Goal: Information Seeking & Learning: Check status

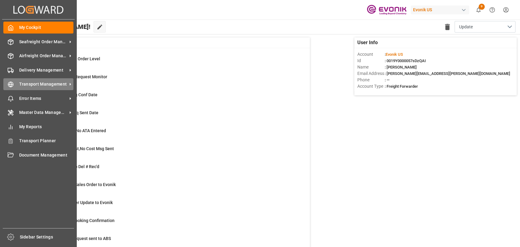
click at [7, 88] on div "Transport Management Transport Management" at bounding box center [38, 84] width 70 height 12
click at [25, 85] on span "Transport Management" at bounding box center [43, 84] width 48 height 6
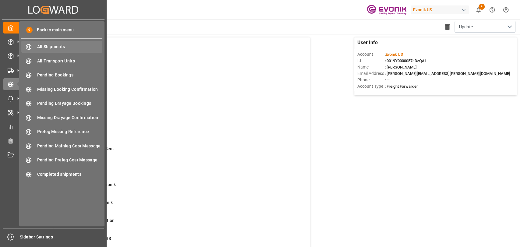
click at [36, 44] on div "All Shipments All Shipments" at bounding box center [61, 47] width 81 height 12
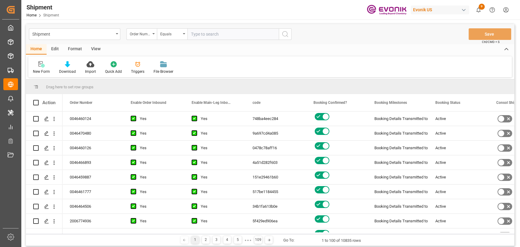
click at [68, 51] on div "Format" at bounding box center [74, 49] width 23 height 10
click at [41, 65] on icon at bounding box center [41, 64] width 5 height 6
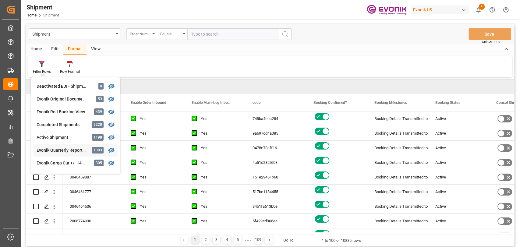
click at [58, 148] on div "Evonik Quarterly Report Filter" at bounding box center [63, 150] width 53 height 6
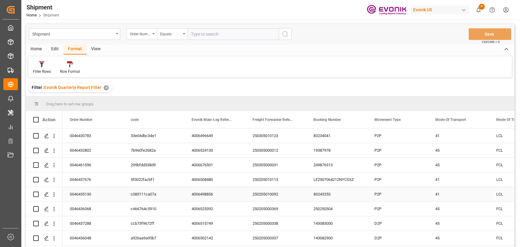
click at [343, 191] on div "83243253" at bounding box center [336, 194] width 61 height 14
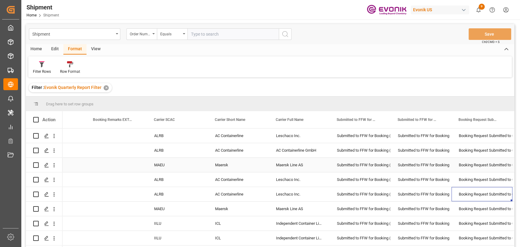
click at [442, 162] on div "Submitted to FFW for Booking" at bounding box center [421, 165] width 46 height 14
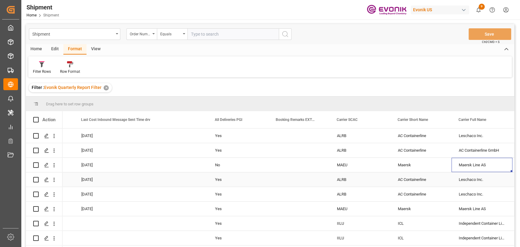
click at [218, 182] on div "Yes" at bounding box center [238, 179] width 61 height 14
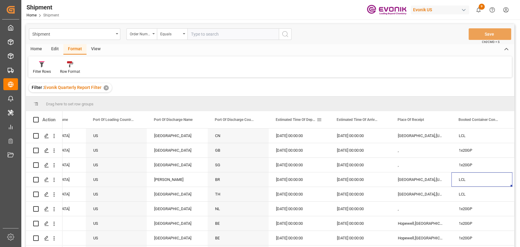
click at [318, 118] on span at bounding box center [318, 119] width 5 height 5
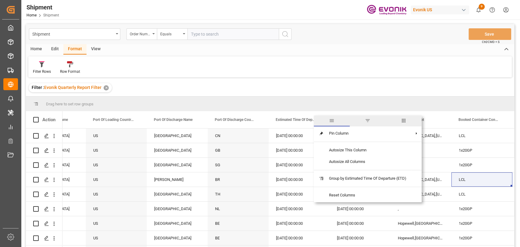
click at [405, 120] on span "columns" at bounding box center [403, 120] width 5 height 5
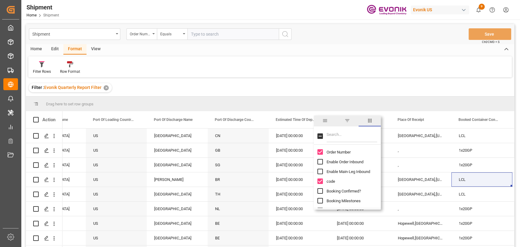
click at [350, 121] on span "filter" at bounding box center [347, 120] width 22 height 11
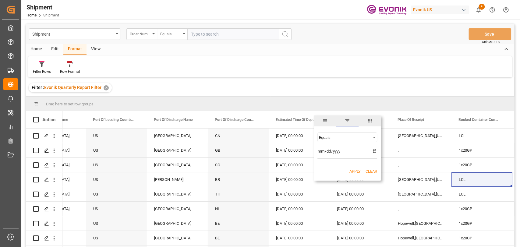
click at [370, 138] on div "Equals" at bounding box center [347, 137] width 60 height 10
click at [343, 171] on div "In range" at bounding box center [347, 176] width 60 height 10
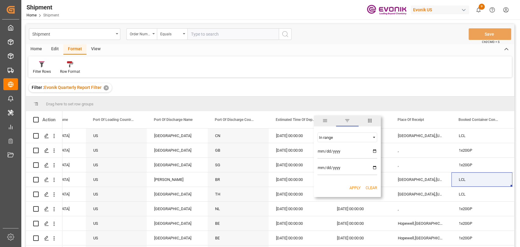
click at [375, 153] on input "date" at bounding box center [347, 152] width 60 height 12
type input "2025-01-01"
click at [339, 168] on input "date" at bounding box center [347, 169] width 60 height 12
click at [375, 167] on input "date" at bounding box center [347, 169] width 60 height 12
type input "2025-09-30"
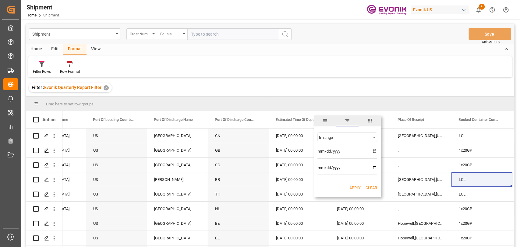
click at [354, 185] on button "Apply" at bounding box center [354, 188] width 11 height 6
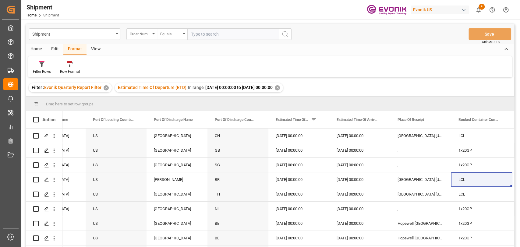
click at [32, 47] on div "Home" at bounding box center [36, 49] width 21 height 10
click at [62, 66] on div at bounding box center [67, 64] width 17 height 6
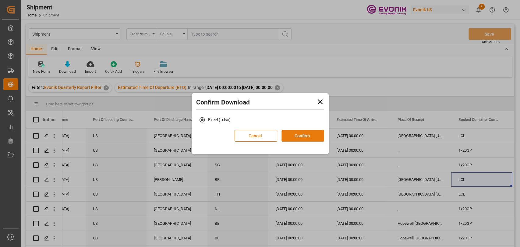
click at [290, 138] on button "Confirm" at bounding box center [302, 136] width 43 height 12
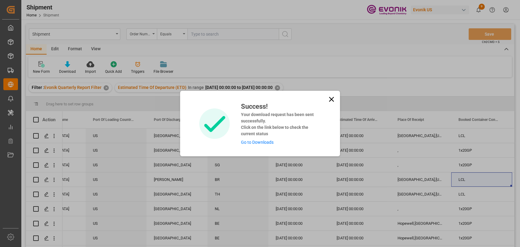
drag, startPoint x: 252, startPoint y: 139, endPoint x: 240, endPoint y: 134, distance: 13.0
click at [239, 133] on div "Success! Your download request has been sent successfully. Click on the link be…" at bounding box center [278, 123] width 84 height 44
click at [330, 101] on icon at bounding box center [331, 99] width 9 height 9
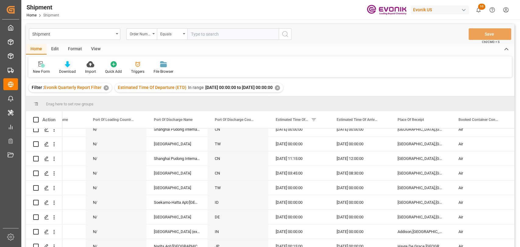
click at [68, 65] on icon at bounding box center [67, 64] width 5 height 6
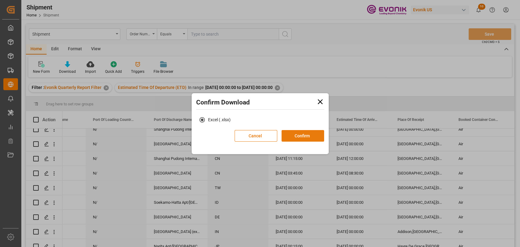
click at [311, 132] on button "Confirm" at bounding box center [302, 136] width 43 height 12
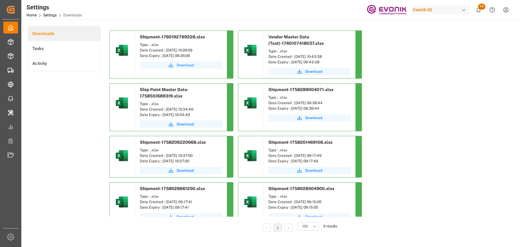
click at [178, 65] on span "Download" at bounding box center [185, 64] width 17 height 5
click at [183, 64] on span "Download" at bounding box center [185, 64] width 17 height 5
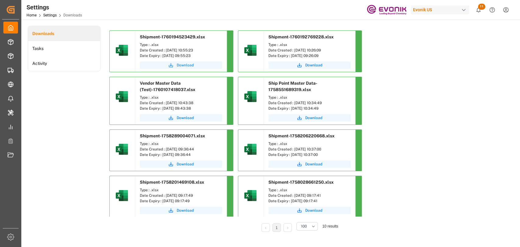
click at [180, 65] on span "Download" at bounding box center [185, 64] width 17 height 5
drag, startPoint x: 473, startPoint y: 183, endPoint x: 393, endPoint y: 0, distance: 200.3
click at [473, 183] on div "Shipment-1760194523429.xlsx Type : .xlsx Date Created : 10-11-2025 10:55:23 Dat…" at bounding box center [298, 149] width 379 height 238
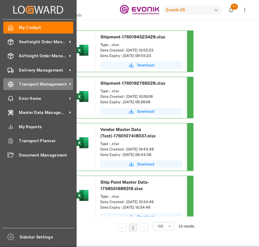
click at [8, 86] on icon at bounding box center [11, 84] width 6 height 6
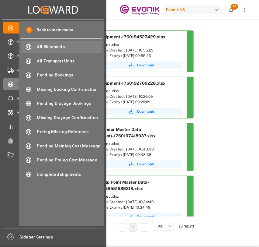
click at [39, 48] on span "All Shipments" at bounding box center [69, 47] width 65 height 6
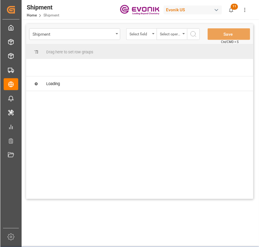
scroll to position [0, 20]
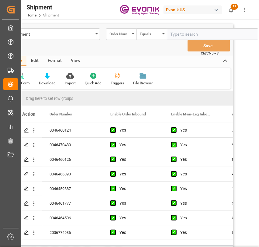
click at [117, 33] on div "Order Number" at bounding box center [120, 33] width 21 height 7
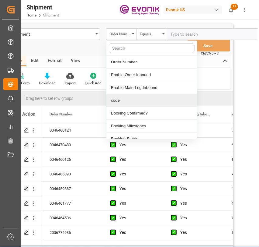
click at [126, 103] on div "code" at bounding box center [152, 100] width 91 height 13
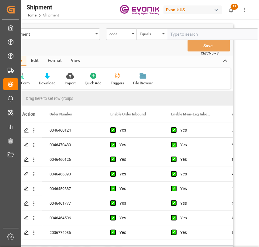
click at [188, 32] on input "text" at bounding box center [212, 34] width 91 height 12
paste input "ae1da496ecaf"
type input "ae1da496ecaf"
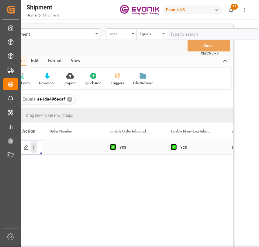
click at [34, 149] on icon "open menu" at bounding box center [34, 147] width 6 height 6
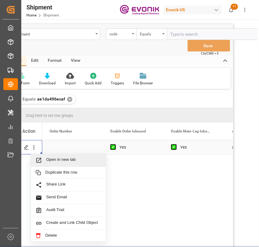
click at [41, 156] on div "Open in new tab" at bounding box center [68, 160] width 75 height 13
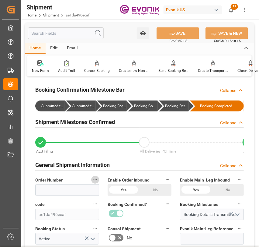
click at [95, 181] on icon "button" at bounding box center [95, 179] width 5 height 5
click at [95, 181] on li "Audits" at bounding box center [106, 182] width 31 height 10
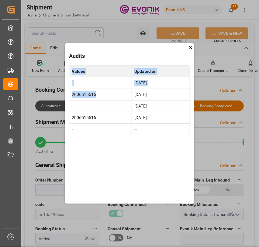
drag, startPoint x: 103, startPoint y: 93, endPoint x: 46, endPoint y: 94, distance: 57.0
click at [46, 94] on div "Audits Values Updated on - Mar 18, 2025 2006515516 Mar 18, 2025 - Mar 18, 2025 …" at bounding box center [129, 123] width 259 height 247
click at [79, 93] on td "2006515516" at bounding box center [100, 95] width 63 height 12
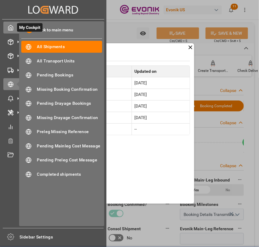
click at [9, 27] on icon at bounding box center [11, 28] width 6 height 6
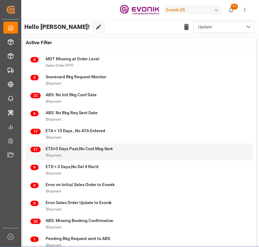
click at [63, 154] on div "Shipment" at bounding box center [80, 155] width 68 height 6
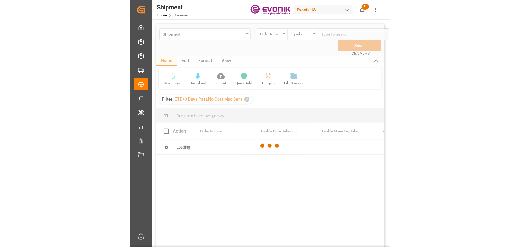
scroll to position [0, 20]
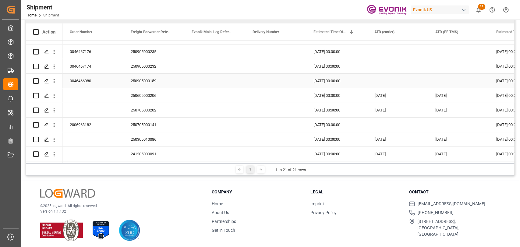
scroll to position [90, 0]
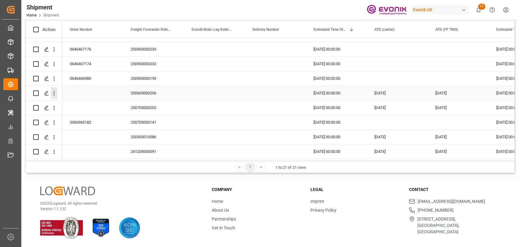
click at [53, 93] on icon "open menu" at bounding box center [54, 93] width 6 height 6
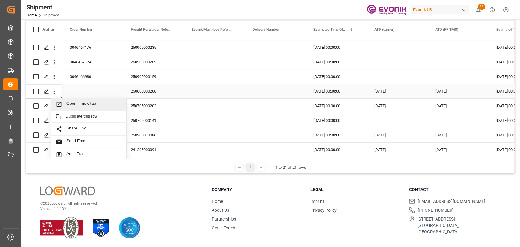
click at [63, 101] on span "Press SPACE to select this row." at bounding box center [61, 104] width 11 height 6
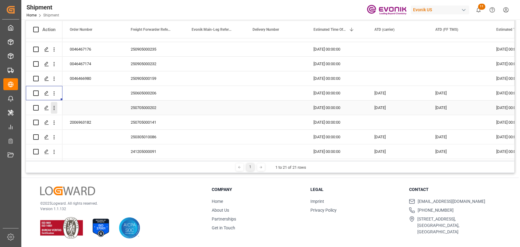
click at [54, 105] on icon "open menu" at bounding box center [54, 108] width 6 height 6
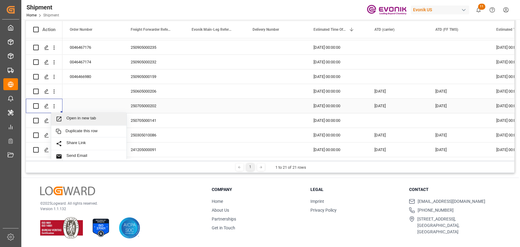
click at [68, 118] on span "Open in new tab" at bounding box center [93, 119] width 55 height 6
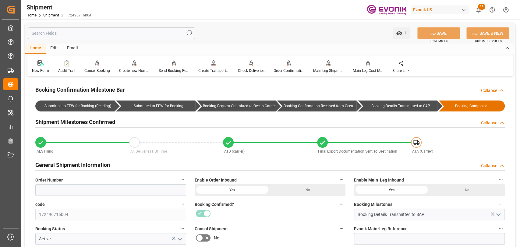
scroll to position [68, 0]
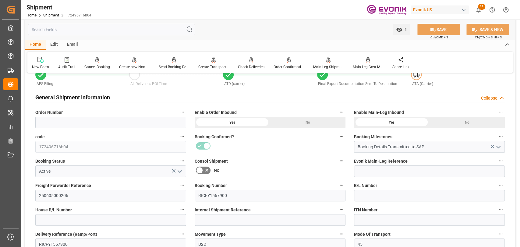
click at [62, 212] on span "House B/L Number" at bounding box center [53, 210] width 37 height 6
click at [178, 212] on button "House B/L Number" at bounding box center [182, 210] width 8 height 8
click at [62, 195] on div at bounding box center [260, 123] width 520 height 247
click at [62, 195] on div "Audits" at bounding box center [260, 123] width 520 height 247
click at [62, 195] on input "250605000206" at bounding box center [110, 196] width 151 height 12
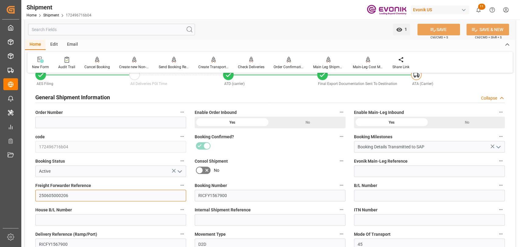
click at [62, 195] on input "250605000206" at bounding box center [110, 196] width 151 height 12
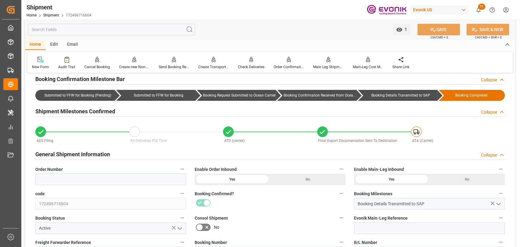
scroll to position [0, 0]
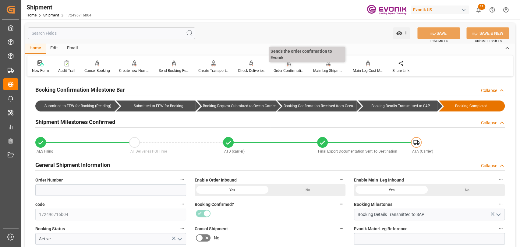
drag, startPoint x: 315, startPoint y: 48, endPoint x: 284, endPoint y: 73, distance: 39.0
click at [315, 48] on div "Home Edit Email" at bounding box center [270, 48] width 490 height 10
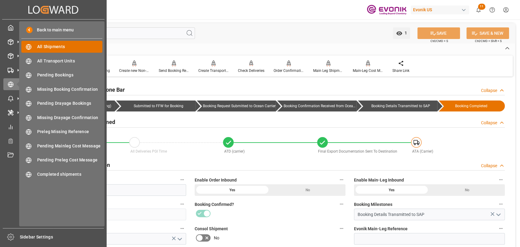
click at [49, 52] on div "All Shipments All Shipments" at bounding box center [61, 47] width 81 height 12
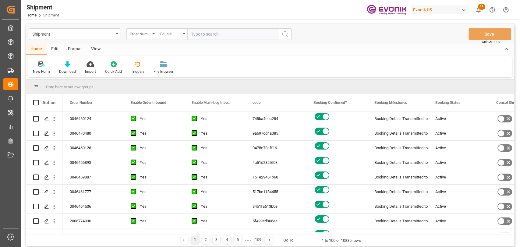
click at [103, 44] on div "View" at bounding box center [95, 49] width 19 height 10
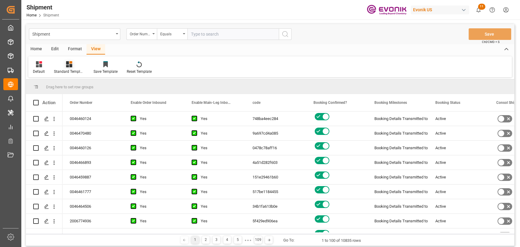
click at [66, 64] on icon at bounding box center [69, 64] width 6 height 6
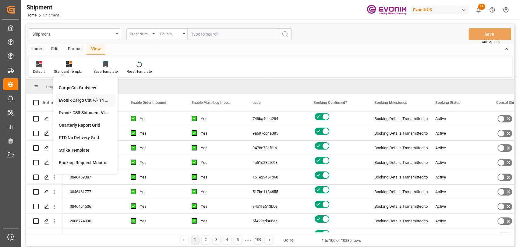
scroll to position [68, 0]
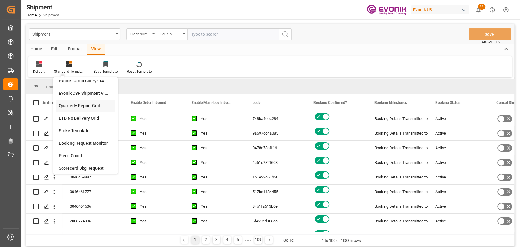
click at [75, 106] on div "Quarterly Report Grid" at bounding box center [85, 106] width 53 height 6
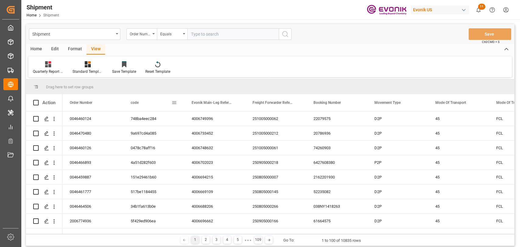
click at [174, 103] on span at bounding box center [173, 102] width 5 height 5
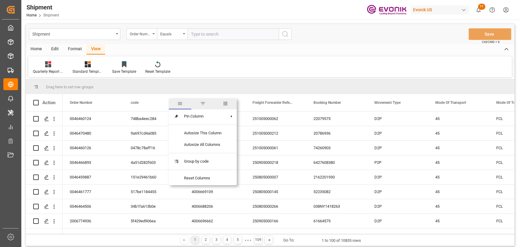
click at [224, 106] on span "columns" at bounding box center [225, 103] width 23 height 11
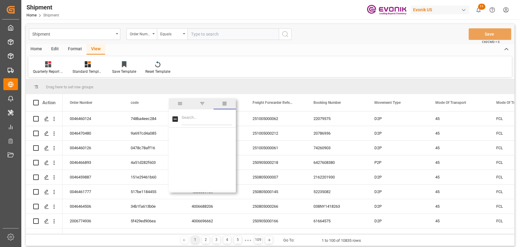
scroll to position [0, 0]
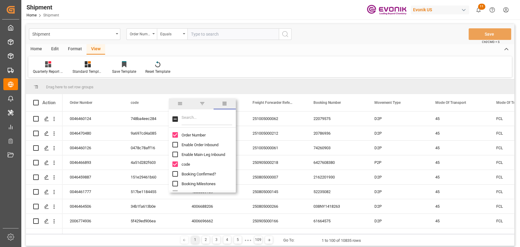
click at [175, 172] on input "Booking Confirmed? column toggle visibility (hidden)" at bounding box center [174, 173] width 5 height 5
checkbox input "true"
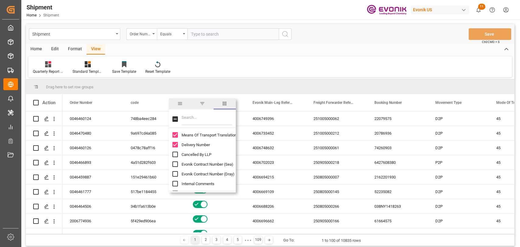
scroll to position [203, 0]
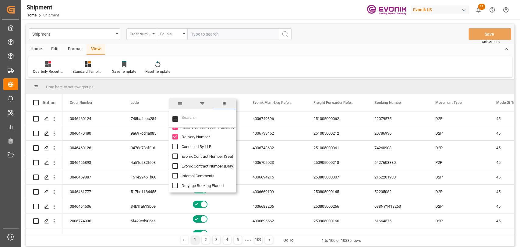
click at [175, 149] on input "Cancelled By LLP column toggle visibility (hidden)" at bounding box center [174, 146] width 5 height 5
checkbox input "true"
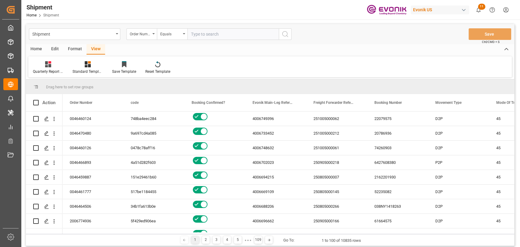
click at [249, 66] on div "Quarterly Report Grid Standard Templates Save Template Reset Template" at bounding box center [269, 66] width 483 height 21
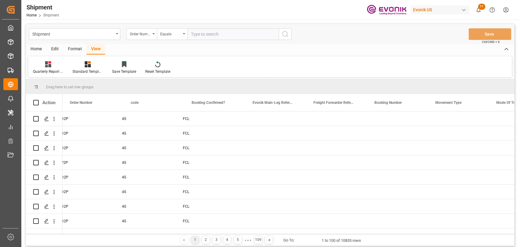
scroll to position [0, 0]
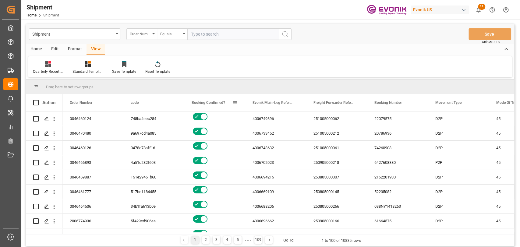
click at [234, 101] on span at bounding box center [234, 102] width 5 height 5
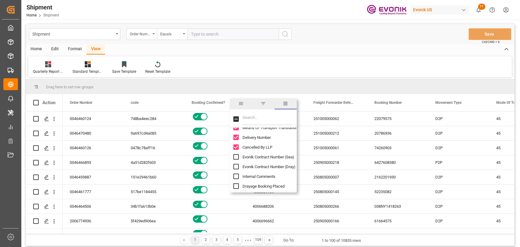
scroll to position [203, 0]
click at [236, 146] on input "Cancelled By LLP column toggle visibility (visible)" at bounding box center [235, 146] width 5 height 5
checkbox input "false"
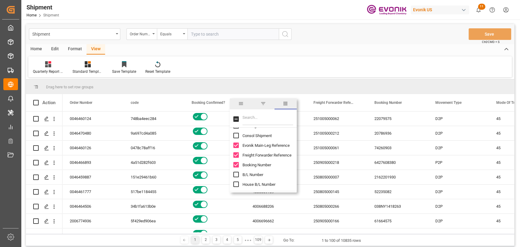
scroll to position [0, 0]
click at [235, 184] on input "Booking Milestones column toggle visibility (hidden)" at bounding box center [235, 183] width 5 height 5
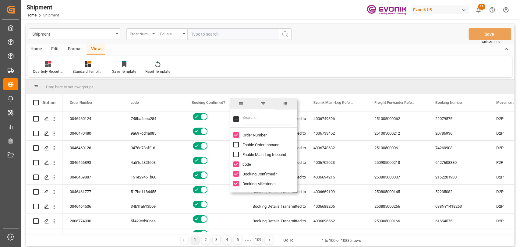
click at [235, 184] on input "Booking Milestones column toggle visibility (visible)" at bounding box center [235, 183] width 5 height 5
checkbox input "false"
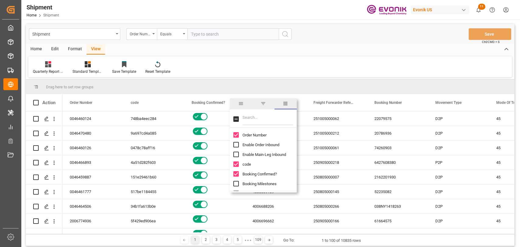
click at [261, 118] on input "Filter Columns Input" at bounding box center [267, 119] width 51 height 12
type input "stat"
click at [237, 136] on input "Booking Status column toggle visibility (hidden)" at bounding box center [235, 134] width 5 height 5
checkbox input "true"
checkbox input "false"
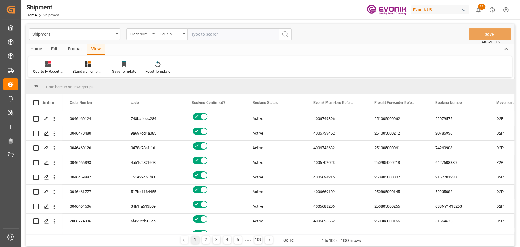
click at [272, 48] on div "Home Edit Format View" at bounding box center [270, 49] width 488 height 10
click at [386, 155] on div "250905000218" at bounding box center [397, 162] width 61 height 14
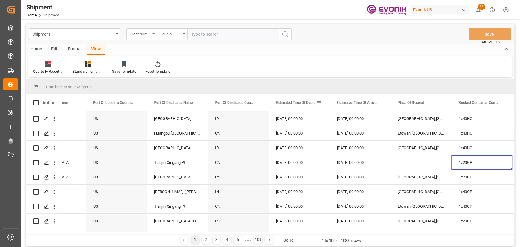
click at [319, 103] on span at bounding box center [318, 102] width 5 height 5
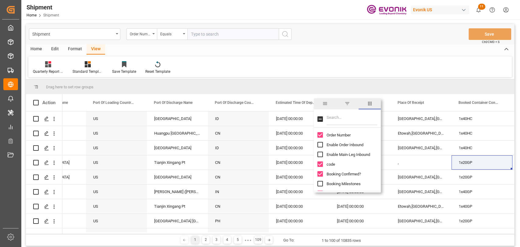
click at [348, 103] on span "filter" at bounding box center [346, 103] width 5 height 5
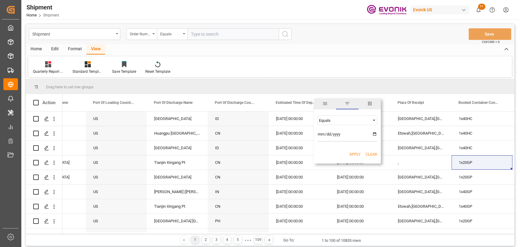
click at [346, 126] on div "Equals AND OR Equals" at bounding box center [347, 129] width 67 height 36
click at [346, 122] on div "Equals" at bounding box center [344, 120] width 51 height 5
click at [344, 155] on div "In range" at bounding box center [347, 159] width 60 height 10
click at [375, 134] on input "date" at bounding box center [347, 135] width 60 height 12
type input "2025-01-01"
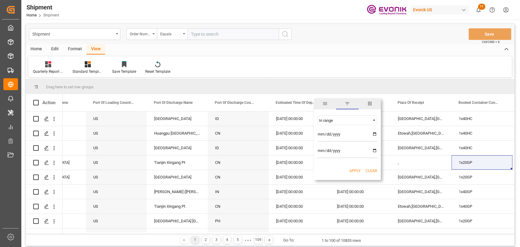
click at [358, 150] on input "date" at bounding box center [347, 152] width 60 height 12
click at [372, 151] on input "date" at bounding box center [347, 152] width 60 height 12
type input "2025-09-30"
click at [352, 171] on button "Apply" at bounding box center [354, 171] width 11 height 6
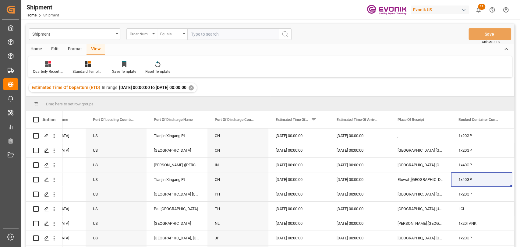
click at [40, 51] on div "Home" at bounding box center [36, 49] width 21 height 10
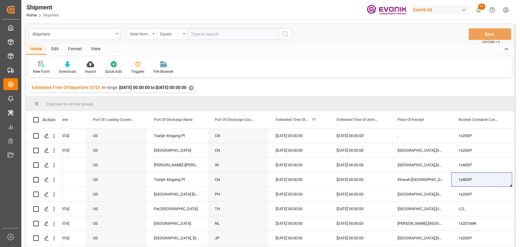
click at [64, 72] on div "Download" at bounding box center [67, 71] width 17 height 5
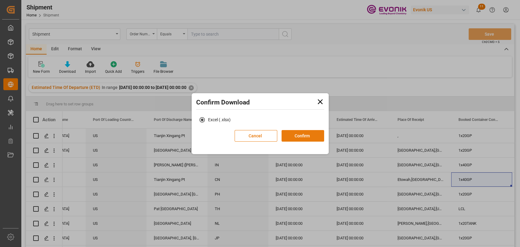
click at [304, 140] on button "Confirm" at bounding box center [302, 136] width 43 height 12
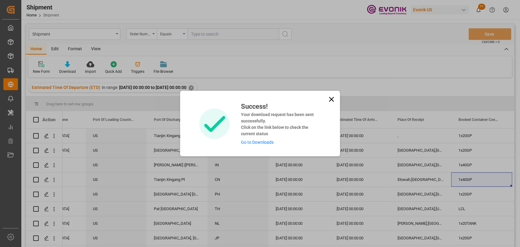
click at [245, 144] on link "Go to Downloads" at bounding box center [257, 142] width 33 height 5
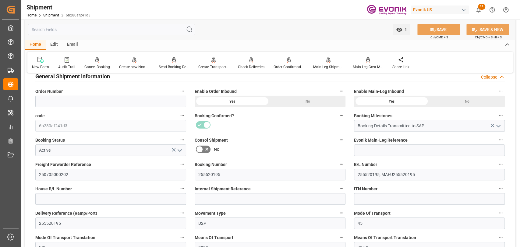
scroll to position [68, 0]
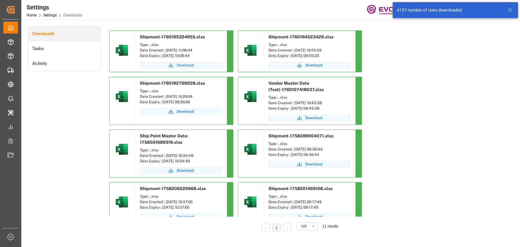
click at [187, 67] on span "Download" at bounding box center [185, 64] width 17 height 5
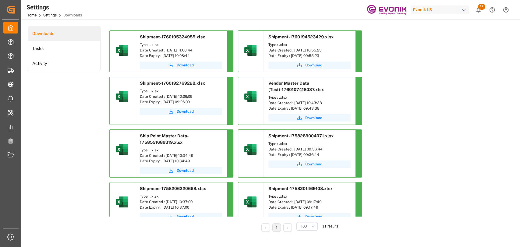
click at [181, 64] on span "Download" at bounding box center [185, 64] width 17 height 5
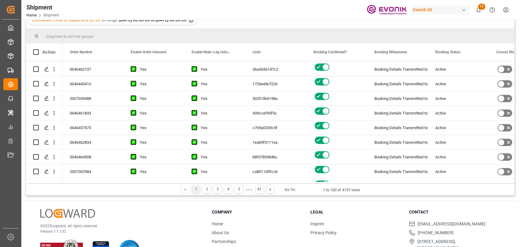
scroll to position [880, 0]
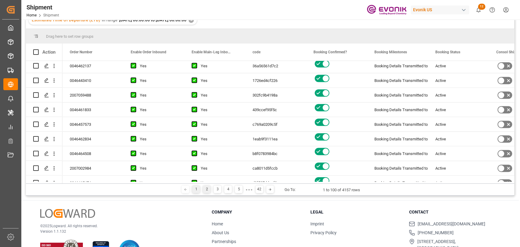
click at [204, 186] on div "2" at bounding box center [207, 189] width 8 height 8
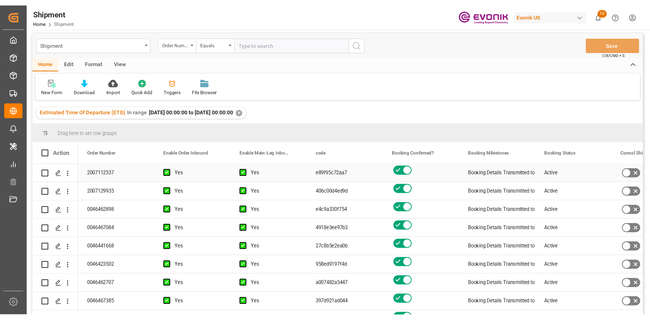
scroll to position [0, 0]
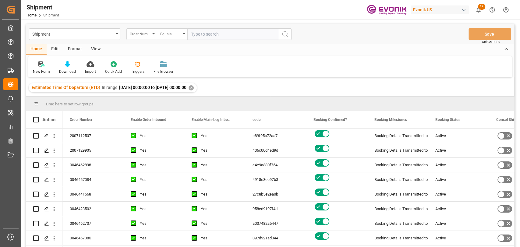
click at [194, 88] on div "✕" at bounding box center [191, 87] width 5 height 5
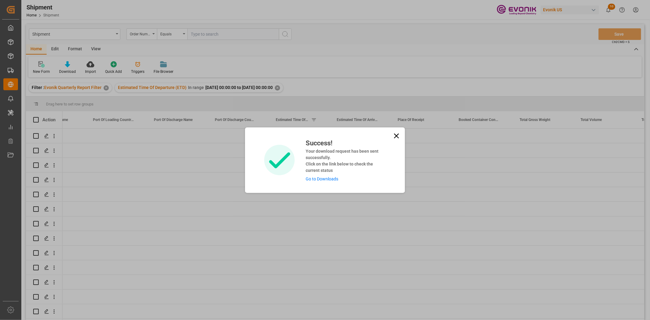
scroll to position [0, 1073]
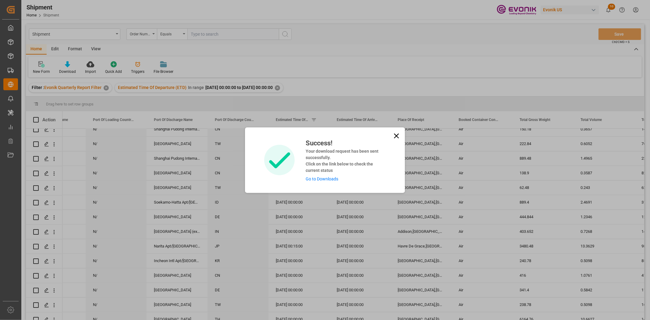
click at [398, 136] on icon at bounding box center [396, 136] width 9 height 9
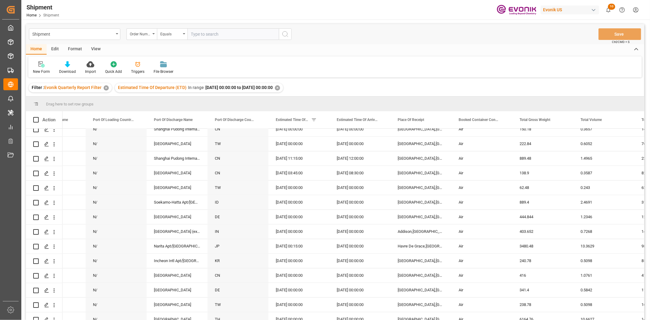
click at [104, 86] on div "✕" at bounding box center [106, 87] width 5 height 5
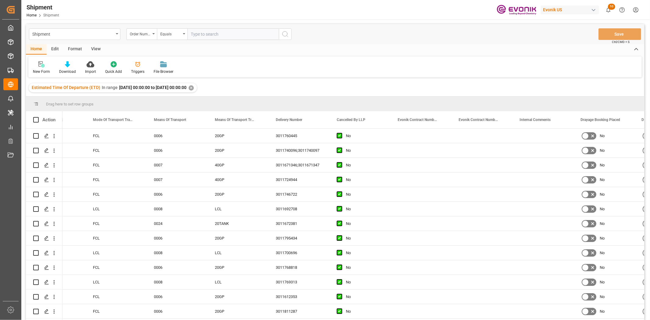
click at [194, 89] on div "✕" at bounding box center [191, 87] width 5 height 5
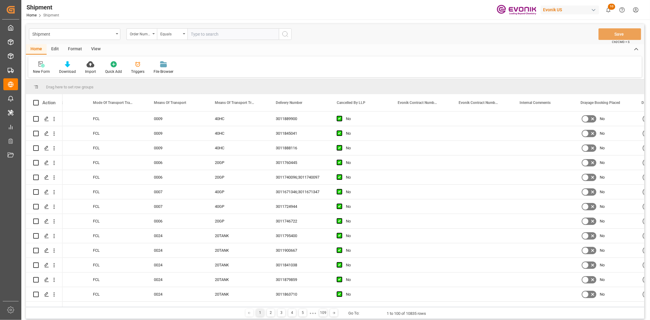
click at [96, 47] on div "View" at bounding box center [95, 49] width 19 height 10
click at [58, 72] on div "Standard Templates" at bounding box center [69, 71] width 30 height 5
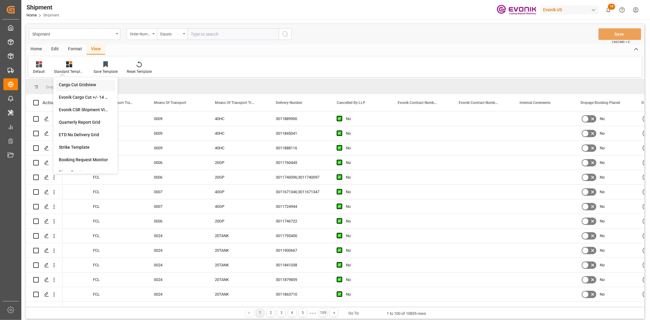
scroll to position [68, 0]
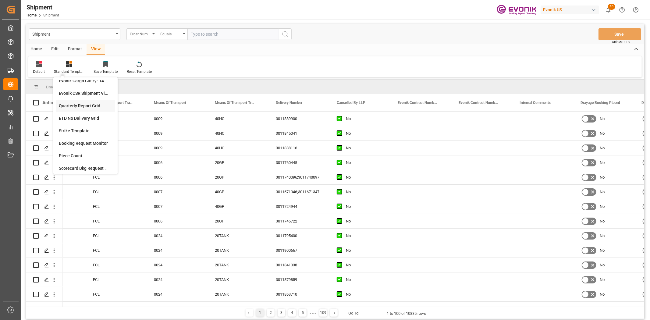
click at [83, 107] on div "Quarterly Report Grid" at bounding box center [85, 106] width 53 height 6
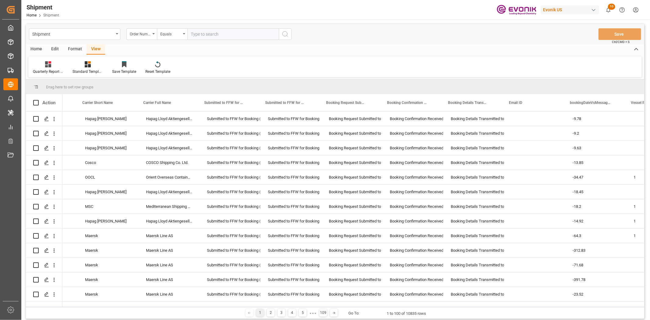
scroll to position [0, 0]
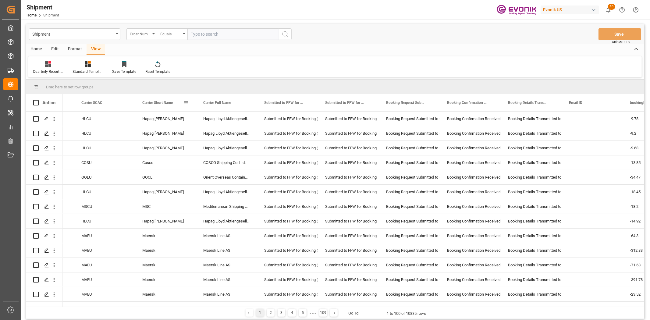
click at [187, 104] on span at bounding box center [185, 102] width 5 height 5
click at [231, 103] on span "columns" at bounding box center [236, 103] width 22 height 11
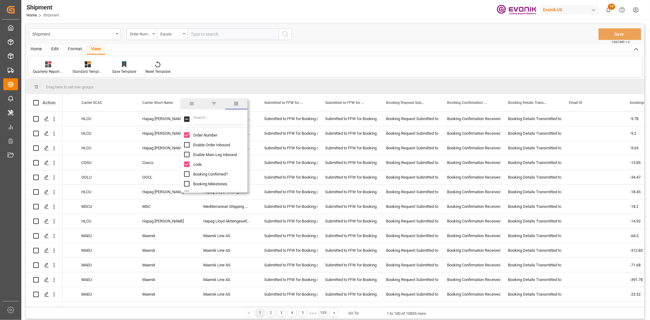
click at [208, 117] on input "Filter Columns Input" at bounding box center [218, 119] width 51 height 12
type input "curre"
checkbox input "false"
type input "curren"
click at [187, 144] on input "Total Main-Leg Freight Cost Currency column toggle visibility (hidden)" at bounding box center [186, 144] width 5 height 5
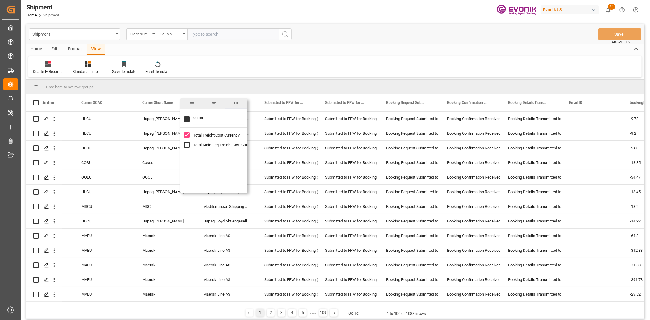
checkbox input "true"
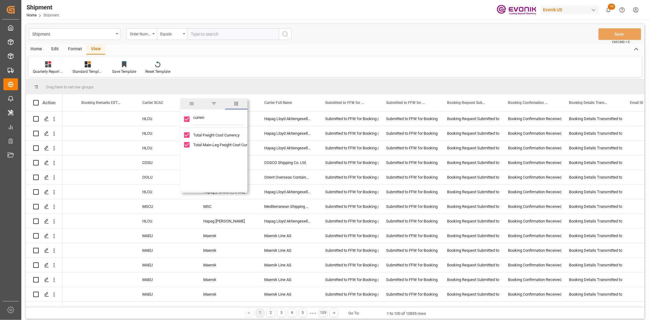
click at [181, 117] on div "curren" at bounding box center [213, 119] width 67 height 17
type input "pre"
checkbox input "false"
drag, startPoint x: 204, startPoint y: 118, endPoint x: 177, endPoint y: 115, distance: 27.6
click at [178, 115] on div "Drag here to set row groups Drag here to set column labels Action Booking Remar…" at bounding box center [335, 192] width 618 height 227
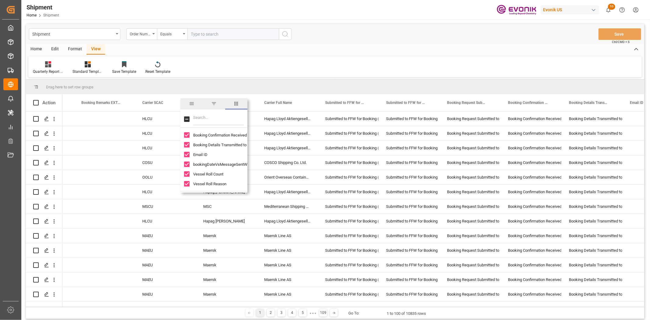
click at [185, 181] on input "Vessel Roll Reason column toggle visibility (visible)" at bounding box center [186, 183] width 5 height 5
checkbox input "false"
click at [187, 174] on input "Vessel Roll Count column toggle visibility (visible)" at bounding box center [186, 173] width 5 height 5
checkbox input "false"
click at [186, 164] on input "bookingDateVsMessageSentWH column toggle visibility (visible)" at bounding box center [186, 163] width 5 height 5
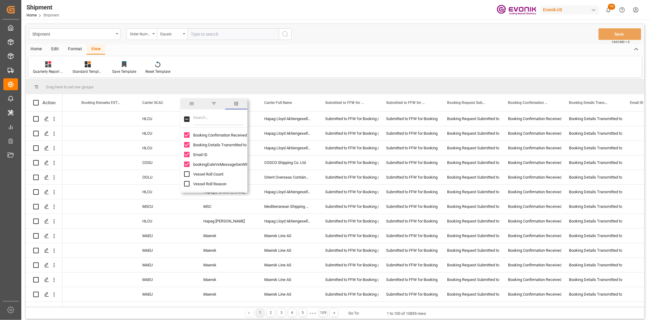
checkbox input "false"
click at [186, 156] on input "Email ID column toggle visibility (visible)" at bounding box center [186, 154] width 5 height 5
checkbox input "false"
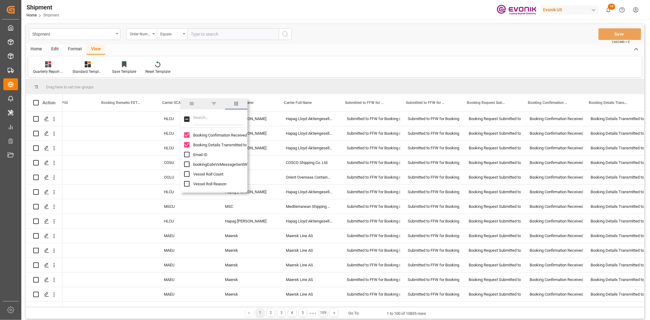
click at [187, 144] on input "Booking Details Transmitted to SAP column toggle visibility (visible)" at bounding box center [186, 144] width 5 height 5
checkbox input "false"
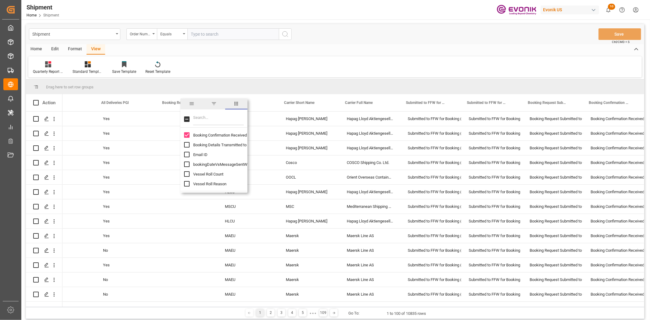
click at [187, 136] on input "Booking Confirmation Received from Ocean Carrier column toggle visibility (visi…" at bounding box center [186, 134] width 5 height 5
checkbox input "false"
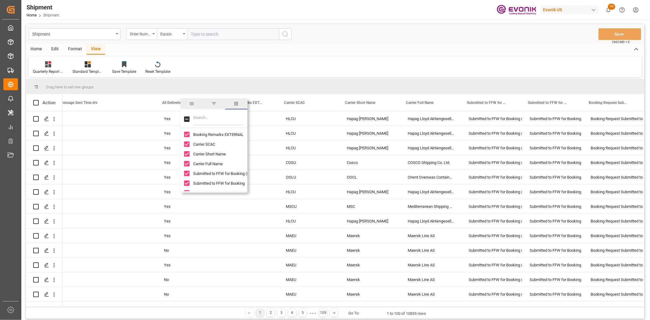
click at [188, 182] on input "Submitted to FFW for Booking column toggle visibility (visible)" at bounding box center [186, 182] width 5 height 5
checkbox input "false"
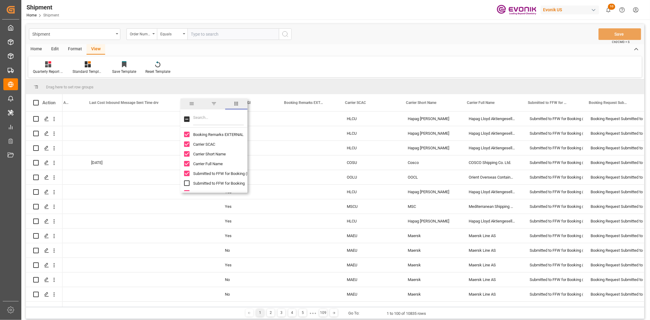
click at [188, 173] on input "Submitted to FFW for Booking (Pending) column toggle visibility (visible)" at bounding box center [186, 173] width 5 height 5
checkbox input "false"
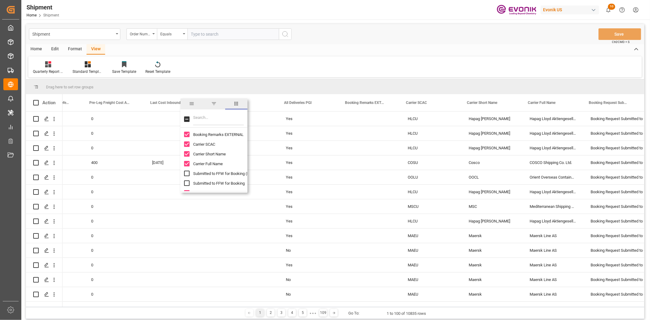
click at [188, 133] on input "Booking Remarks EXTERNAL column toggle visibility (visible)" at bounding box center [186, 134] width 5 height 5
checkbox input "false"
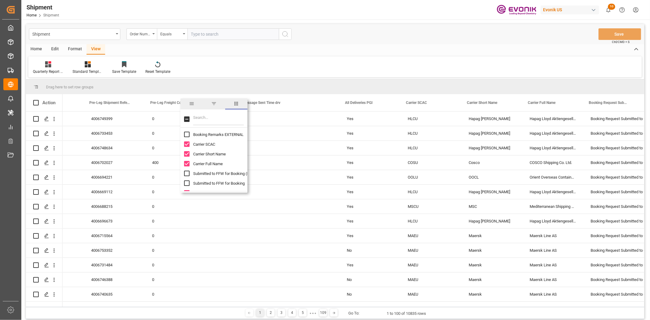
click at [186, 142] on input "Carrier SCAC column toggle visibility (visible)" at bounding box center [186, 143] width 5 height 5
checkbox input "false"
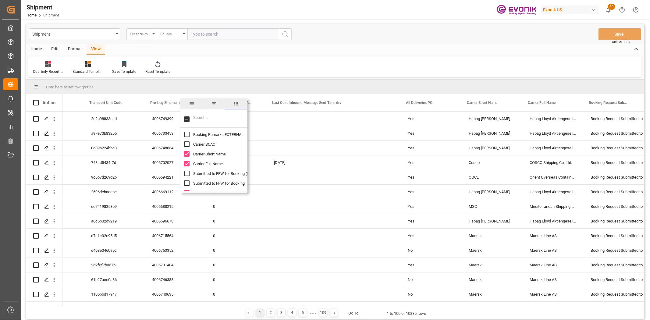
drag, startPoint x: 186, startPoint y: 153, endPoint x: 186, endPoint y: 158, distance: 5.5
click at [186, 153] on input "Carrier Short Name column toggle visibility (visible)" at bounding box center [186, 153] width 5 height 5
checkbox input "false"
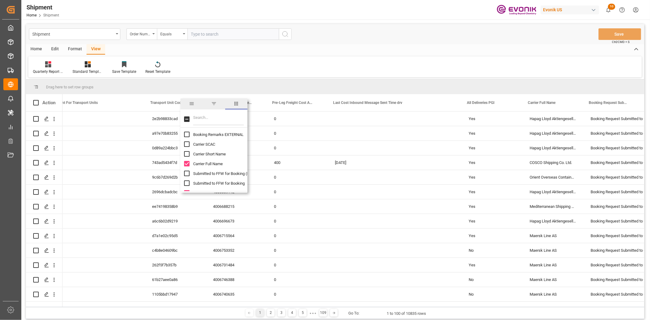
click at [186, 162] on input "Carrier Full Name column toggle visibility (visible)" at bounding box center [186, 163] width 5 height 5
checkbox input "false"
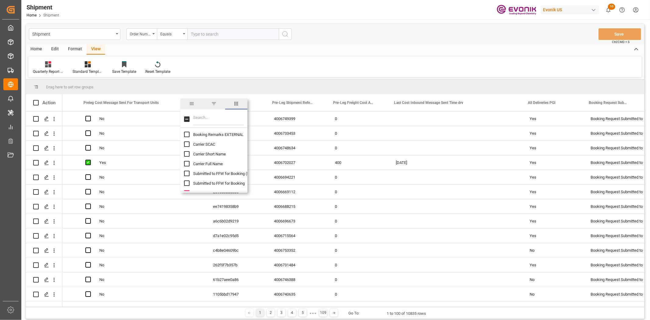
click at [187, 190] on input "Booking Request Submitted to Ocean Carrier column toggle visibility (visible)" at bounding box center [186, 192] width 5 height 5
checkbox input "false"
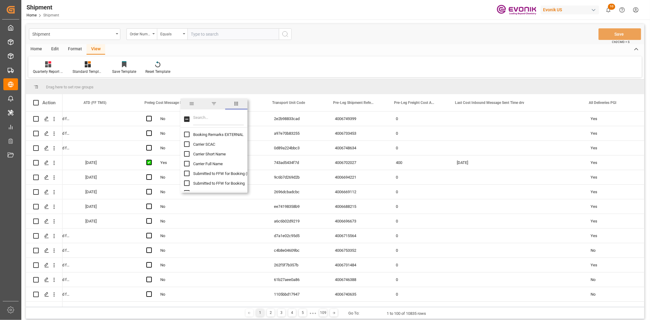
click at [213, 100] on span "filter" at bounding box center [214, 103] width 22 height 11
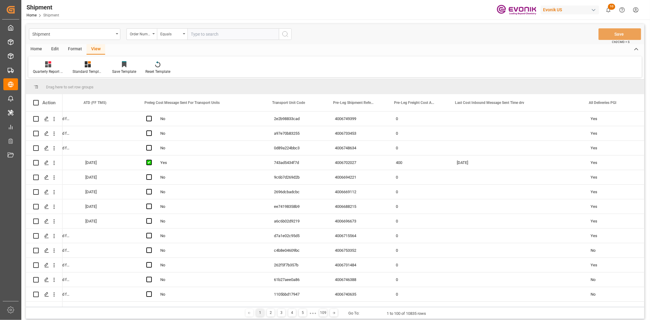
click at [361, 58] on div "Quarterly Report Grid Standard Templates Save Template Reset Template" at bounding box center [334, 66] width 613 height 21
click at [355, 153] on div "4006748634" at bounding box center [357, 148] width 61 height 14
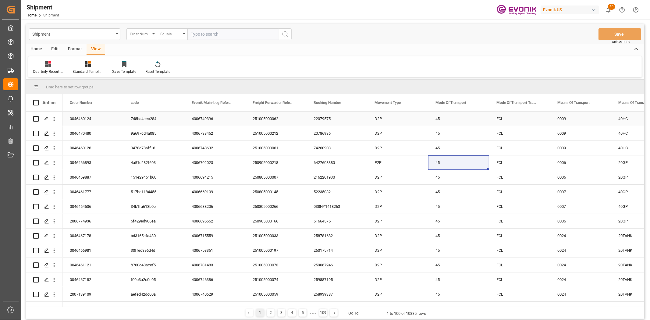
click at [379, 118] on div "D2P" at bounding box center [397, 118] width 61 height 14
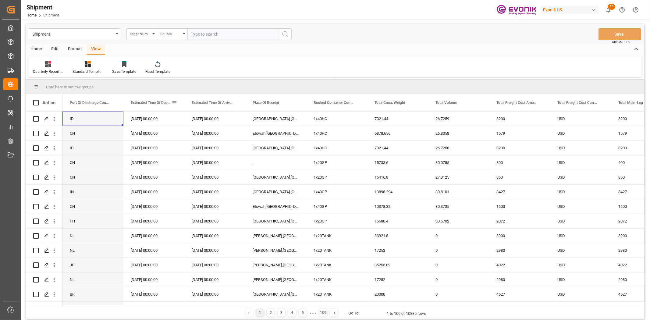
click at [174, 102] on span at bounding box center [173, 102] width 5 height 5
click at [195, 120] on div "Equals" at bounding box center [199, 120] width 51 height 5
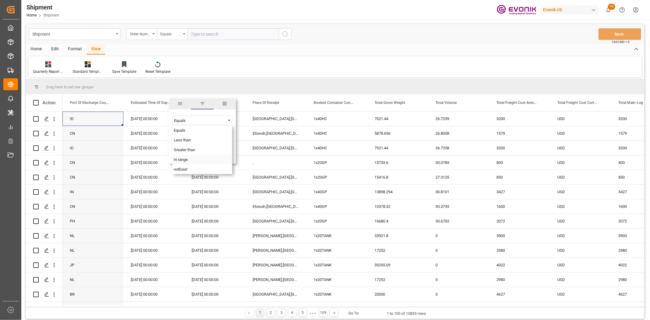
click at [194, 156] on div "In range" at bounding box center [202, 159] width 60 height 10
click at [229, 133] on input "date" at bounding box center [202, 135] width 60 height 12
type input "2025-01-01"
click at [228, 151] on input "date" at bounding box center [202, 152] width 60 height 12
type input "2025-09-30"
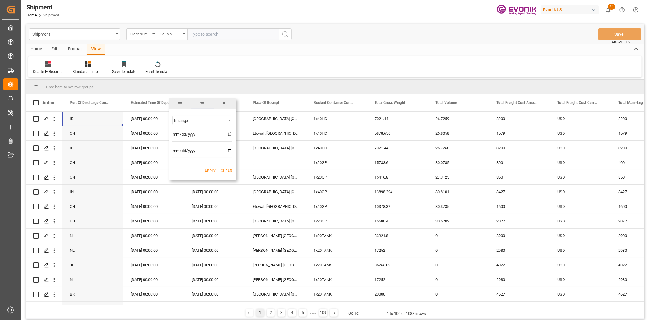
click at [208, 169] on button "Apply" at bounding box center [209, 171] width 11 height 6
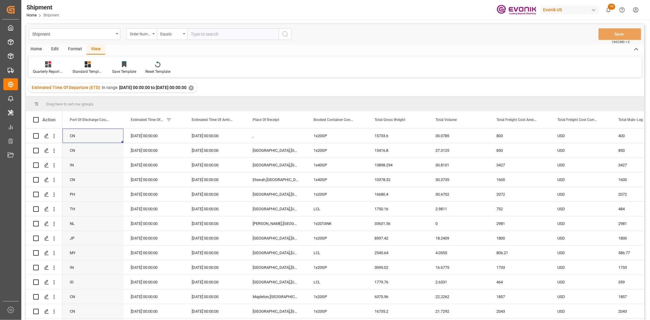
click at [34, 50] on div "Home" at bounding box center [36, 49] width 21 height 10
click at [65, 65] on icon at bounding box center [67, 64] width 5 height 6
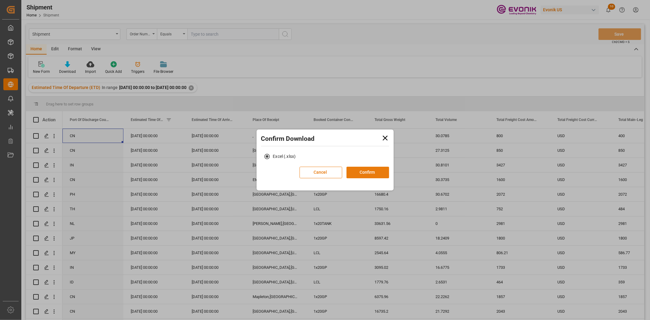
click at [364, 170] on button "Confirm" at bounding box center [367, 173] width 43 height 12
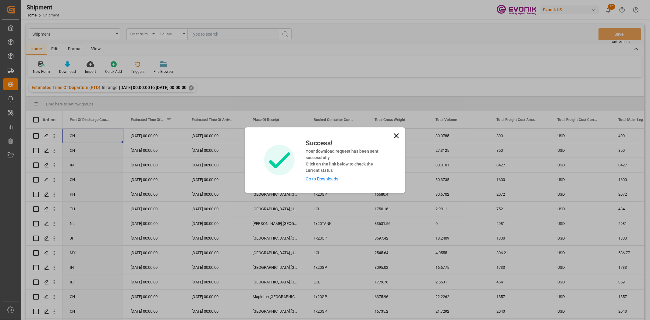
click at [400, 132] on div "Success! Your download request has been sent successfully. Click on the link be…" at bounding box center [325, 159] width 160 height 65
click at [394, 132] on icon at bounding box center [396, 136] width 9 height 9
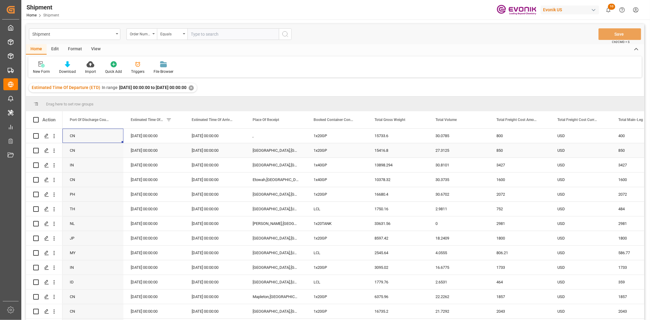
click at [166, 154] on div "09-22-2025 00:00:00" at bounding box center [153, 150] width 61 height 14
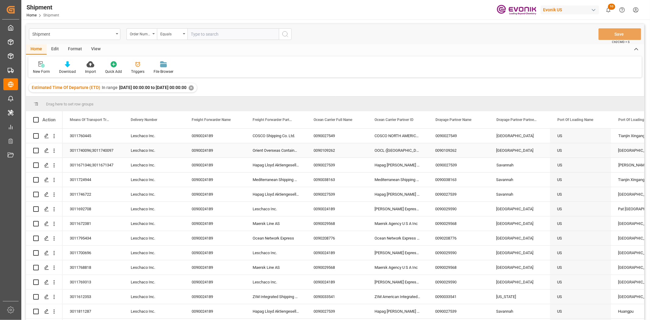
scroll to position [0, 548]
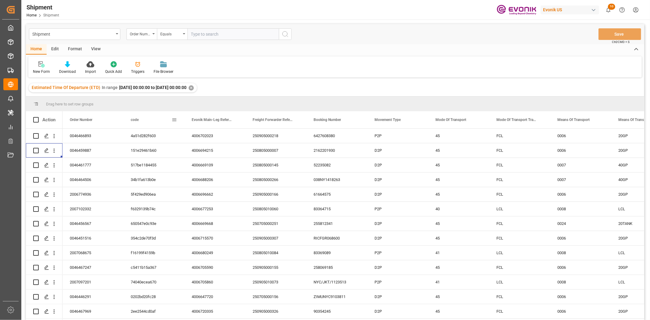
click at [173, 121] on span at bounding box center [173, 119] width 5 height 5
type input "stat"
drag, startPoint x: 228, startPoint y: 120, endPoint x: 224, endPoint y: 124, distance: 5.4
click at [226, 121] on span "columns" at bounding box center [224, 120] width 22 height 11
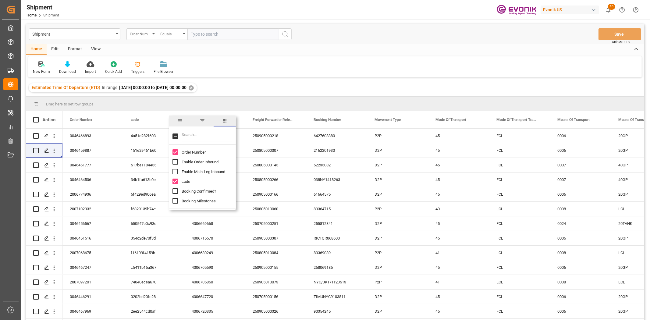
click at [201, 133] on input "Filter Columns Input" at bounding box center [207, 136] width 51 height 12
type input "statu"
click at [176, 152] on input "Booking Status column toggle visibility (hidden)" at bounding box center [174, 151] width 5 height 5
checkbox input "true"
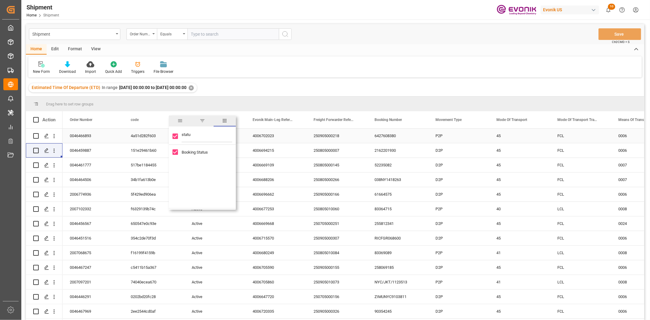
drag, startPoint x: 192, startPoint y: 136, endPoint x: 167, endPoint y: 136, distance: 25.0
click at [167, 136] on div "Drag here to set row groups Drag here to set column labels Action Means Of Tran…" at bounding box center [335, 210] width 618 height 227
type input "ca"
checkbox input "false"
type input "can"
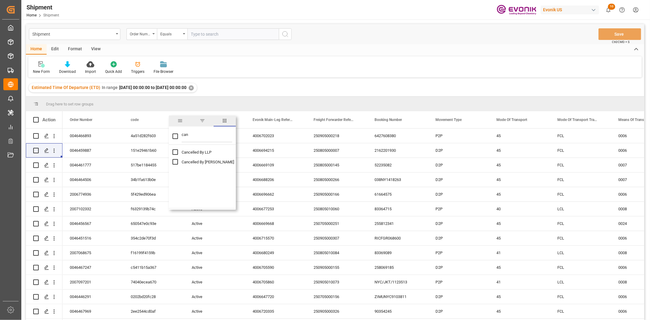
click at [175, 151] on input "Cancelled By LLP column toggle visibility (hidden)" at bounding box center [174, 151] width 5 height 5
checkbox input "true"
checkbox input "false"
click at [292, 83] on div "Estimated Time Of Departure (ETD) In range 2025-01-01 00:00:00 to 2025-09-30 00…" at bounding box center [335, 87] width 618 height 17
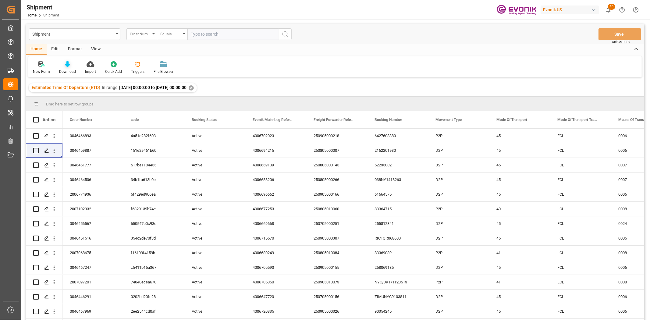
click at [66, 67] on div "Download" at bounding box center [68, 67] width 26 height 13
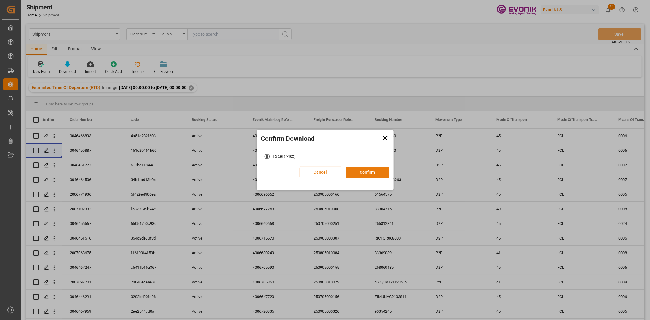
click at [371, 171] on button "Confirm" at bounding box center [367, 173] width 43 height 12
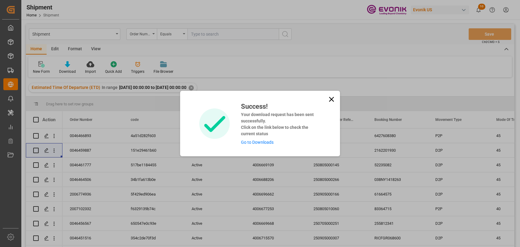
drag, startPoint x: 334, startPoint y: 98, endPoint x: 133, endPoint y: 85, distance: 200.8
click at [333, 98] on icon at bounding box center [331, 99] width 9 height 9
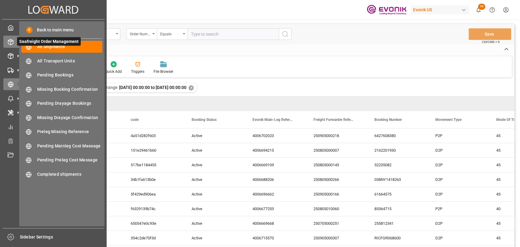
click at [14, 42] on div "Seafreight Order Management Seafreight Order Management" at bounding box center [53, 42] width 100 height 12
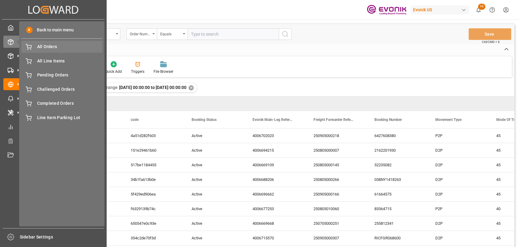
click at [51, 51] on div "All Orders All Orders" at bounding box center [61, 47] width 81 height 12
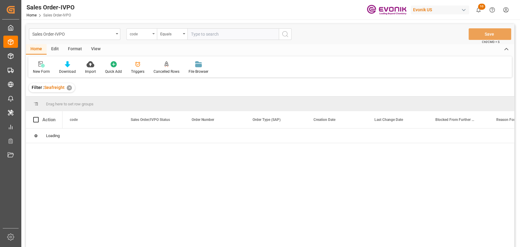
click at [143, 35] on div "code" at bounding box center [140, 33] width 21 height 7
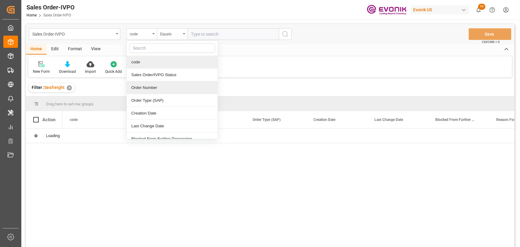
click at [151, 90] on div "Order Number" at bounding box center [172, 87] width 91 height 13
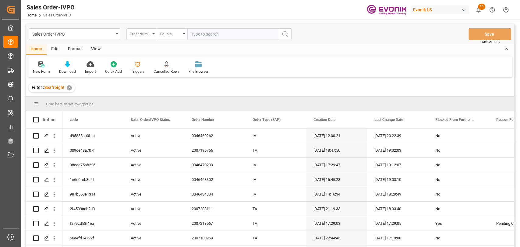
click at [210, 33] on input "text" at bounding box center [232, 34] width 91 height 12
paste input "0046437874"
type input "0046437874"
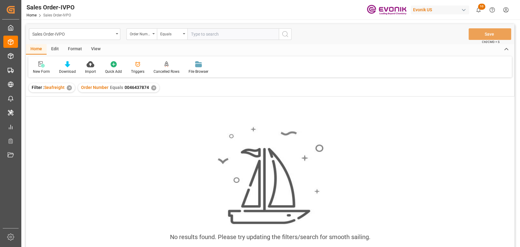
click at [70, 90] on div "✕" at bounding box center [69, 87] width 5 height 5
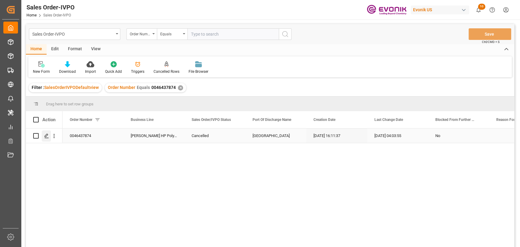
click at [46, 138] on div "Press SPACE to select this row." at bounding box center [46, 135] width 9 height 11
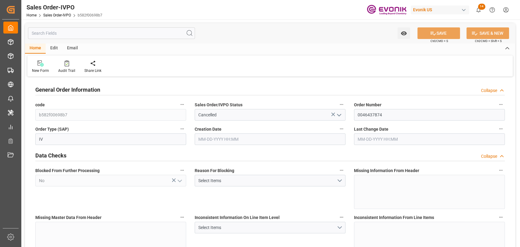
type input "DEBRV"
type input "0"
type input "1"
type input "0"
type input "02-13-2025 16:11"
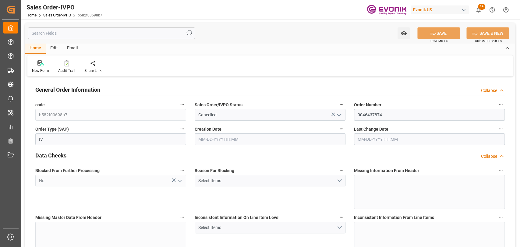
type input "04-18-2025 04:03"
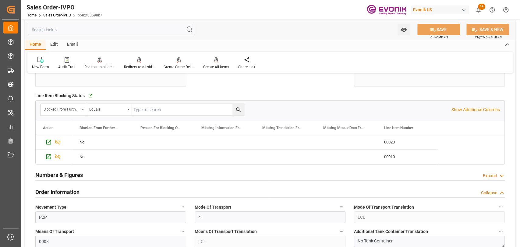
scroll to position [203, 0]
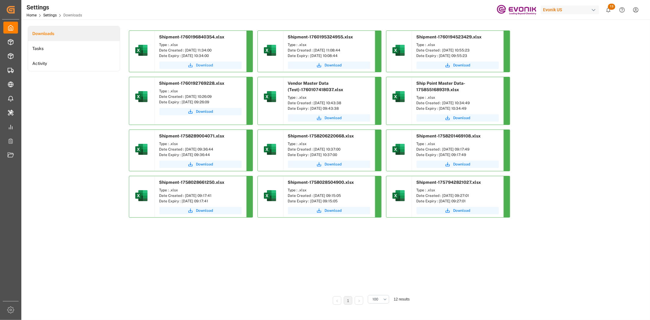
click at [205, 66] on span "Download" at bounding box center [204, 64] width 17 height 5
click at [199, 63] on span "Download" at bounding box center [204, 64] width 17 height 5
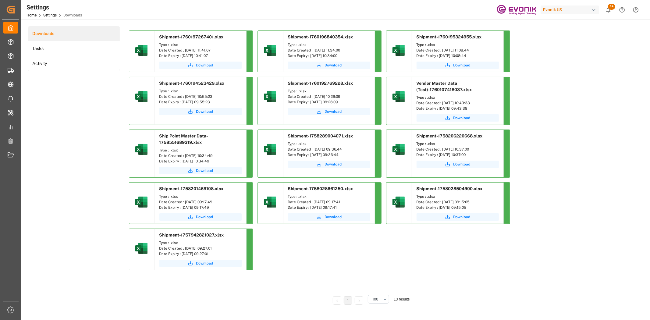
click at [206, 63] on span "Download" at bounding box center [204, 64] width 17 height 5
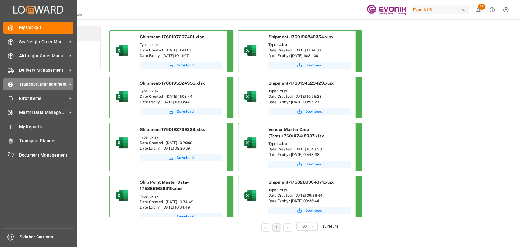
click at [10, 81] on div "Transport Management Transport Management" at bounding box center [38, 84] width 70 height 12
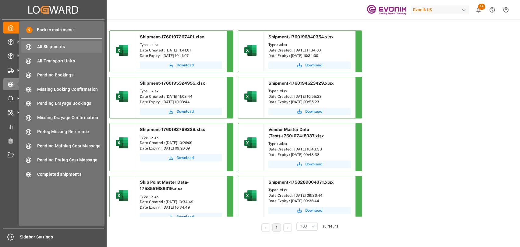
click at [79, 42] on div "All Shipments All Shipments" at bounding box center [61, 47] width 81 height 12
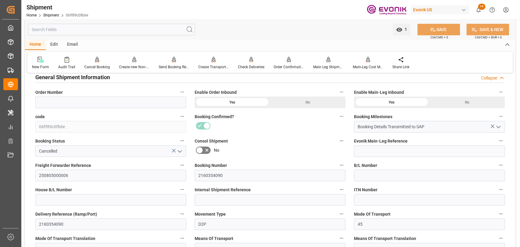
scroll to position [137, 0]
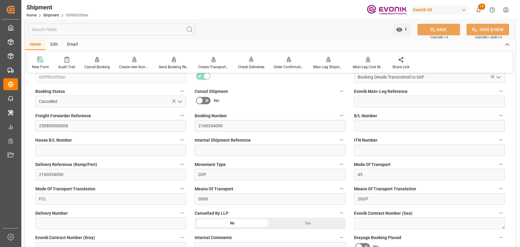
drag, startPoint x: 300, startPoint y: 221, endPoint x: 369, endPoint y: 141, distance: 105.6
click at [301, 221] on div "Yes" at bounding box center [307, 223] width 75 height 12
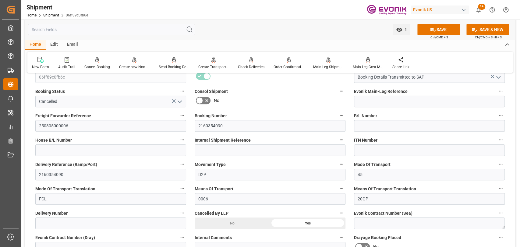
click at [446, 26] on button "SAVE" at bounding box center [438, 30] width 43 height 12
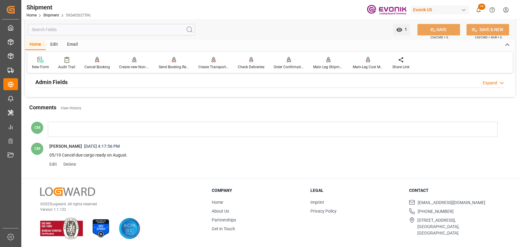
scroll to position [408, 0]
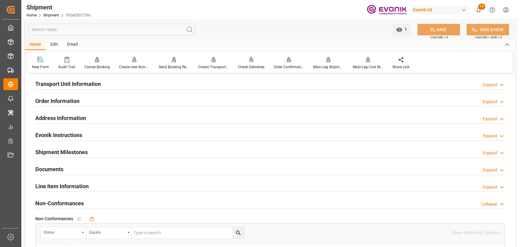
click at [73, 183] on h2 "Line Item Information" at bounding box center [61, 186] width 53 height 8
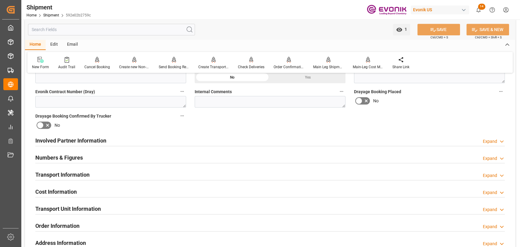
scroll to position [205, 0]
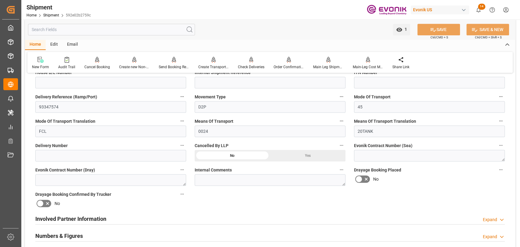
click at [280, 156] on div "Yes" at bounding box center [307, 156] width 75 height 12
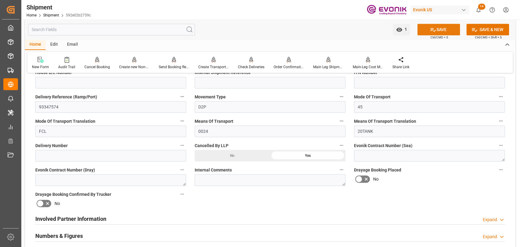
click at [450, 32] on button "SAVE" at bounding box center [438, 30] width 43 height 12
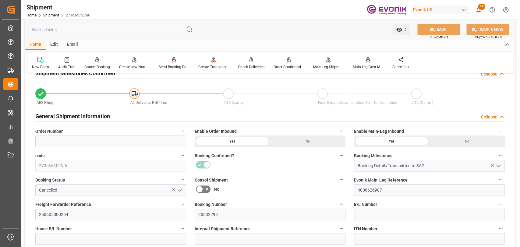
scroll to position [68, 0]
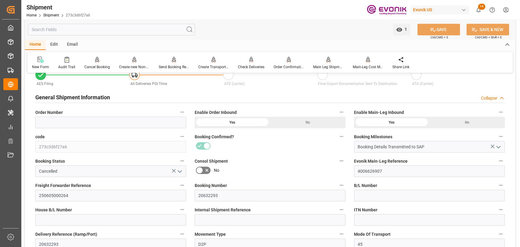
drag, startPoint x: 180, startPoint y: 171, endPoint x: 178, endPoint y: 175, distance: 3.9
click at [179, 173] on icon "open menu" at bounding box center [179, 171] width 7 height 7
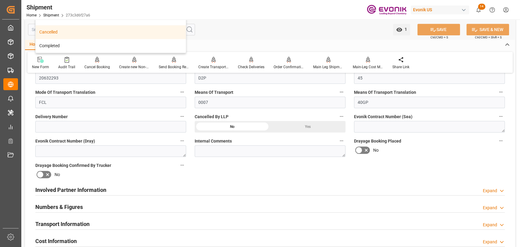
scroll to position [408, 0]
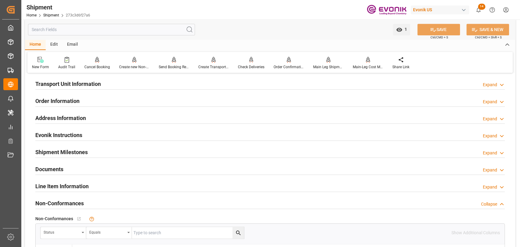
click at [74, 180] on div "Line Item Information" at bounding box center [61, 186] width 53 height 12
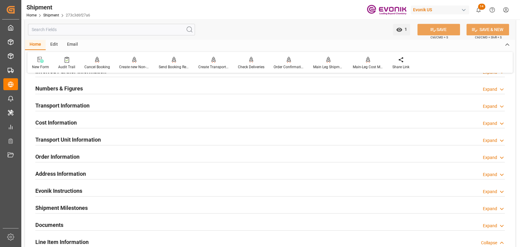
scroll to position [205, 0]
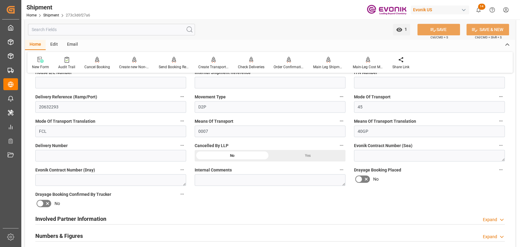
click at [319, 153] on div "Yes" at bounding box center [307, 156] width 75 height 12
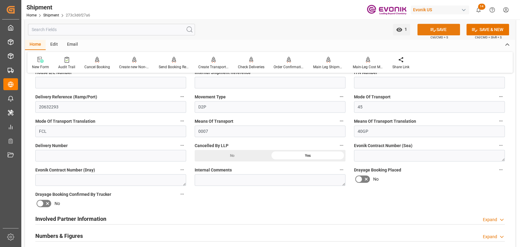
click at [439, 25] on button "SAVE" at bounding box center [438, 30] width 43 height 12
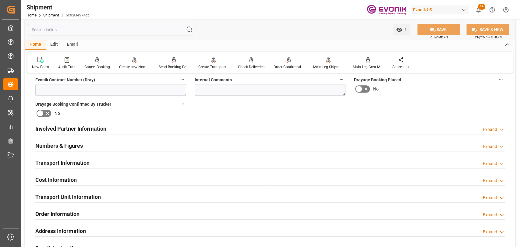
scroll to position [408, 0]
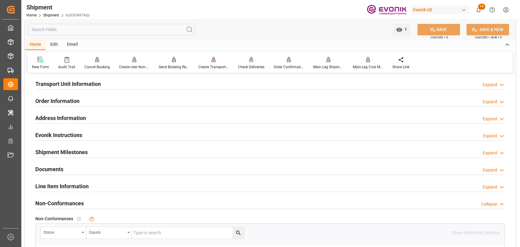
click at [56, 180] on div "Line Item Information" at bounding box center [61, 186] width 53 height 12
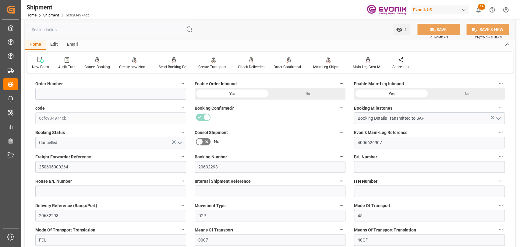
scroll to position [137, 0]
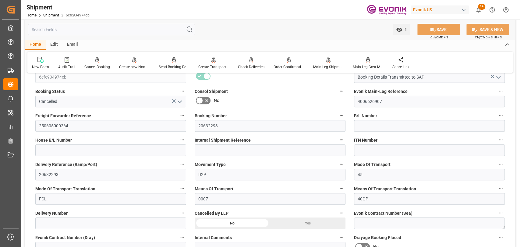
click at [304, 221] on div "Yes" at bounding box center [307, 223] width 75 height 12
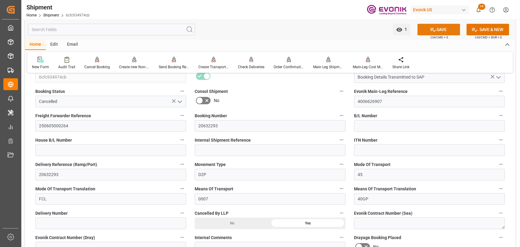
click at [423, 32] on button "SAVE" at bounding box center [438, 30] width 43 height 12
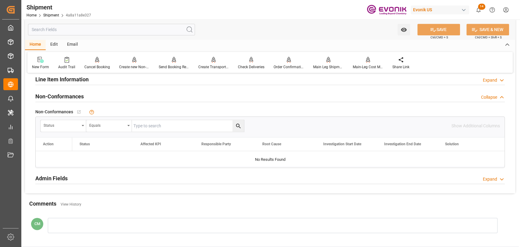
scroll to position [447, 0]
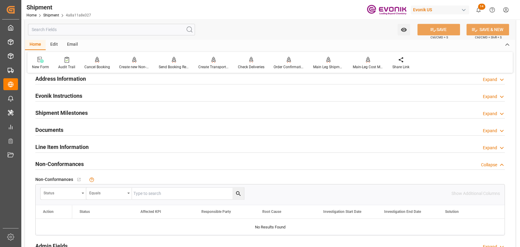
click at [67, 144] on h2 "Line Item Information" at bounding box center [61, 147] width 53 height 8
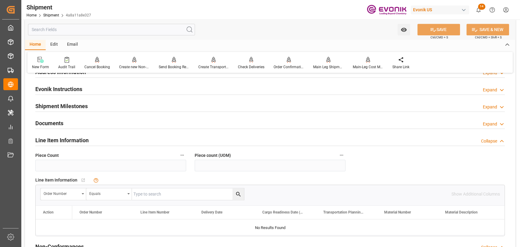
scroll to position [312, 0]
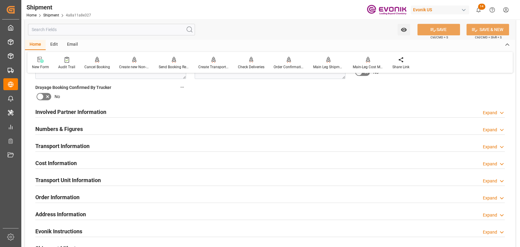
click at [69, 180] on h2 "Transport Unit Information" at bounding box center [67, 180] width 65 height 8
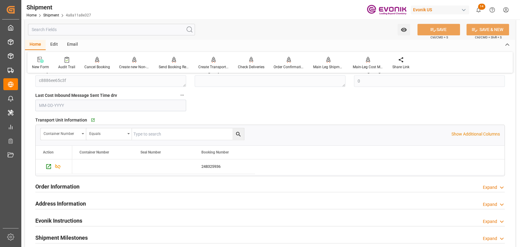
scroll to position [447, 0]
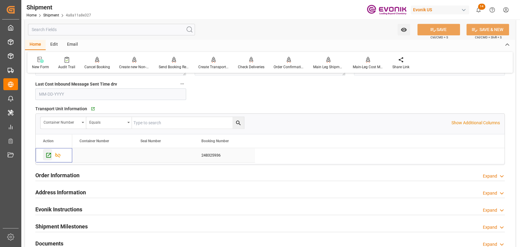
click at [48, 155] on icon "Press SPACE to select this row." at bounding box center [48, 155] width 6 height 6
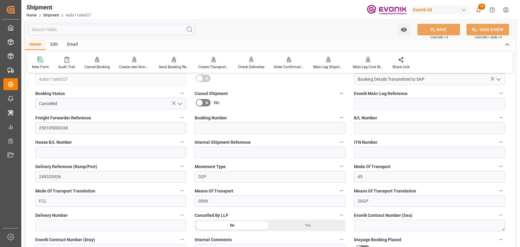
scroll to position [203, 0]
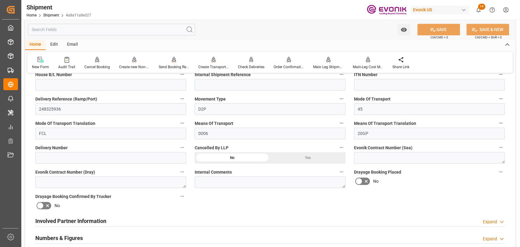
drag, startPoint x: 293, startPoint y: 157, endPoint x: 405, endPoint y: 76, distance: 137.7
click at [293, 156] on div "Yes" at bounding box center [307, 158] width 75 height 12
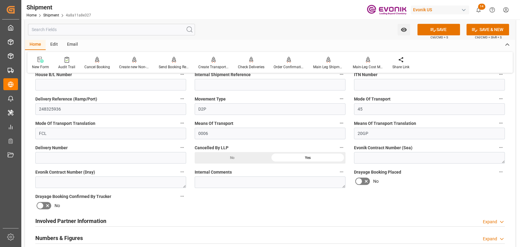
drag, startPoint x: 448, startPoint y: 31, endPoint x: 2, endPoint y: 53, distance: 446.1
click at [448, 30] on button "SAVE" at bounding box center [438, 30] width 43 height 12
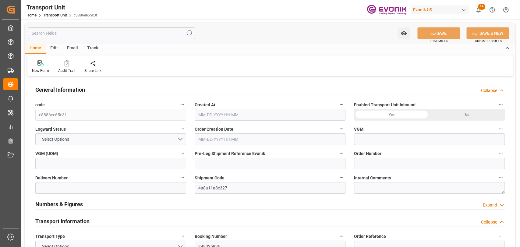
type input "Maersk"
type input "Maersk Line AS"
type input "USEWR"
type input "BEANR"
type input "9235555"
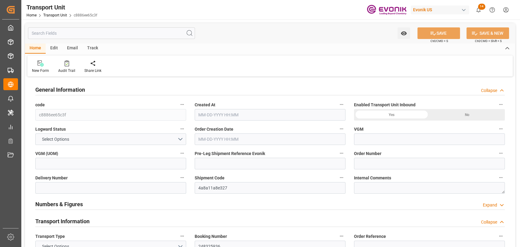
type input "0"
type input "12-23-2024 20:39"
type input "11-09-2024"
type input "01-29-2025 00:00"
type input "01-03-2025 00:00"
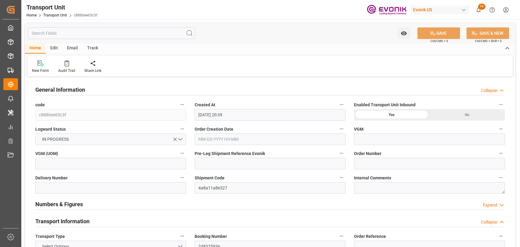
type input "02-08-2025 00:00"
type input "01-18-2025 00:00"
type input "01-22-2025 17:00"
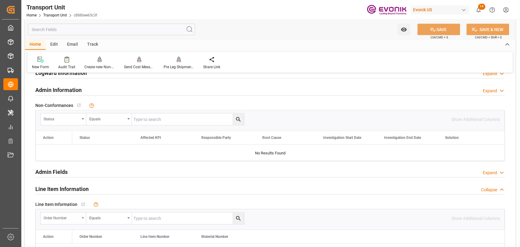
scroll to position [880, 0]
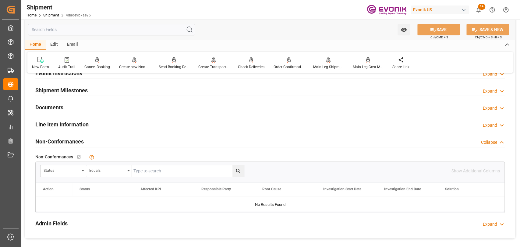
scroll to position [447, 0]
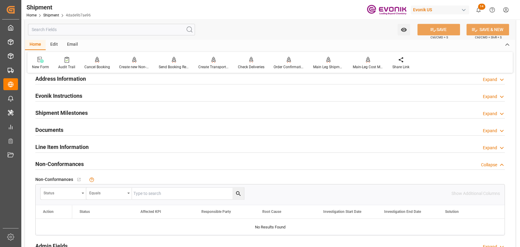
click at [75, 139] on div "Line Item Information Expand" at bounding box center [270, 147] width 478 height 17
click at [75, 145] on h2 "Line Item Information" at bounding box center [61, 147] width 53 height 8
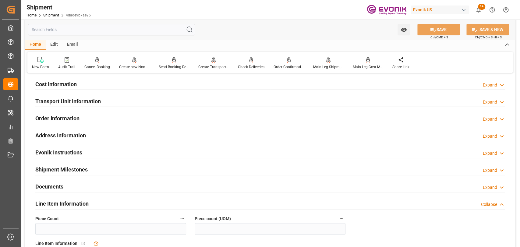
scroll to position [380, 0]
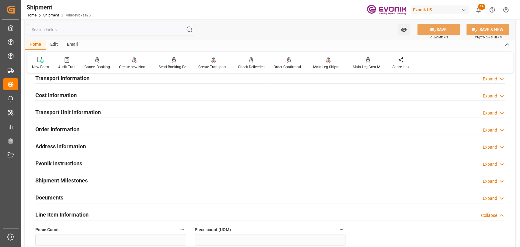
click at [68, 115] on h2 "Transport Unit Information" at bounding box center [67, 112] width 65 height 8
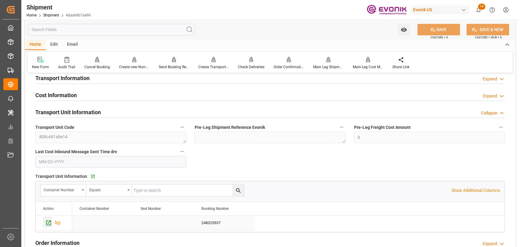
click at [48, 223] on icon "Press SPACE to select this row." at bounding box center [48, 222] width 5 height 5
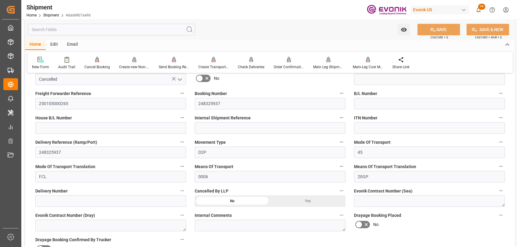
scroll to position [177, 0]
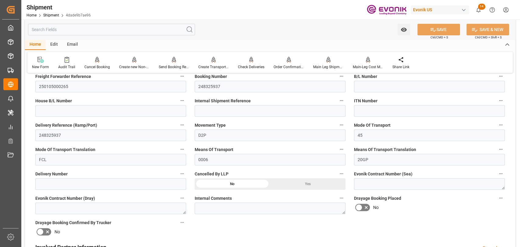
click at [288, 185] on div "Yes" at bounding box center [307, 184] width 75 height 12
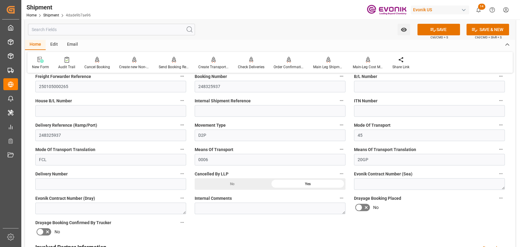
click at [426, 30] on button "SAVE" at bounding box center [438, 30] width 43 height 12
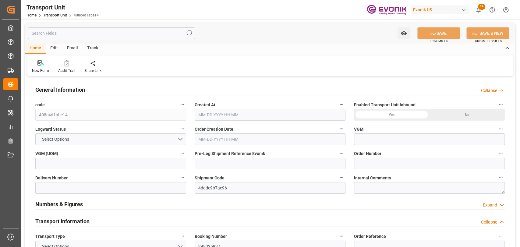
type input "Maersk"
type input "Maersk Line AS"
type input "USEWR"
type input "BEANR"
type input "9235555"
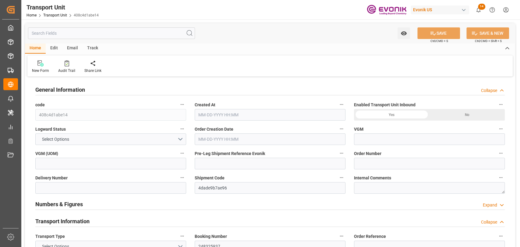
type input "0"
type input "12-23-2024 20:22"
type input "11-14-2024"
type input "01-29-2025 00:00"
type input "01-03-2025 00:00"
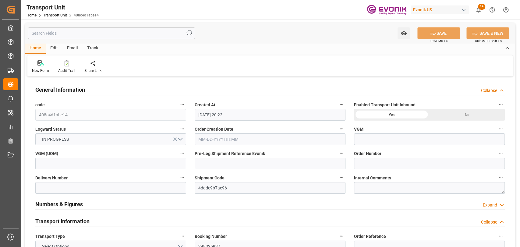
type input "02-08-2025 00:00"
type input "01-18-2025 00:00"
type input "01-22-2025 17:00"
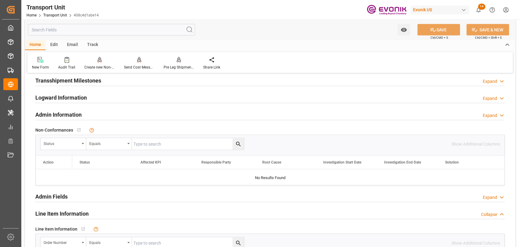
scroll to position [812, 0]
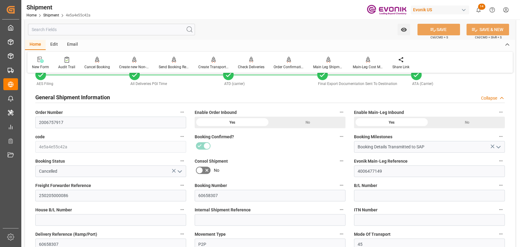
scroll to position [203, 0]
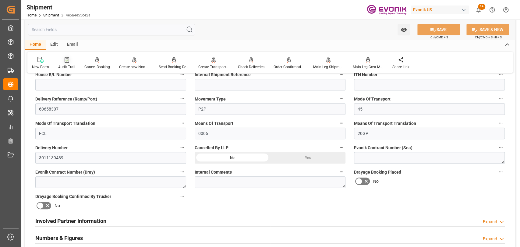
click at [68, 65] on div "Audit Trail" at bounding box center [66, 66] width 17 height 5
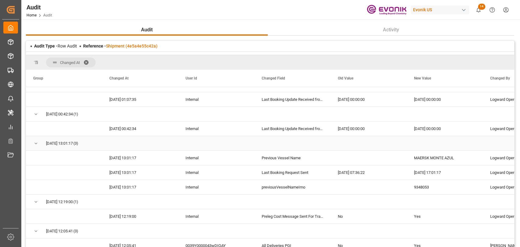
scroll to position [203, 0]
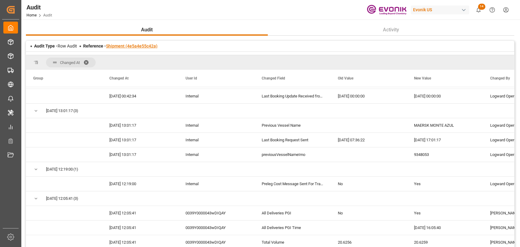
click at [148, 46] on link "Shipment (4e5a4e55c42a)" at bounding box center [131, 46] width 51 height 5
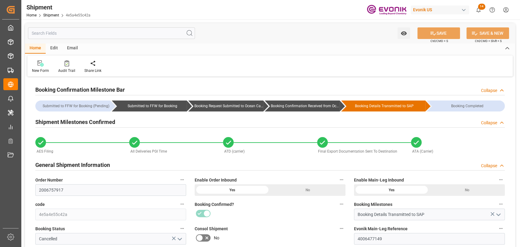
type input "[DATE] 00:00"
type input "[DATE] 07:30"
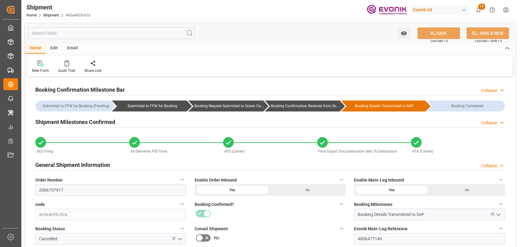
type input "[DATE] 00:00"
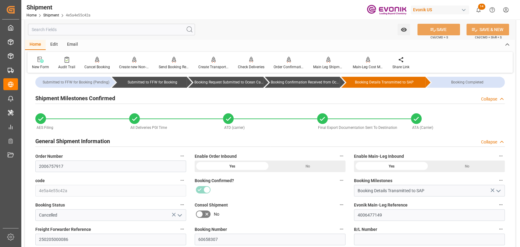
scroll to position [68, 0]
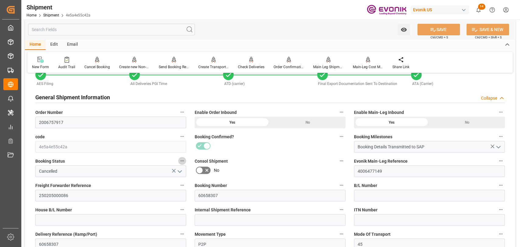
click at [182, 159] on icon "button" at bounding box center [182, 160] width 5 height 5
click at [182, 159] on li "Audits" at bounding box center [193, 161] width 31 height 10
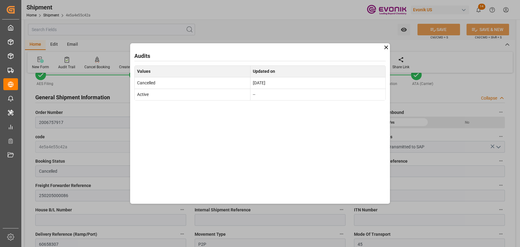
click at [384, 48] on icon at bounding box center [386, 47] width 6 height 6
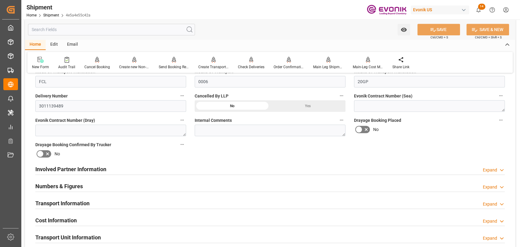
scroll to position [338, 0]
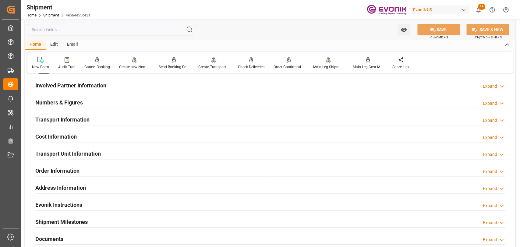
click at [55, 117] on h2 "Transport Information" at bounding box center [62, 119] width 54 height 8
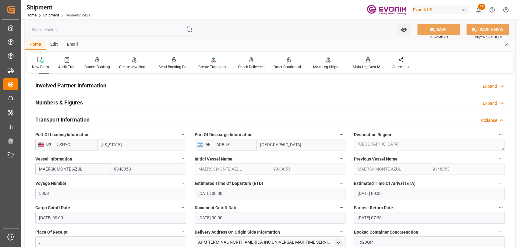
click at [81, 34] on input "text" at bounding box center [111, 30] width 167 height 12
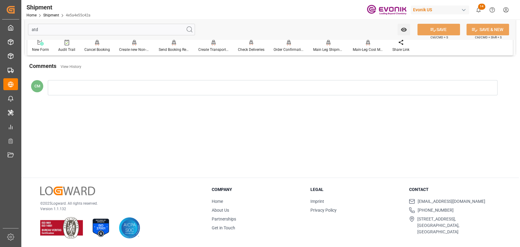
scroll to position [0, 0]
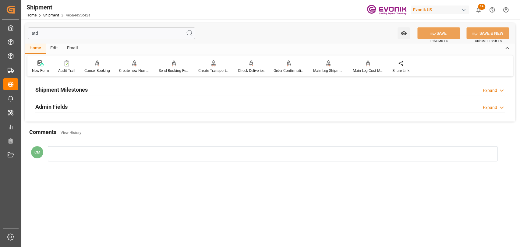
click at [72, 106] on div "Admin Fields Expand" at bounding box center [269, 107] width 469 height 12
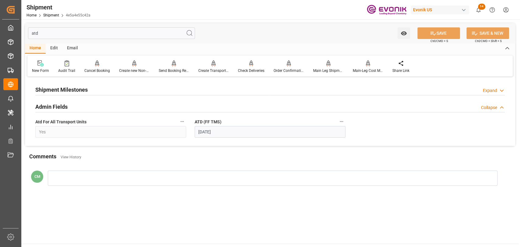
click at [74, 91] on h2 "Shipment Milestones" at bounding box center [61, 90] width 52 height 8
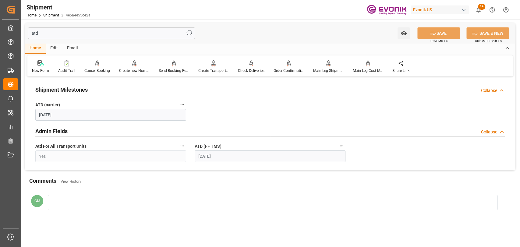
drag, startPoint x: 38, startPoint y: 34, endPoint x: 19, endPoint y: 34, distance: 18.9
click at [19, 34] on div "Created by potrace 1.15, written by Peter Selinger 2001-2017 Created by potrace…" at bounding box center [260, 123] width 520 height 247
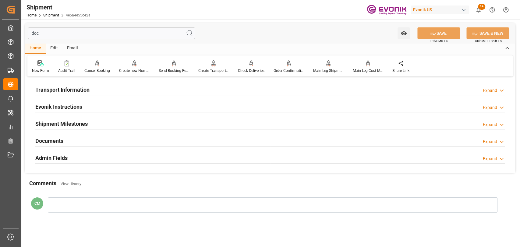
type input "doc"
click at [88, 108] on div "Evonik Instructions Expand" at bounding box center [269, 107] width 469 height 12
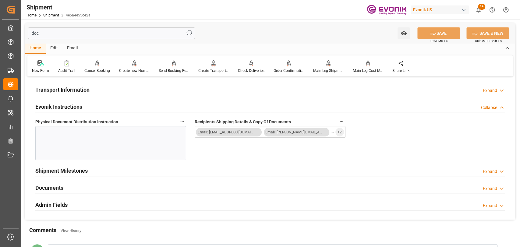
click at [88, 108] on div "Evonik Instructions Collapse" at bounding box center [269, 107] width 469 height 12
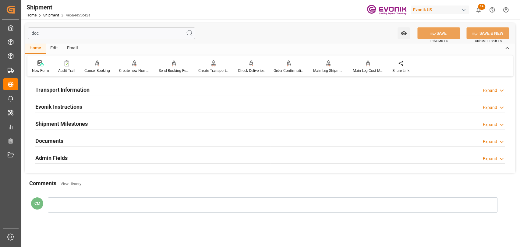
click at [61, 138] on h2 "Documents" at bounding box center [49, 141] width 28 height 8
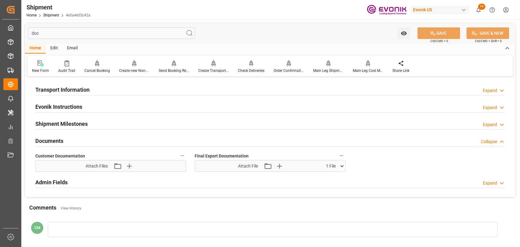
click at [340, 166] on icon at bounding box center [342, 166] width 6 height 6
click at [337, 178] on icon at bounding box center [339, 177] width 6 height 4
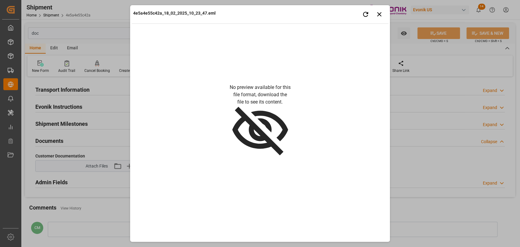
click at [386, 15] on div "4e5a4e55c42a_18_02_2025_10_23_47.eml Retry Close preview" at bounding box center [260, 15] width 257 height 17
click at [381, 15] on icon "button" at bounding box center [380, 14] width 8 height 8
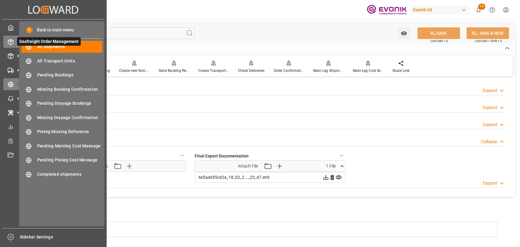
drag, startPoint x: 91, startPoint y: 34, endPoint x: 9, endPoint y: 37, distance: 82.0
click at [9, 37] on div "Created by potrace 1.15, written by [PERSON_NAME] [DATE]-[DATE] Created by potr…" at bounding box center [260, 123] width 520 height 247
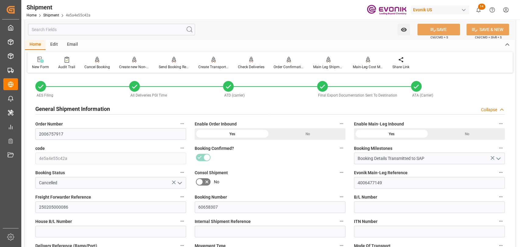
scroll to position [68, 0]
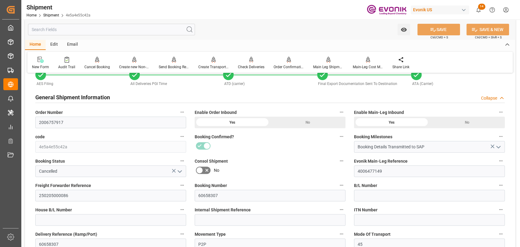
click at [181, 169] on icon "open menu" at bounding box center [179, 171] width 7 height 7
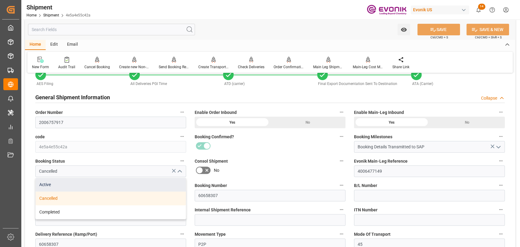
click at [49, 188] on div "Active" at bounding box center [111, 185] width 150 height 14
type input "Active"
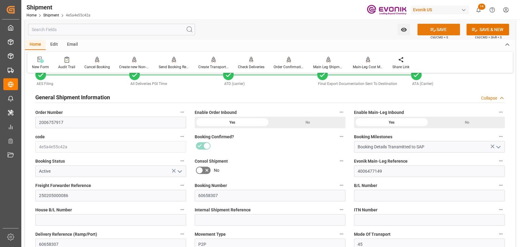
click at [430, 29] on icon at bounding box center [433, 29] width 6 height 6
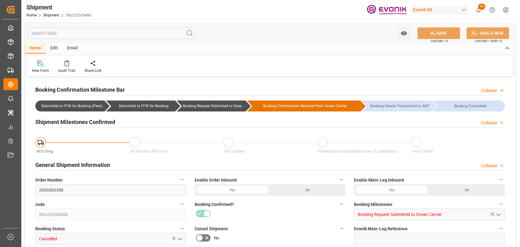
type input "2160"
type input "BG"
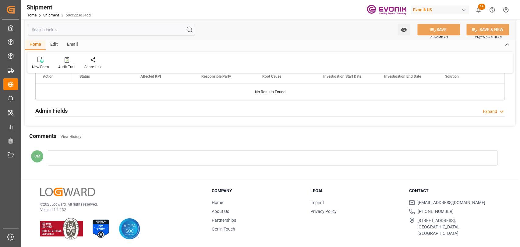
scroll to position [447, 0]
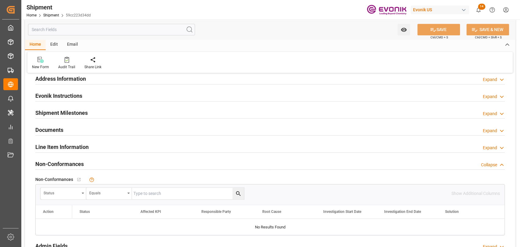
click at [54, 146] on h2 "Line Item Information" at bounding box center [61, 147] width 53 height 8
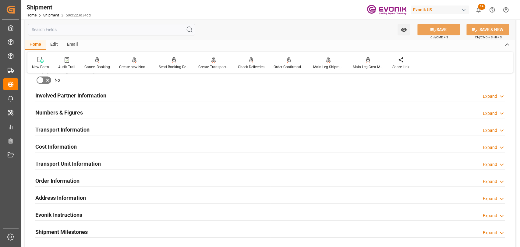
scroll to position [474, 0]
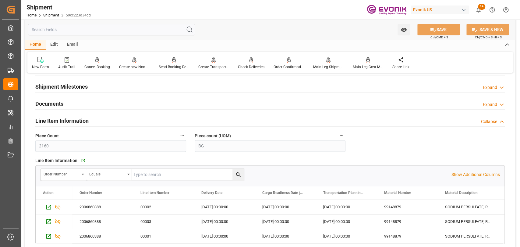
drag, startPoint x: 467, startPoint y: 174, endPoint x: 434, endPoint y: 181, distance: 34.3
click at [467, 174] on p "Show Additional Columns" at bounding box center [475, 174] width 48 height 6
click at [303, 202] on div "[DATE] 00:00:00" at bounding box center [285, 207] width 61 height 14
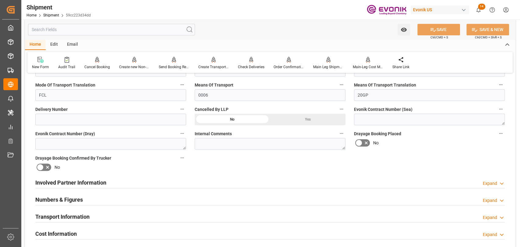
scroll to position [0, 0]
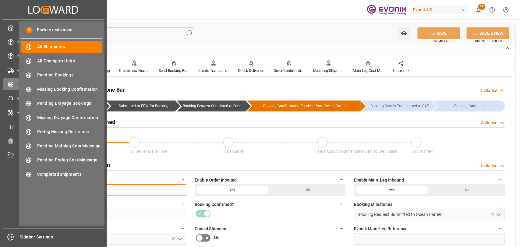
drag, startPoint x: 75, startPoint y: 188, endPoint x: 18, endPoint y: 192, distance: 56.8
click at [18, 192] on div "Created by potrace 1.15, written by Peter Selinger 2001-2017 Created by potrace…" at bounding box center [260, 123] width 520 height 247
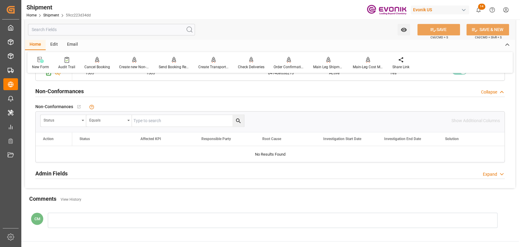
scroll to position [699, 0]
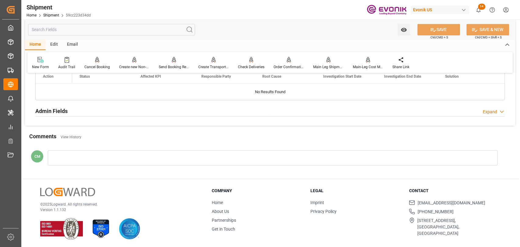
click at [83, 153] on div at bounding box center [273, 157] width 450 height 15
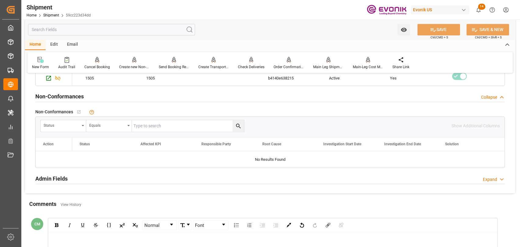
scroll to position [767, 0]
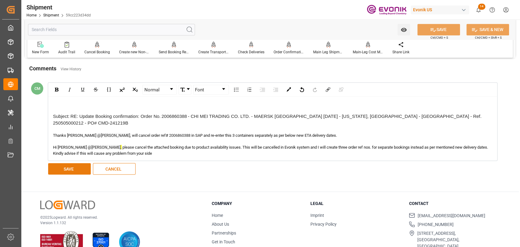
click at [62, 164] on button "SAVE" at bounding box center [69, 169] width 43 height 12
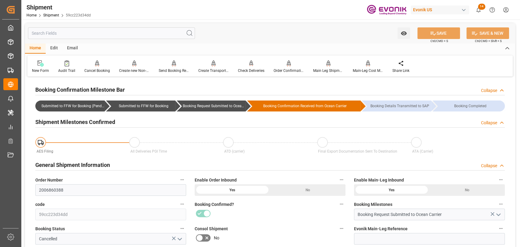
scroll to position [203, 0]
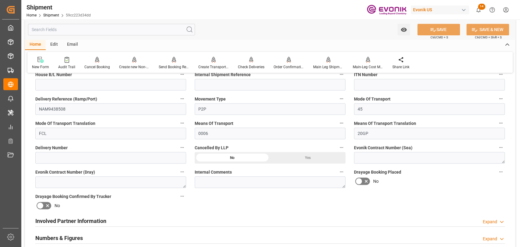
click at [299, 157] on div "Yes" at bounding box center [307, 158] width 75 height 12
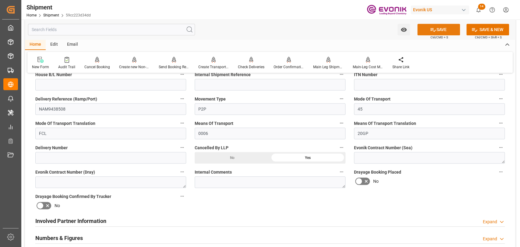
click at [435, 27] on button "SAVE" at bounding box center [438, 30] width 43 height 12
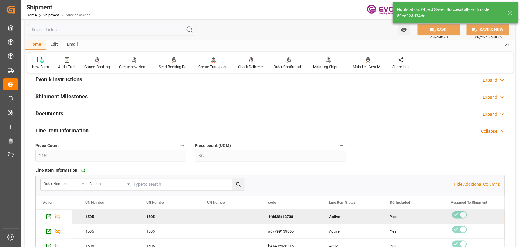
scroll to position [474, 0]
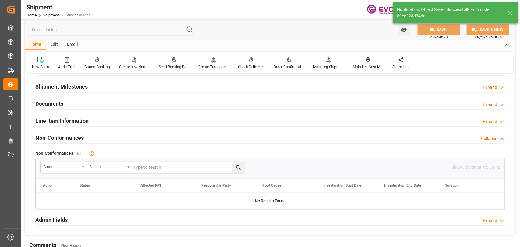
drag, startPoint x: 61, startPoint y: 119, endPoint x: 55, endPoint y: 158, distance: 38.9
click at [61, 119] on h2 "Line Item Information" at bounding box center [61, 121] width 53 height 8
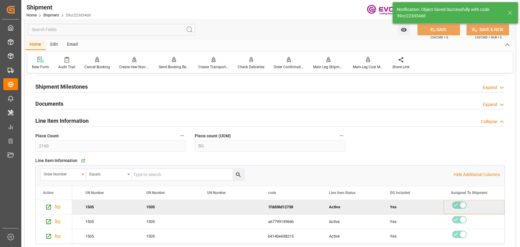
scroll to position [541, 0]
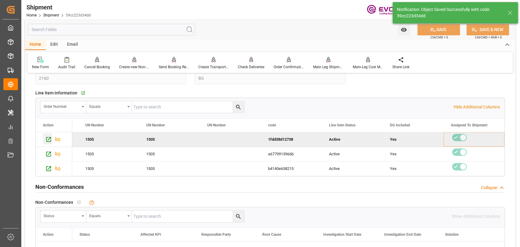
click at [48, 140] on icon "Press SPACE to deselect this row." at bounding box center [48, 139] width 6 height 6
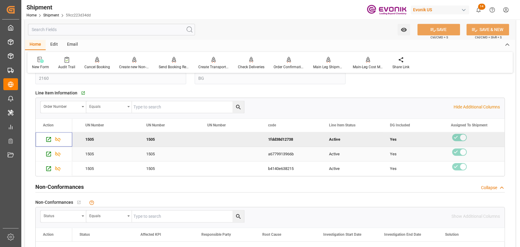
click at [46, 154] on icon "Press SPACE to select this row." at bounding box center [48, 154] width 5 height 5
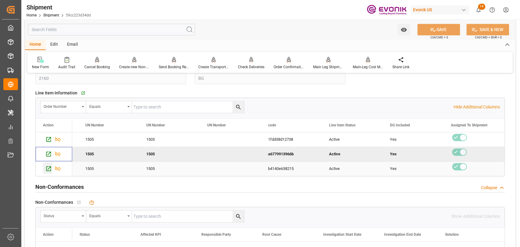
click at [45, 169] on div "Press SPACE to select this row." at bounding box center [47, 167] width 9 height 11
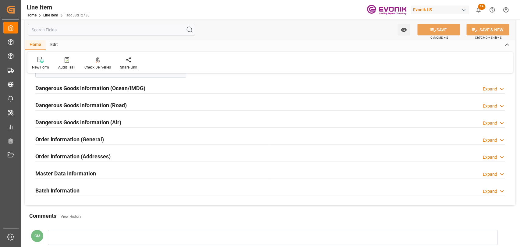
scroll to position [876, 0]
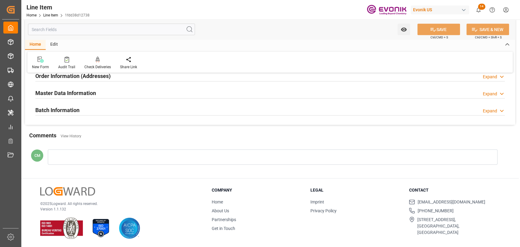
click at [96, 156] on div at bounding box center [273, 157] width 450 height 15
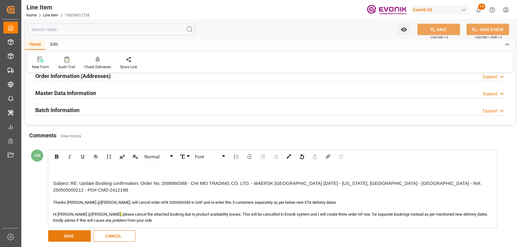
click at [67, 230] on button "SAVE" at bounding box center [69, 236] width 43 height 12
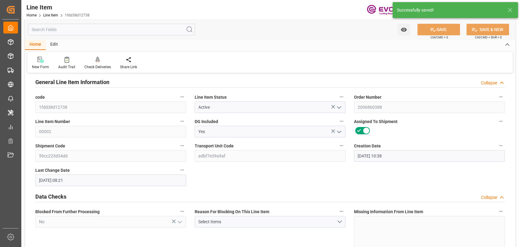
scroll to position [0, 0]
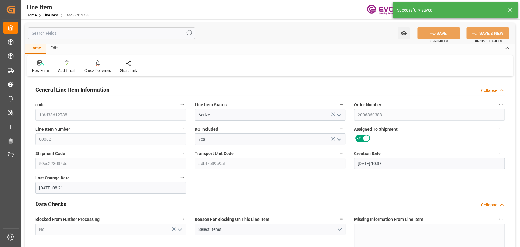
drag, startPoint x: 339, startPoint y: 115, endPoint x: 283, endPoint y: 135, distance: 59.4
click at [208, 114] on input "Active" at bounding box center [270, 115] width 151 height 12
drag, startPoint x: 340, startPoint y: 114, endPoint x: 334, endPoint y: 116, distance: 6.3
click at [339, 115] on icon "open menu" at bounding box center [338, 114] width 7 height 7
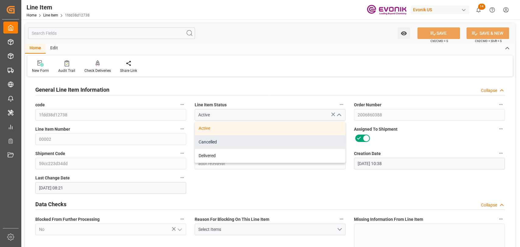
click at [217, 146] on div "Cancelled" at bounding box center [270, 142] width 150 height 14
type input "Cancelled"
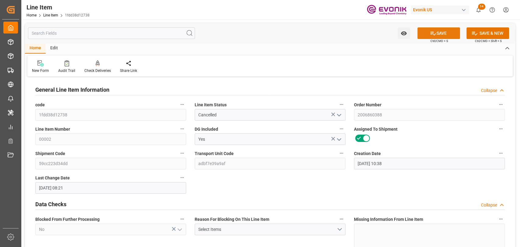
click at [443, 32] on button "SAVE" at bounding box center [438, 33] width 43 height 12
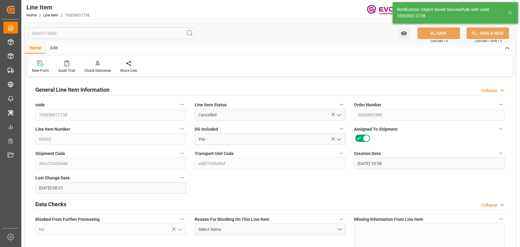
type input "10-11-2025 15:52"
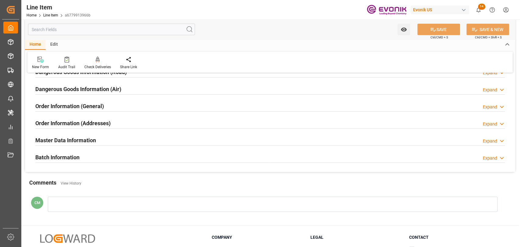
scroll to position [876, 0]
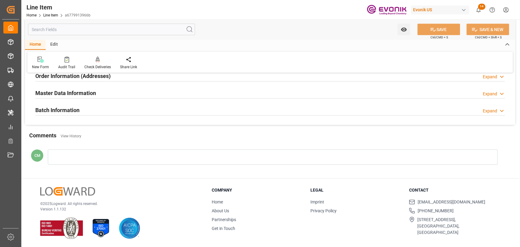
click at [90, 154] on div at bounding box center [273, 157] width 450 height 15
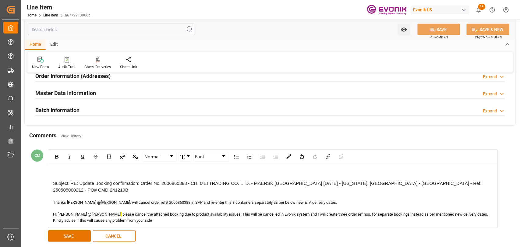
drag, startPoint x: 66, startPoint y: 227, endPoint x: 106, endPoint y: 199, distance: 48.9
click at [66, 227] on div "Normal Font Subject: RE: Update Booking confirmation: Order No. 2006860388 - CH…" at bounding box center [270, 196] width 450 height 96
click at [66, 233] on button "SAVE" at bounding box center [69, 236] width 43 height 12
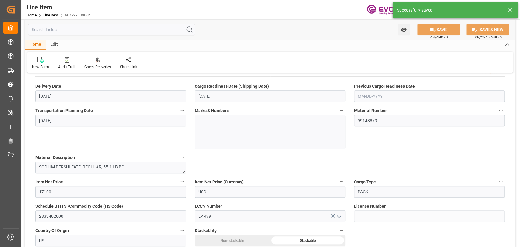
scroll to position [0, 0]
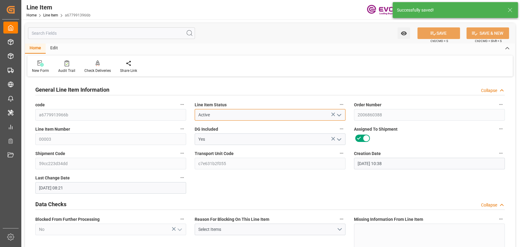
click at [298, 110] on input "Active" at bounding box center [270, 115] width 151 height 12
click at [340, 114] on icon "open menu" at bounding box center [338, 114] width 7 height 7
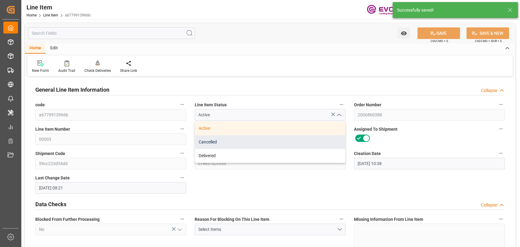
click at [223, 142] on div "Cancelled" at bounding box center [270, 142] width 150 height 14
type input "Cancelled"
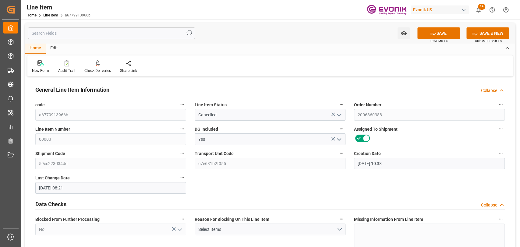
drag, startPoint x: 436, startPoint y: 34, endPoint x: 433, endPoint y: 39, distance: 5.1
click at [435, 36] on button "SAVE" at bounding box center [438, 33] width 43 height 12
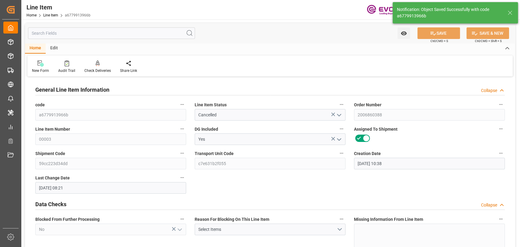
type input "[DATE] 15:52"
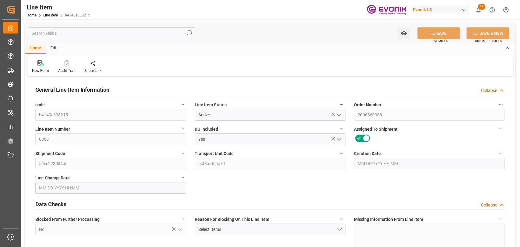
type input "18"
type input "18326.88"
type input "18000"
type input "16.9121"
type input "720"
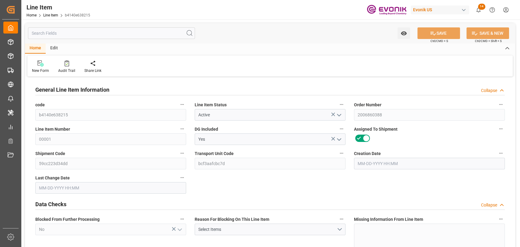
type input "17100"
type input "720"
type input "18326.88"
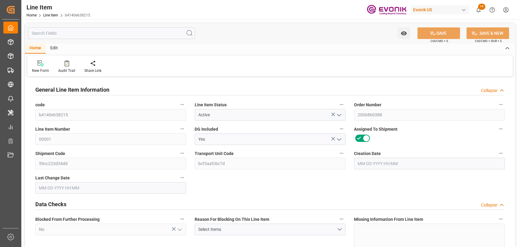
type input "18758.88"
type input "18000"
type input "16.9121"
type input "597.6"
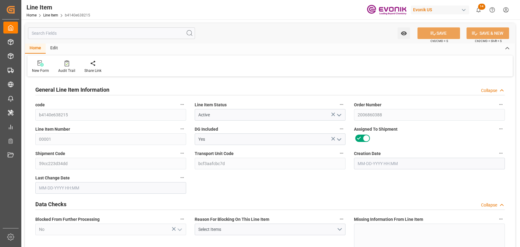
type input "0"
type input "02-12-2025 10:38"
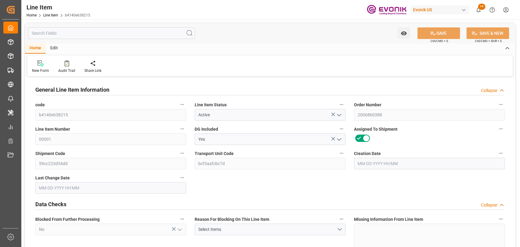
type input "05-05-2025 08:21"
type input "06-25-2025"
type input "05-16-2025"
type input "05-11-2025"
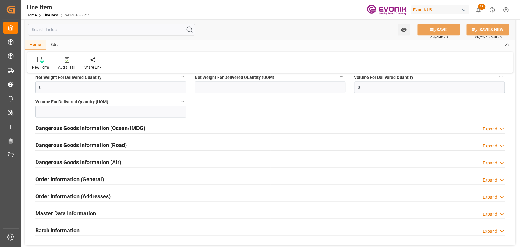
scroll to position [876, 0]
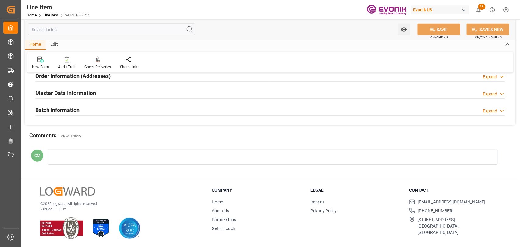
click at [129, 159] on div at bounding box center [273, 157] width 450 height 15
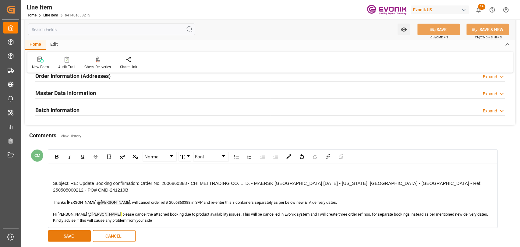
click at [58, 235] on button "SAVE" at bounding box center [69, 236] width 43 height 12
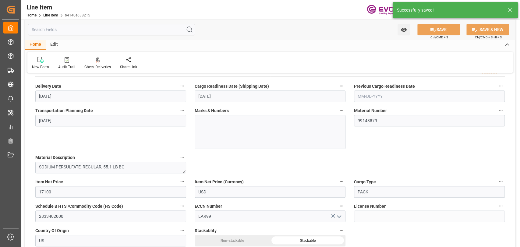
scroll to position [0, 0]
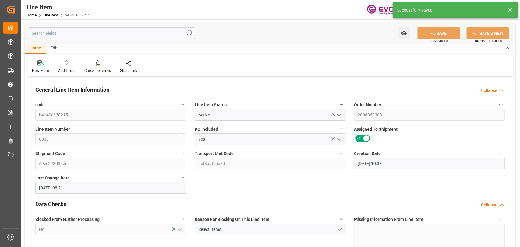
drag, startPoint x: 340, startPoint y: 113, endPoint x: 317, endPoint y: 120, distance: 23.6
click at [339, 113] on icon "open menu" at bounding box center [338, 114] width 7 height 7
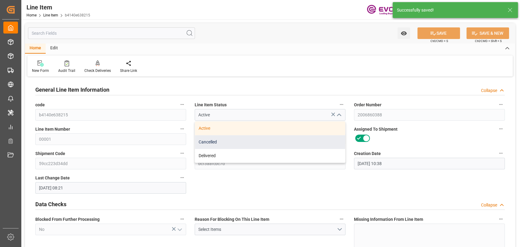
click at [245, 141] on div "Cancelled" at bounding box center [270, 142] width 150 height 14
type input "Cancelled"
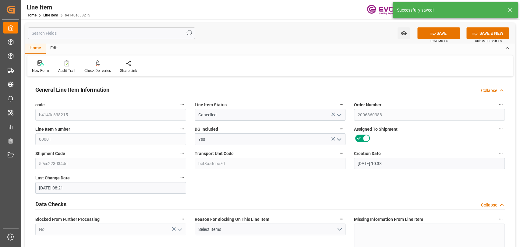
drag, startPoint x: 453, startPoint y: 34, endPoint x: 393, endPoint y: 25, distance: 60.3
click at [452, 35] on button "SAVE" at bounding box center [438, 33] width 43 height 12
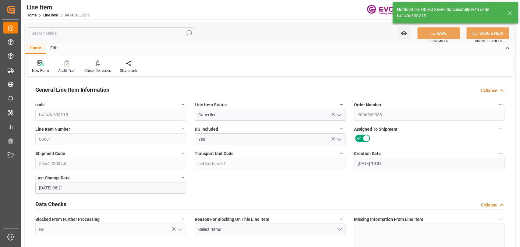
type input "10-11-2025 15:52"
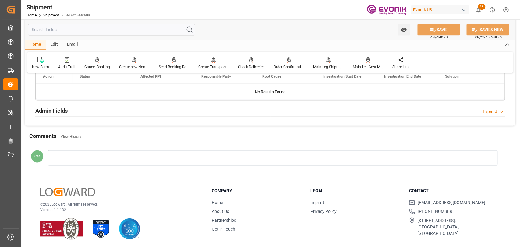
scroll to position [447, 0]
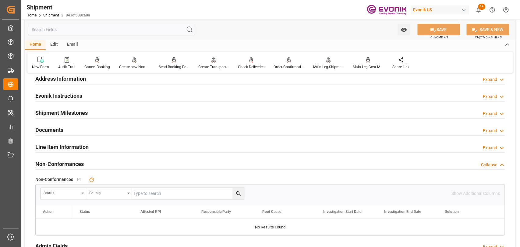
click at [62, 148] on h2 "Line Item Information" at bounding box center [61, 147] width 53 height 8
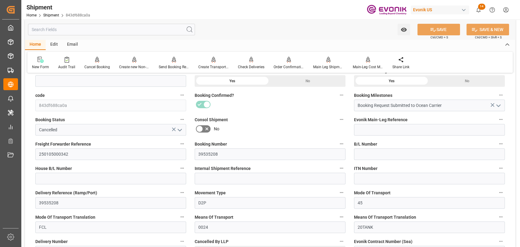
scroll to position [177, 0]
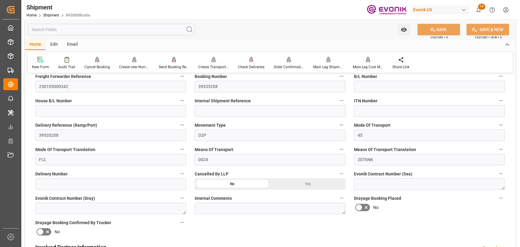
click at [304, 188] on div "Yes" at bounding box center [307, 184] width 75 height 12
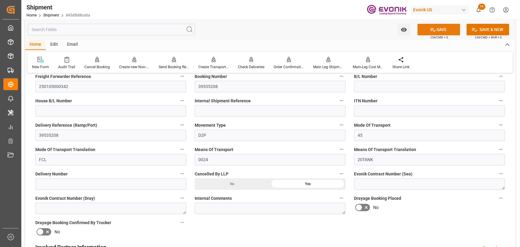
click at [438, 30] on button "SAVE" at bounding box center [438, 30] width 43 height 12
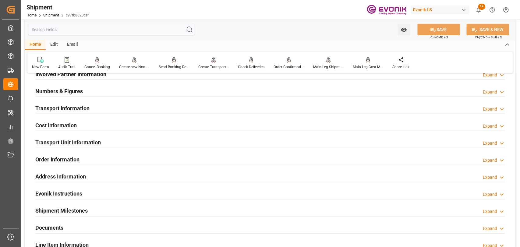
scroll to position [406, 0]
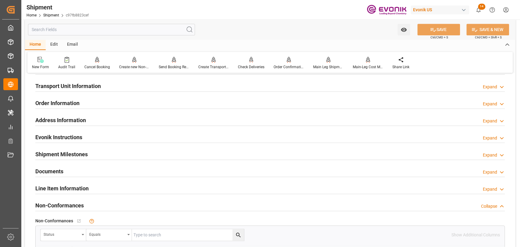
click at [76, 190] on h2 "Line Item Information" at bounding box center [61, 188] width 53 height 8
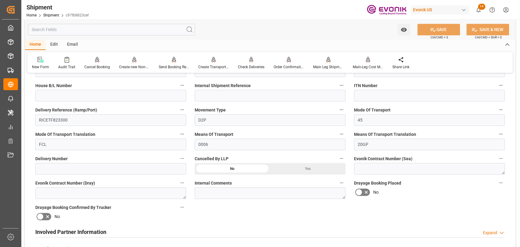
scroll to position [203, 0]
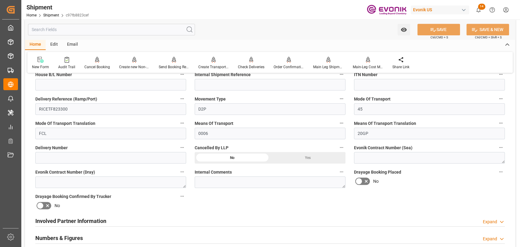
click at [309, 156] on div "Yes" at bounding box center [307, 158] width 75 height 12
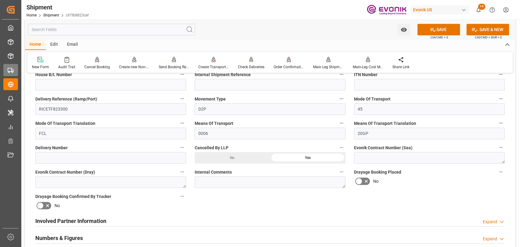
click at [433, 27] on button "SAVE" at bounding box center [438, 30] width 43 height 12
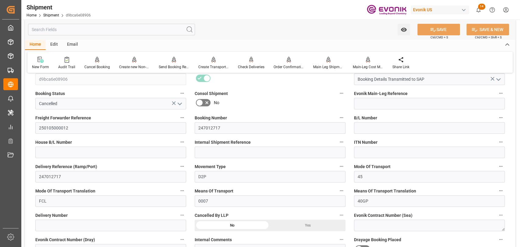
scroll to position [406, 0]
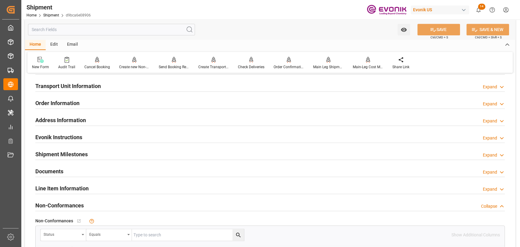
click at [59, 183] on div "Line Item Information" at bounding box center [61, 188] width 53 height 12
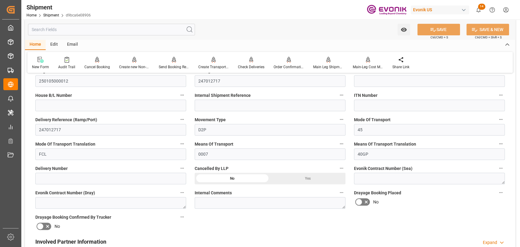
scroll to position [203, 0]
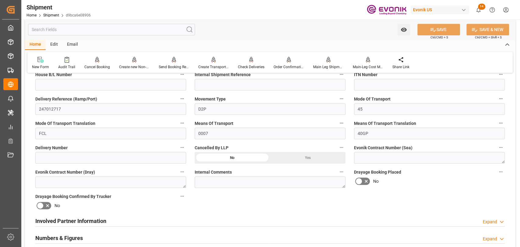
click at [295, 160] on div "Yes" at bounding box center [307, 158] width 75 height 12
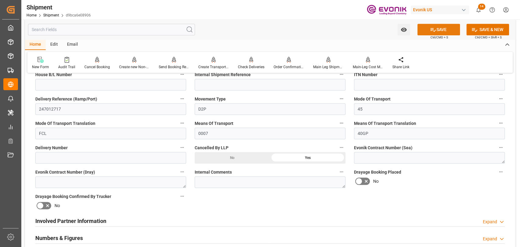
click at [443, 29] on button "SAVE" at bounding box center [438, 30] width 43 height 12
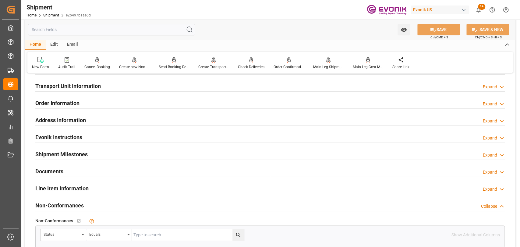
click at [67, 185] on h2 "Line Item Information" at bounding box center [61, 188] width 53 height 8
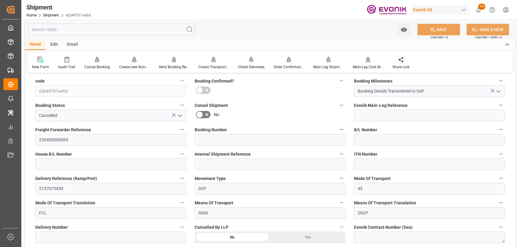
scroll to position [130, 0]
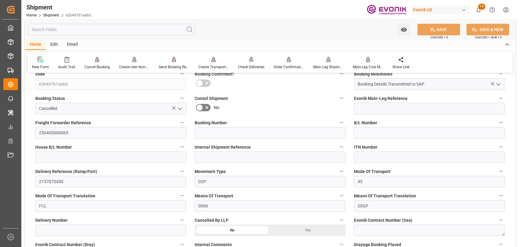
click at [305, 228] on div "Yes" at bounding box center [307, 230] width 75 height 12
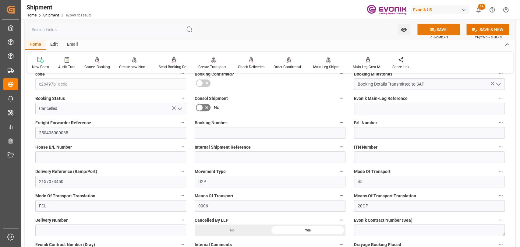
click at [435, 27] on button "SAVE" at bounding box center [438, 30] width 43 height 12
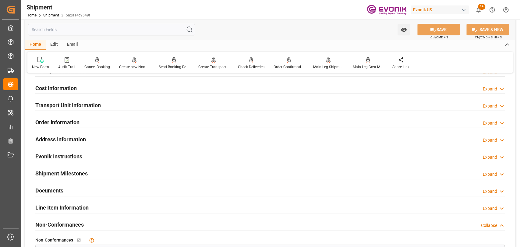
scroll to position [406, 0]
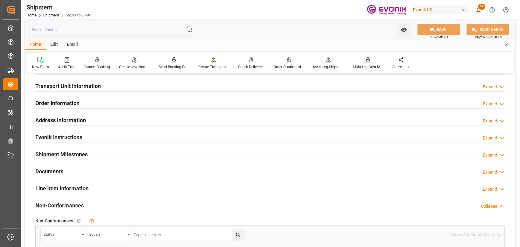
click at [57, 190] on h2 "Line Item Information" at bounding box center [61, 188] width 53 height 8
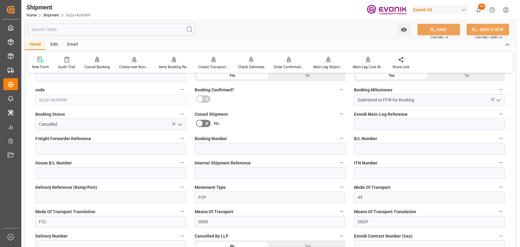
scroll to position [135, 0]
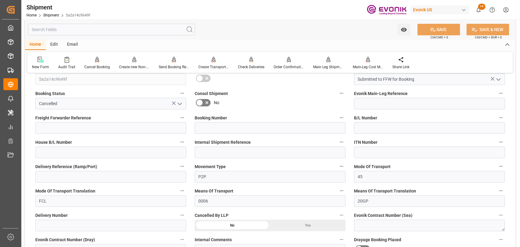
click at [297, 227] on div "Yes" at bounding box center [307, 226] width 75 height 12
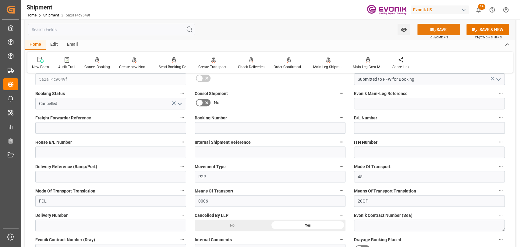
click at [441, 30] on button "SAVE" at bounding box center [438, 30] width 43 height 12
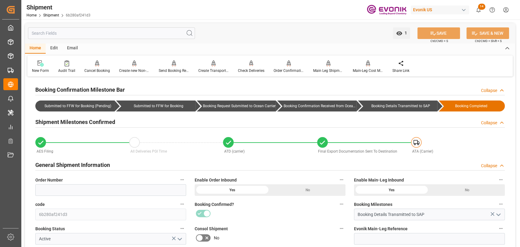
click at [183, 178] on icon "button" at bounding box center [182, 179] width 5 height 5
click at [192, 178] on li "Audits" at bounding box center [193, 180] width 31 height 10
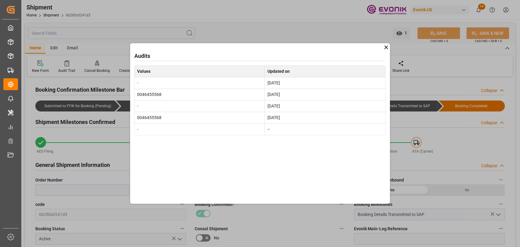
drag, startPoint x: 387, startPoint y: 45, endPoint x: 365, endPoint y: 50, distance: 22.5
click at [387, 45] on icon at bounding box center [386, 47] width 6 height 6
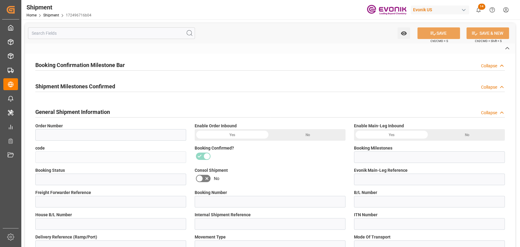
type input "172496716b04"
type input "Booking Details Transmitted to SAP"
type input "Active"
type input "250605000206"
type input "RICFY1567900"
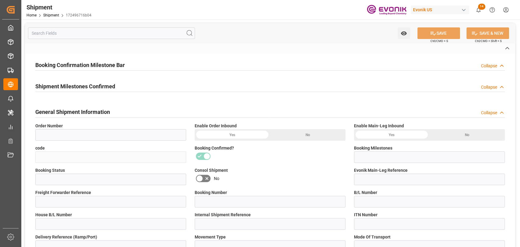
type input "RICFY1567900"
type input "D2D"
type input "45"
type input "FCL"
type input "0024"
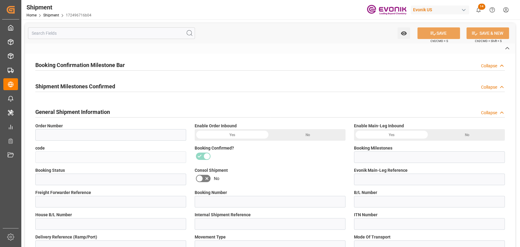
type input "20TANK"
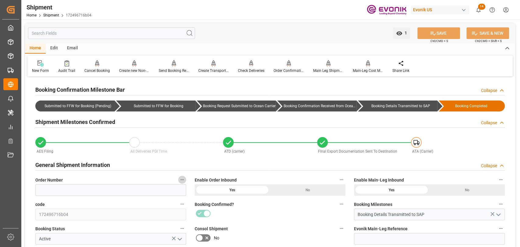
click at [181, 182] on icon "button" at bounding box center [182, 179] width 5 height 5
click at [188, 180] on icon at bounding box center [186, 179] width 6 height 6
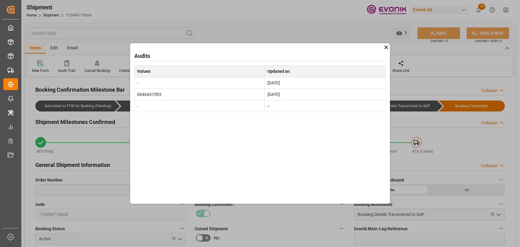
click at [146, 95] on td "0046437593" at bounding box center [199, 95] width 130 height 12
copy td "0046437593"
click at [385, 48] on icon at bounding box center [386, 47] width 6 height 6
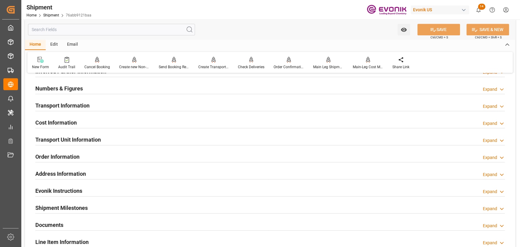
scroll to position [177, 0]
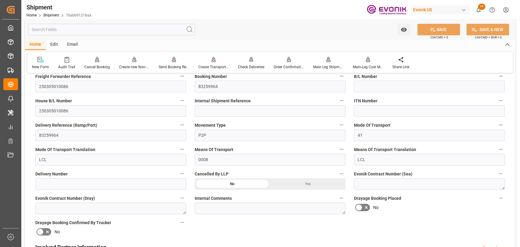
click at [72, 30] on input "text" at bounding box center [111, 30] width 167 height 12
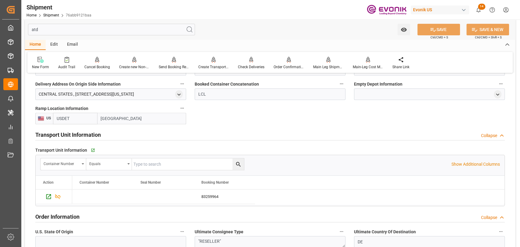
scroll to position [0, 0]
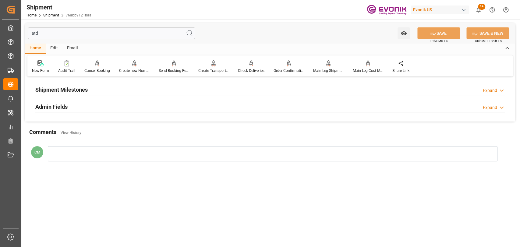
click at [69, 95] on div at bounding box center [269, 95] width 469 height 0
click at [68, 90] on h2 "Shipment Milestones" at bounding box center [61, 90] width 52 height 8
click at [56, 33] on input "atd" at bounding box center [111, 33] width 167 height 12
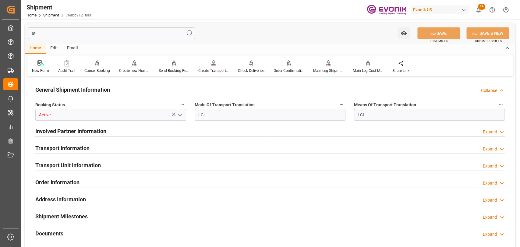
type input "a"
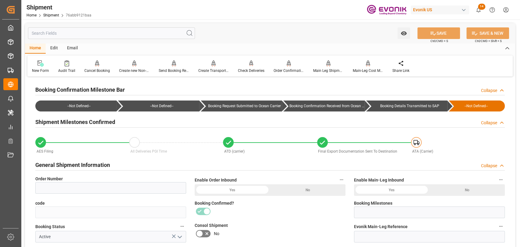
type input "76abb9121baa"
type input "Booking Details Transmitted to SAP"
type input "83259964"
type input "250305010086"
type input "P2P"
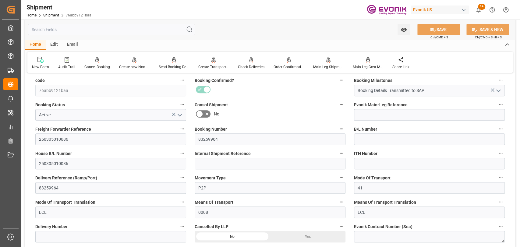
scroll to position [135, 0]
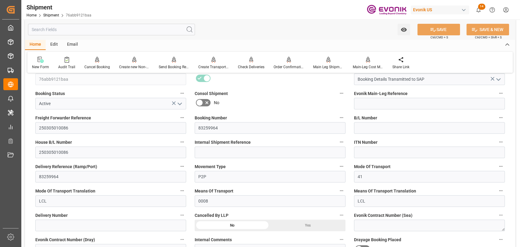
click at [186, 216] on div "Delivery Number" at bounding box center [110, 221] width 159 height 24
click at [183, 214] on icon "button" at bounding box center [182, 215] width 5 height 5
click at [183, 214] on icon at bounding box center [186, 215] width 6 height 6
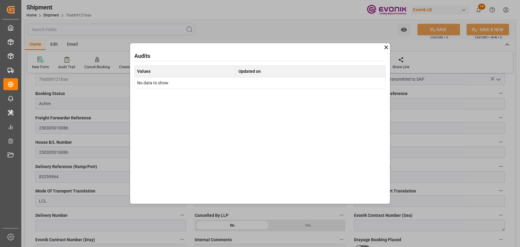
drag, startPoint x: 387, startPoint y: 45, endPoint x: 278, endPoint y: 136, distance: 141.4
click at [385, 48] on icon at bounding box center [386, 47] width 6 height 6
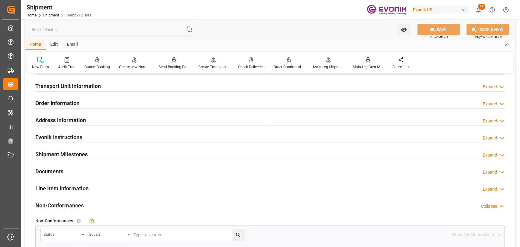
scroll to position [474, 0]
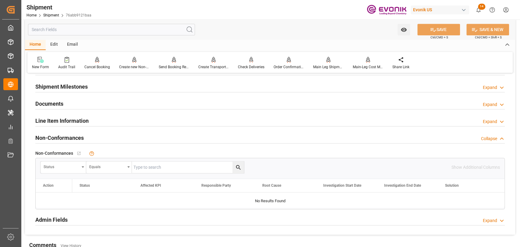
click at [57, 83] on h2 "Shipment Milestones" at bounding box center [61, 87] width 52 height 8
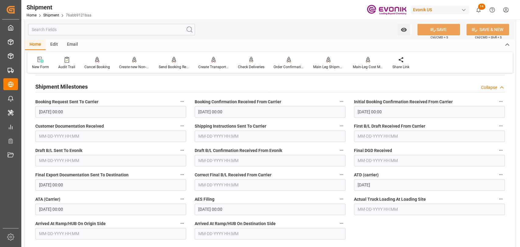
drag, startPoint x: 55, startPoint y: 85, endPoint x: 54, endPoint y: 88, distance: 3.7
click at [55, 85] on h2 "Shipment Milestones" at bounding box center [61, 87] width 52 height 8
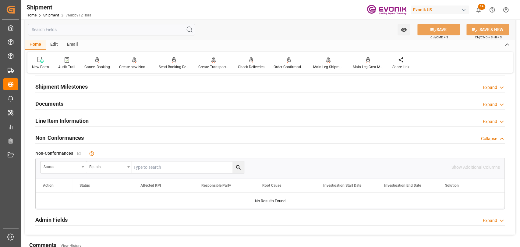
click at [49, 105] on h2 "Documents" at bounding box center [49, 104] width 28 height 8
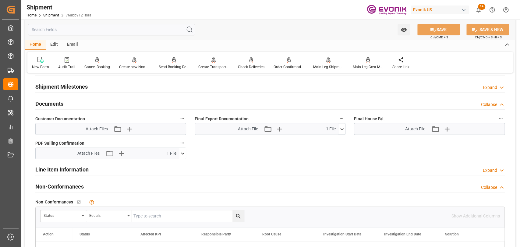
click at [339, 129] on icon at bounding box center [342, 129] width 6 height 6
click at [325, 138] on icon at bounding box center [326, 140] width 6 height 6
click at [275, 192] on div "Non-Conformances Collapse" at bounding box center [270, 186] width 478 height 17
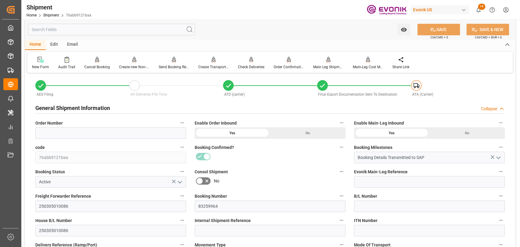
scroll to position [0, 0]
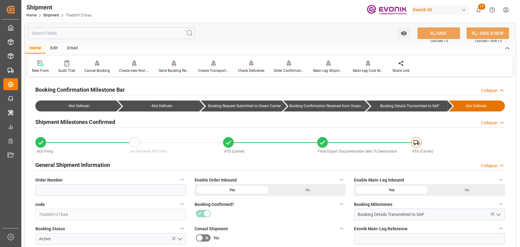
click at [180, 180] on icon "button" at bounding box center [182, 179] width 5 height 5
click at [195, 182] on li "Audits" at bounding box center [193, 180] width 31 height 10
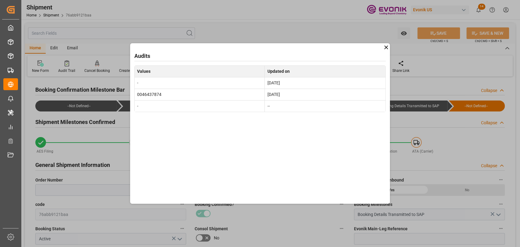
click at [150, 93] on td "0046437874" at bounding box center [199, 95] width 130 height 12
click at [150, 92] on td "0046437874" at bounding box center [199, 95] width 130 height 12
copy td "0046437874"
click at [384, 48] on icon at bounding box center [386, 47] width 6 height 6
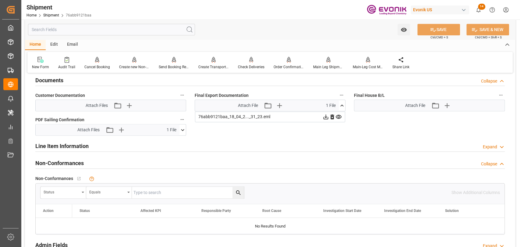
scroll to position [541, 0]
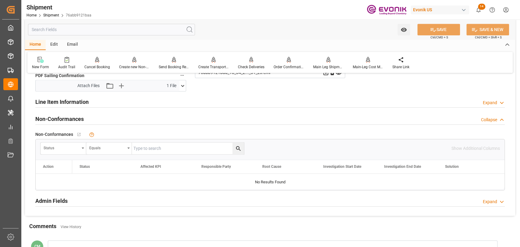
drag, startPoint x: 64, startPoint y: 100, endPoint x: 61, endPoint y: 105, distance: 5.9
click at [63, 101] on h2 "Line Item Information" at bounding box center [61, 102] width 53 height 8
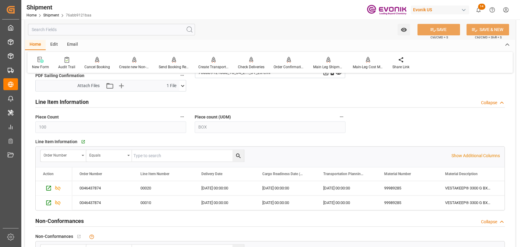
scroll to position [733, 0]
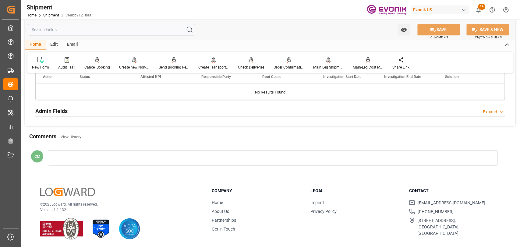
click at [145, 157] on div at bounding box center [273, 157] width 450 height 15
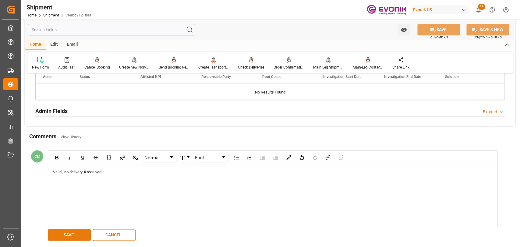
click at [76, 230] on button "SAVE" at bounding box center [69, 235] width 43 height 12
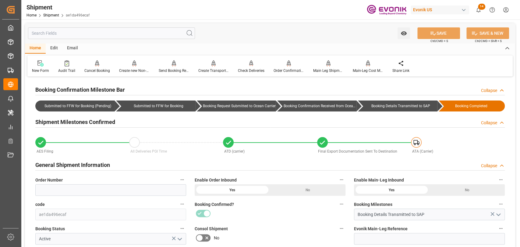
drag, startPoint x: 180, startPoint y: 177, endPoint x: 185, endPoint y: 178, distance: 5.3
click at [180, 177] on button "Order Number" at bounding box center [182, 180] width 8 height 8
click at [185, 178] on icon at bounding box center [186, 179] width 6 height 6
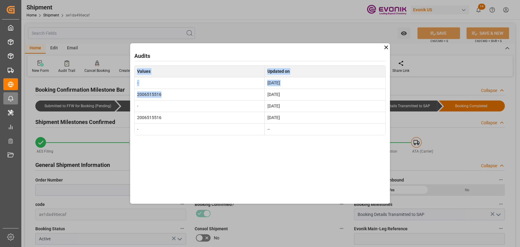
drag, startPoint x: 164, startPoint y: 93, endPoint x: 10, endPoint y: 97, distance: 153.8
click at [115, 94] on div "Audits Values Updated on - [DATE] 2006515516 [DATE] - [DATE] 2006515516 [DATE] …" at bounding box center [260, 123] width 520 height 247
click at [138, 94] on td "2006515516" at bounding box center [199, 95] width 130 height 12
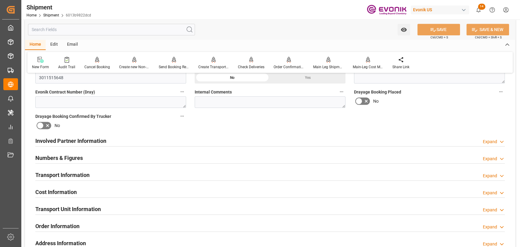
scroll to position [338, 0]
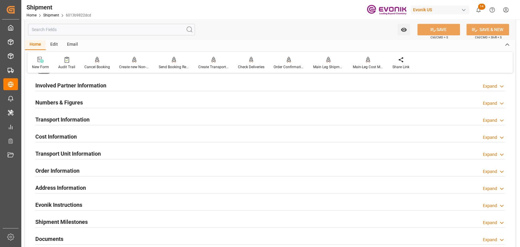
click at [51, 134] on h2 "Cost Information" at bounding box center [55, 136] width 41 height 8
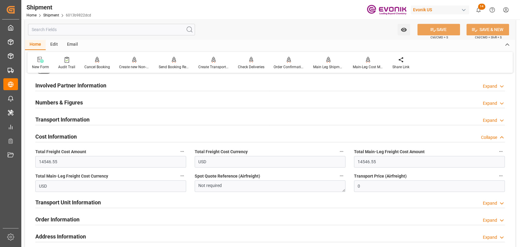
click at [51, 134] on h2 "Cost Information" at bounding box center [55, 136] width 41 height 8
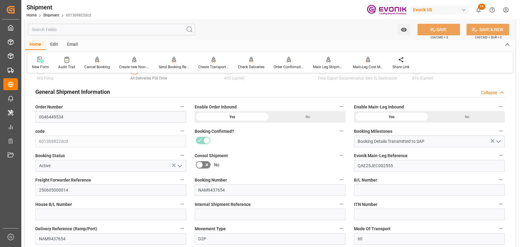
scroll to position [68, 0]
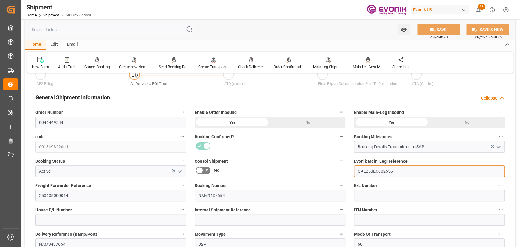
click at [374, 168] on input "QAE25JEC002555" at bounding box center [429, 171] width 151 height 12
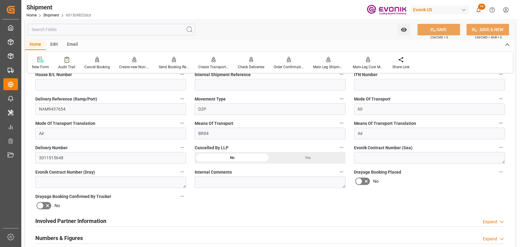
scroll to position [135, 0]
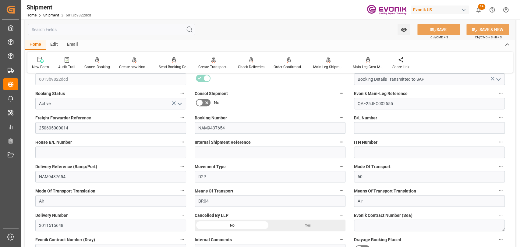
click at [502, 93] on icon "button" at bounding box center [500, 93] width 3 height 1
click at [503, 94] on li "Audits" at bounding box center [499, 93] width 31 height 10
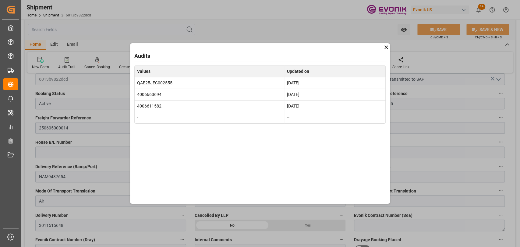
click at [146, 91] on td "4006663694" at bounding box center [209, 95] width 150 height 12
copy td "4006663694"
click at [386, 47] on icon at bounding box center [386, 47] width 4 height 4
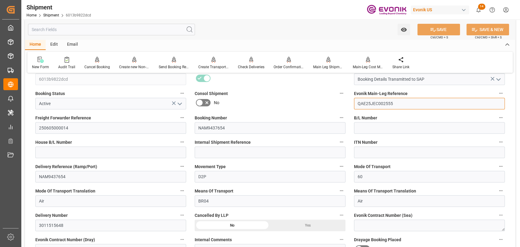
click at [372, 103] on input "QAE25JEC002555" at bounding box center [429, 104] width 151 height 12
paste input "4006663694"
type input "4006663694"
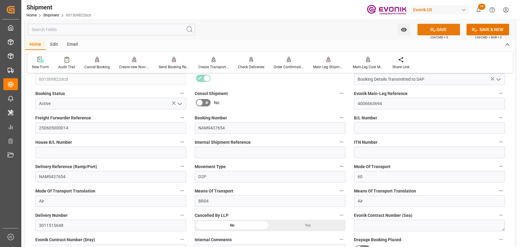
click at [452, 26] on button "SAVE" at bounding box center [438, 30] width 43 height 12
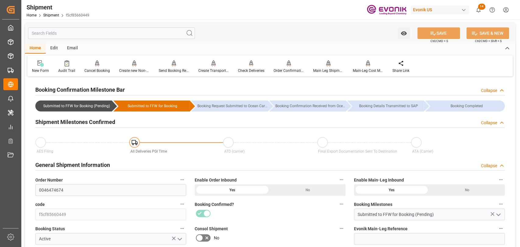
click at [324, 71] on div "Main Leg Shipment" at bounding box center [328, 70] width 30 height 5
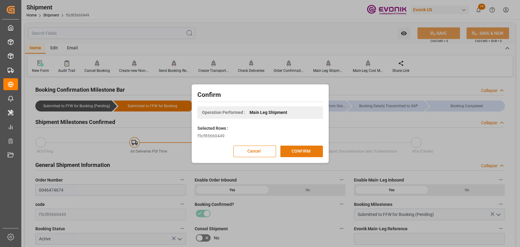
click at [295, 149] on button "CONFIRM" at bounding box center [301, 152] width 43 height 12
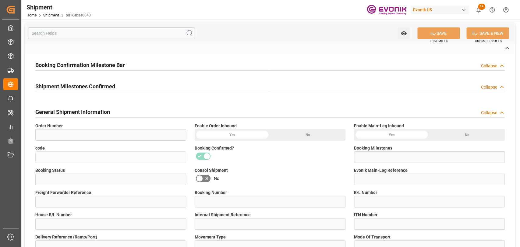
type input "0046474815"
type input "bd16ebae0043"
type input "Submitted to FFW for Booking (Pending)"
type input "Active"
type input "N/A"
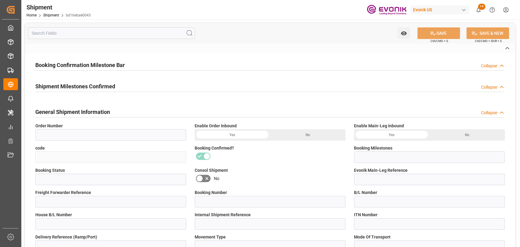
type input "092425B"
type input "D2P"
type input "60"
type input "Air"
type input "BR04"
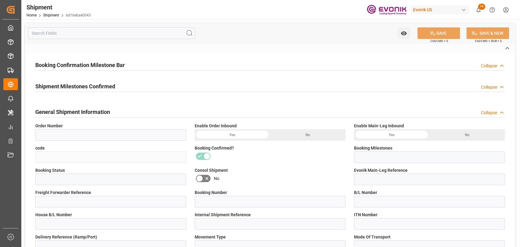
type input "Air"
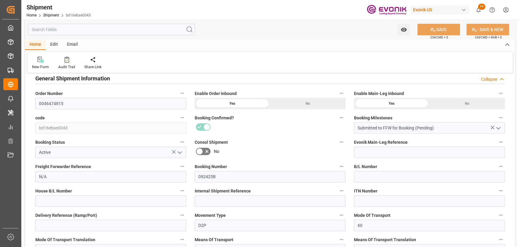
scroll to position [135, 0]
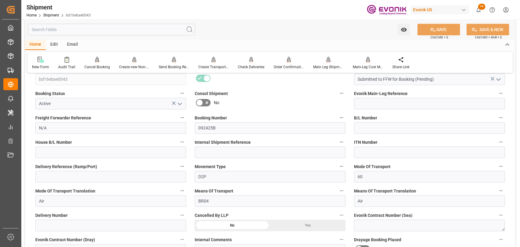
click at [181, 215] on icon "button" at bounding box center [182, 215] width 5 height 5
click at [188, 212] on icon at bounding box center [186, 215] width 6 height 6
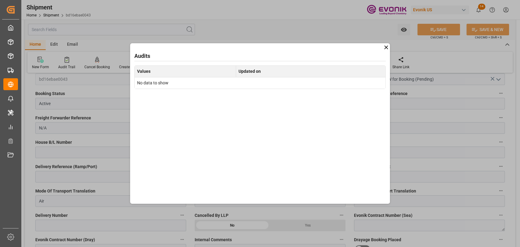
click at [387, 47] on icon at bounding box center [386, 47] width 6 height 6
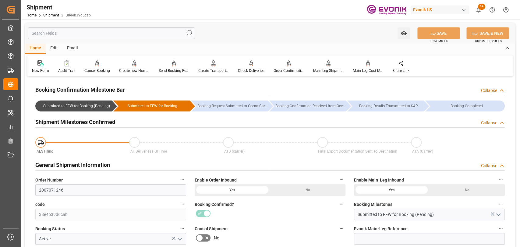
click at [111, 38] on input "text" at bounding box center [111, 33] width 167 height 12
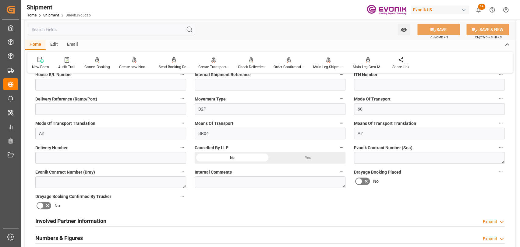
click at [183, 148] on icon "button" at bounding box center [182, 147] width 5 height 5
click at [188, 150] on icon at bounding box center [186, 147] width 6 height 6
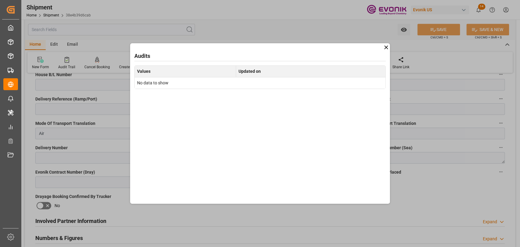
click at [383, 48] on icon at bounding box center [386, 47] width 6 height 6
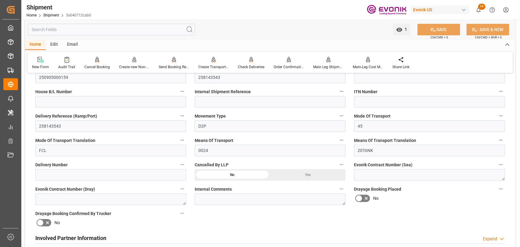
scroll to position [203, 0]
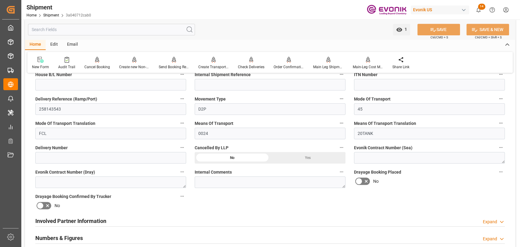
click at [181, 148] on icon "button" at bounding box center [182, 147] width 5 height 5
click at [181, 148] on li "Audits" at bounding box center [193, 147] width 31 height 10
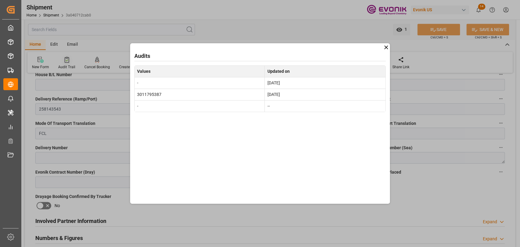
drag, startPoint x: 387, startPoint y: 44, endPoint x: 65, endPoint y: 66, distance: 323.0
click at [387, 44] on icon at bounding box center [386, 47] width 6 height 6
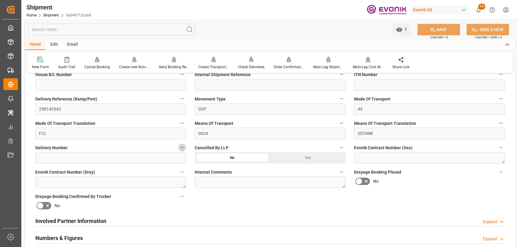
click at [184, 147] on icon "button" at bounding box center [182, 147] width 5 height 5
click at [185, 148] on icon at bounding box center [186, 147] width 6 height 6
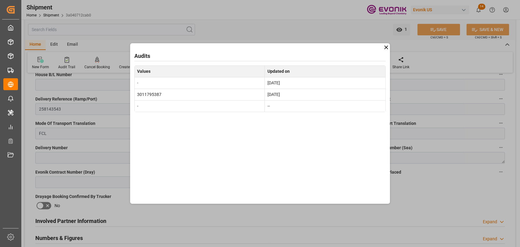
click at [149, 93] on td "3011795387" at bounding box center [199, 95] width 130 height 12
copy td "3011795387"
click at [385, 47] on icon at bounding box center [386, 47] width 6 height 6
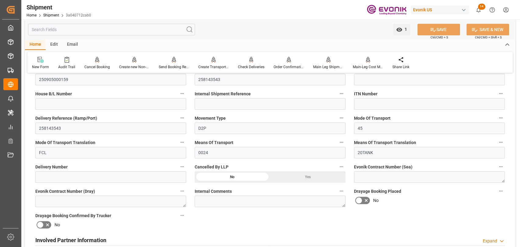
scroll to position [270, 0]
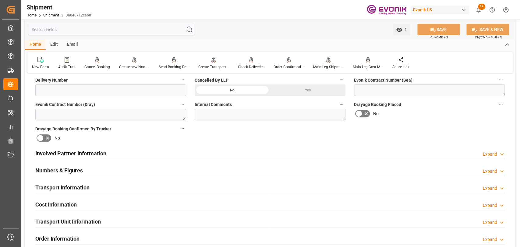
click at [71, 217] on h2 "Transport Unit Information" at bounding box center [67, 221] width 65 height 8
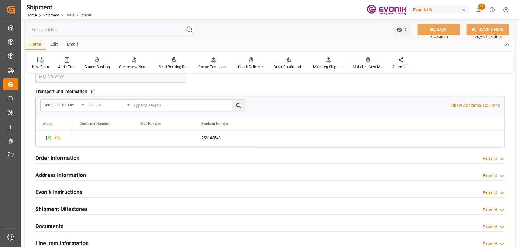
scroll to position [474, 0]
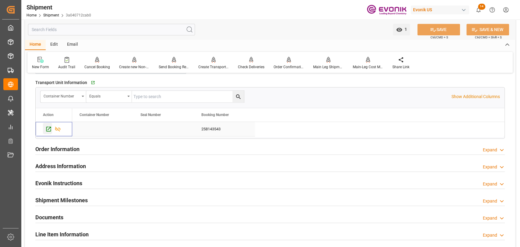
click at [47, 127] on icon "Press SPACE to select this row." at bounding box center [48, 129] width 6 height 6
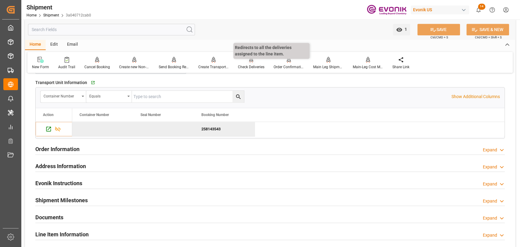
click at [241, 65] on div "Check Deliveries" at bounding box center [251, 66] width 26 height 5
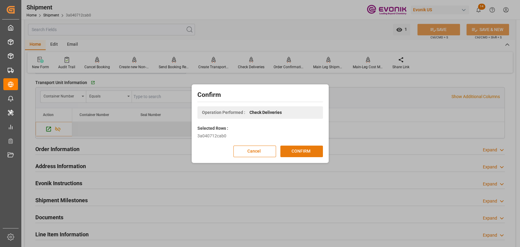
click at [291, 151] on button "CONFIRM" at bounding box center [301, 152] width 43 height 12
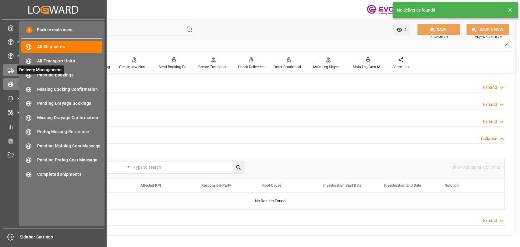
click at [11, 72] on icon at bounding box center [11, 70] width 6 height 6
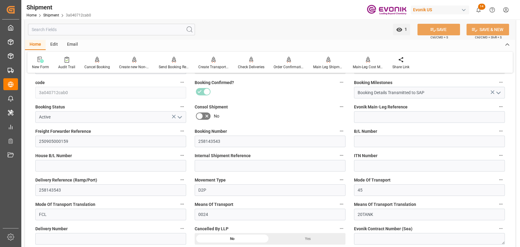
scroll to position [203, 0]
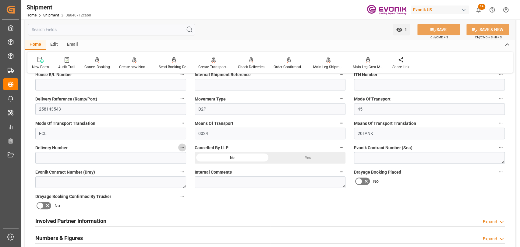
click at [183, 146] on icon "button" at bounding box center [182, 147] width 5 height 5
click at [184, 146] on icon at bounding box center [186, 147] width 5 height 5
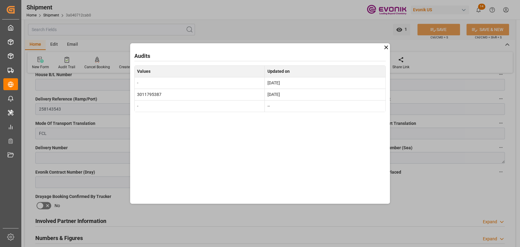
click at [147, 96] on td "3011795387" at bounding box center [199, 95] width 130 height 12
copy td "3011795387"
click at [388, 47] on icon at bounding box center [386, 47] width 6 height 6
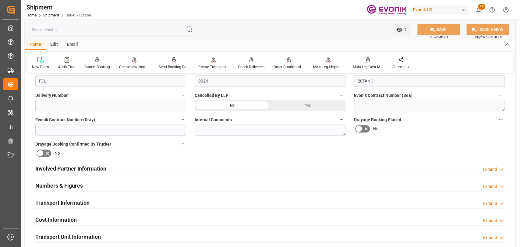
scroll to position [205, 0]
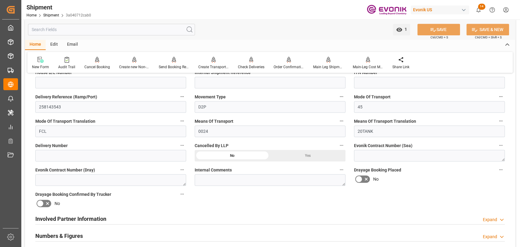
click at [184, 145] on icon "button" at bounding box center [182, 145] width 5 height 5
click at [184, 145] on icon at bounding box center [186, 145] width 5 height 5
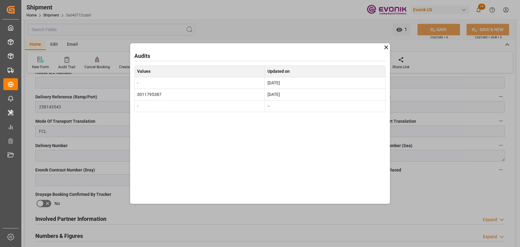
click at [388, 44] on icon at bounding box center [386, 47] width 6 height 6
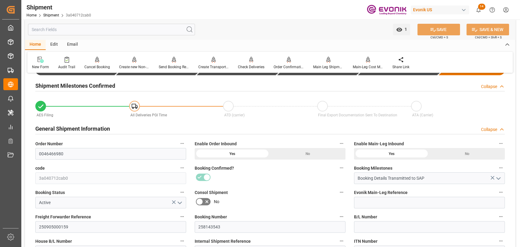
scroll to position [0, 0]
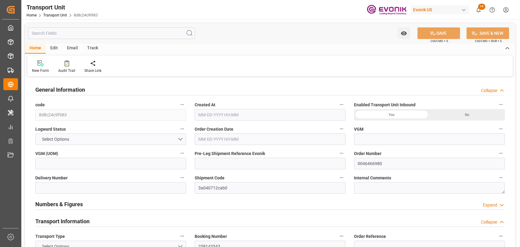
type input "0"
type input "Maersk"
type input "Maersk Line AS"
type input "USMSY"
type input "NLRTM"
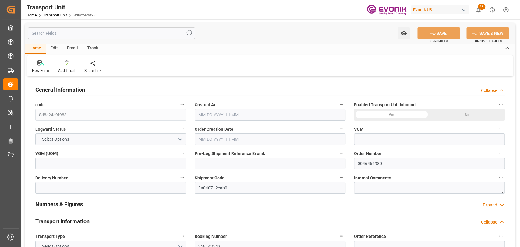
type input "9356103"
type input "USMSY"
type input "NLRTM"
type input "9355288"
type input "17252"
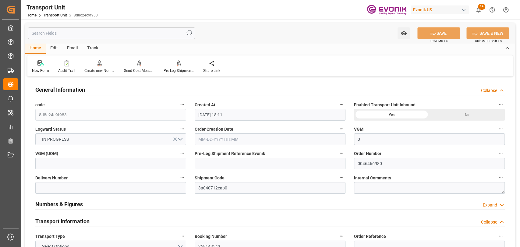
type input "08-08-2025 18:11"
type input "12-08-2025"
type input "09-24-2025 22:00"
type input "09-17-2025 00:00"
type input "10-27-2025 07:00"
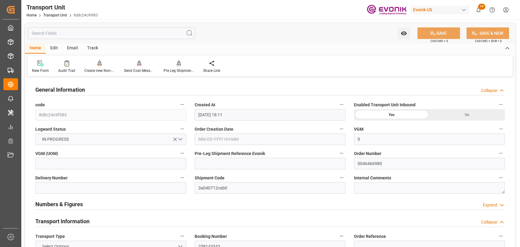
type input "10-27-2025 00:00"
type input "09-19-2025 10:00"
type input "09-24-2025 22:00"
type input "10-06-2025 08:00"
type input "10-09-2025 18:00"
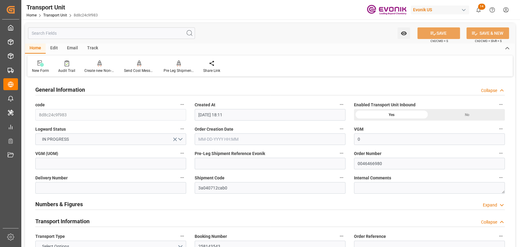
type input "10-10-2025 19:00"
type input "10-12-2025 15:00"
type input "10-27-2025 07:00"
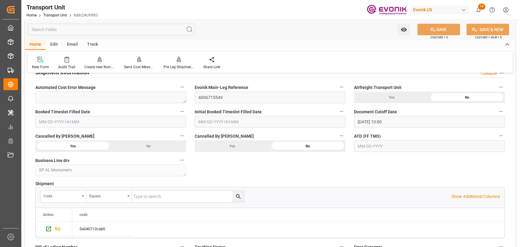
scroll to position [1083, 0]
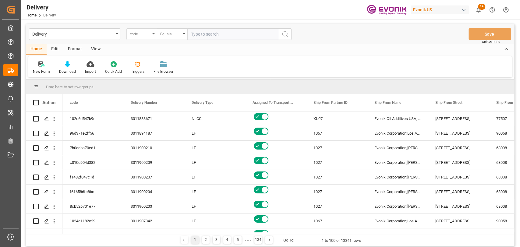
drag, startPoint x: 129, startPoint y: 35, endPoint x: 129, endPoint y: 38, distance: 3.4
click at [129, 35] on div "code" at bounding box center [141, 34] width 30 height 12
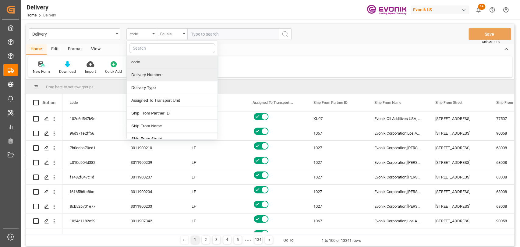
click at [143, 75] on div "Delivery Number" at bounding box center [172, 75] width 91 height 13
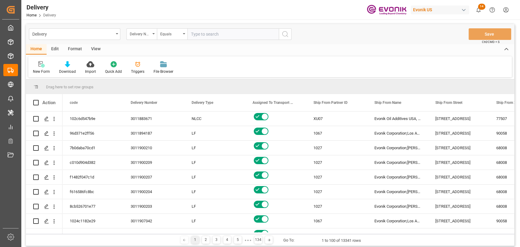
click at [236, 35] on input "text" at bounding box center [232, 34] width 91 height 12
paste input "3011795387"
type input "3011795387"
click at [279, 32] on button "search button" at bounding box center [285, 34] width 13 height 12
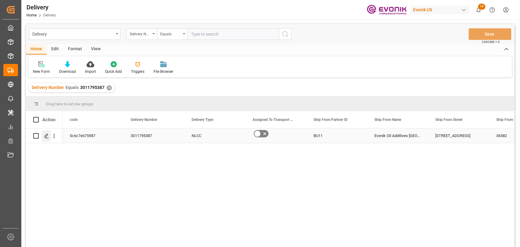
click at [48, 134] on icon "Press SPACE to select this row." at bounding box center [46, 135] width 5 height 5
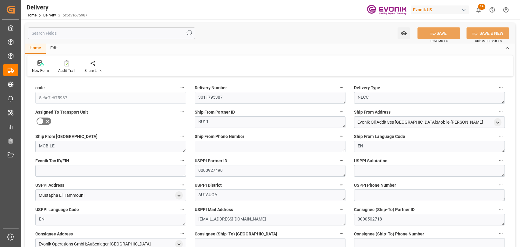
type input "USMSY"
type input "NLRTM"
type input "10-27-2025"
type input "09-12-2025"
type input "09-07-2025"
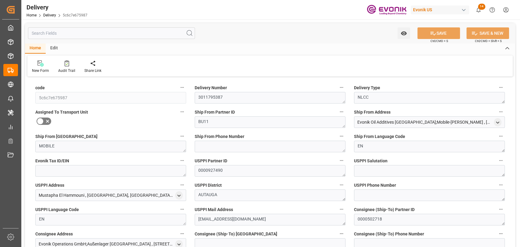
type input "08-29-2025 17:11"
type input "09-10-2025 13:04"
click at [61, 69] on div "Audit Trail" at bounding box center [66, 70] width 17 height 5
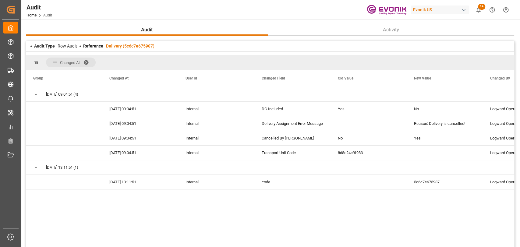
click at [132, 47] on link "Delivery (5c6c7e675987)" at bounding box center [130, 46] width 48 height 5
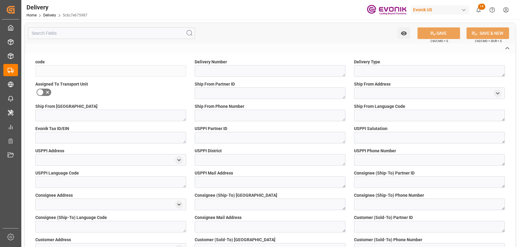
type input "5c6c7e675987"
type textarea "3011795387"
type textarea "NLCC"
type textarea "BU11"
type textarea "MOBILE"
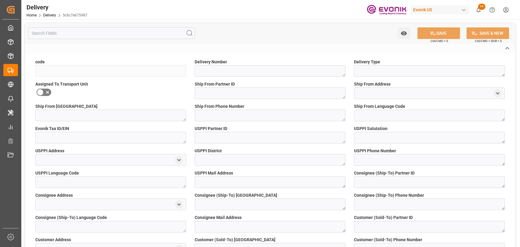
type textarea "EN"
type textarea "0000927490"
type textarea "AUTAUGA"
type textarea "EN"
type textarea "mustapha.el-hammouni@evonik.com"
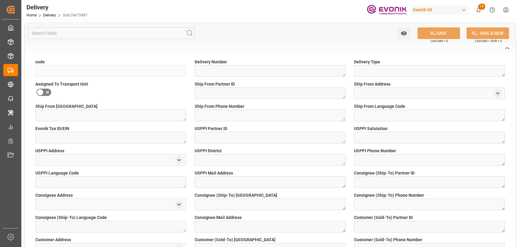
type textarea "0000502718"
type textarea "DE"
type textarea "0000502718"
type textarea "DE"
type textarea "PHYSICAL DOCUMENT DISTRIBUTION: Name: Evonik Logistics Services GmbH Street: Zo…"
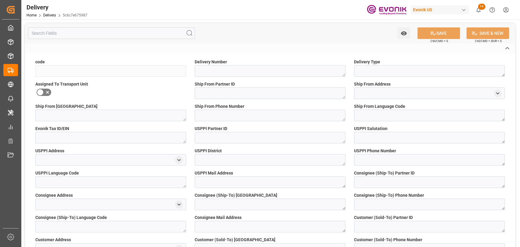
type textarea "D2P"
type textarea "45"
type textarea "0024"
type textarea "65"
type textarea "SP AL Monomers"
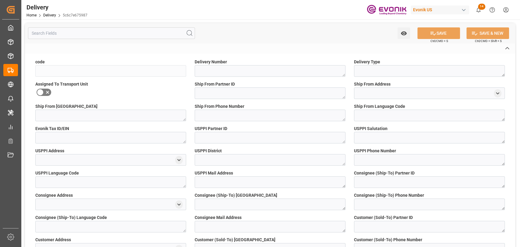
type textarea "Specialty Additives"
type textarea "CIF"
type textarea "Worms"
type textarea "P-USMSY"
type textarea "P-NLRTM"
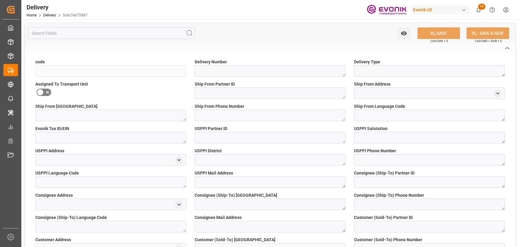
type input "New Orleans"
type input "Rotterdam"
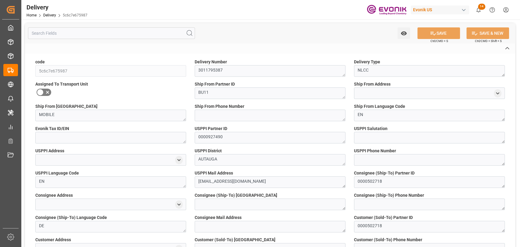
type textarea "90024189"
type textarea "PHYSICAL DOCUMENT DISTRIBUTION: Name: Evonik Logistics Services GmbH Street: Zo…"
type input "0046466980"
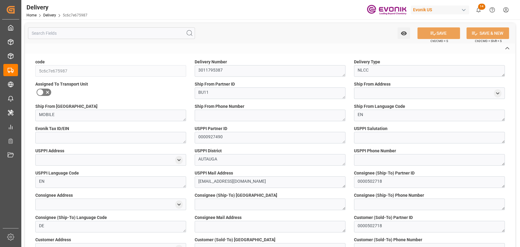
type textarea "Reason: Delivery is cancelled!"
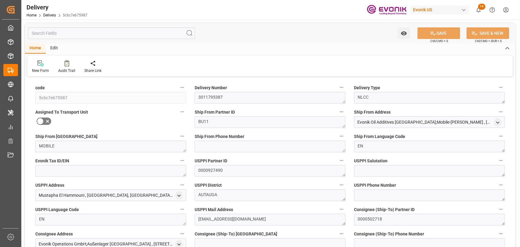
type input "USMSY"
type input "NLRTM"
type input "10-27-2025"
type input "09-12-2025"
type input "09-07-2025"
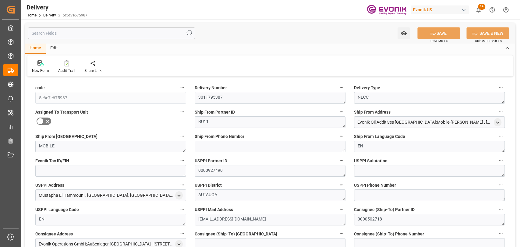
type input "08-29-2025 17:11"
type input "09-10-2025 13:04"
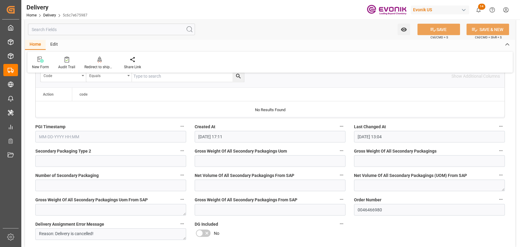
scroll to position [880, 0]
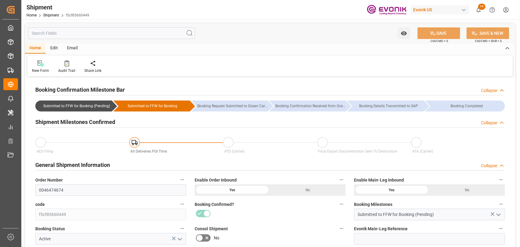
scroll to position [68, 0]
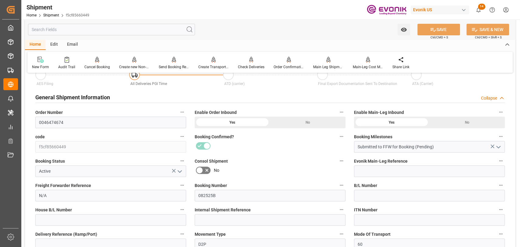
click at [498, 162] on icon "button" at bounding box center [500, 160] width 5 height 5
click at [498, 162] on li "Audits" at bounding box center [499, 161] width 31 height 10
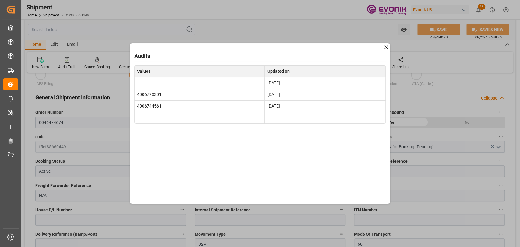
click at [386, 47] on icon at bounding box center [386, 47] width 4 height 4
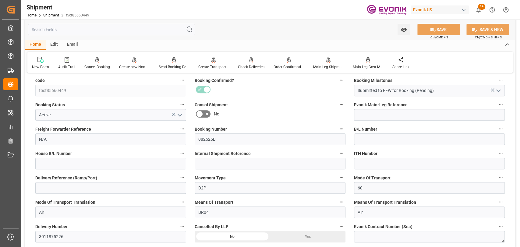
scroll to position [135, 0]
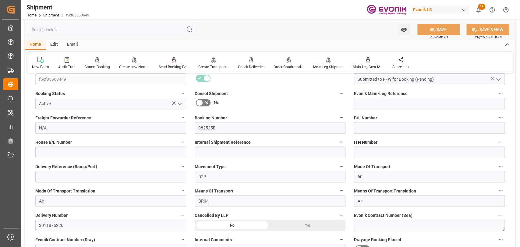
click at [181, 216] on icon "button" at bounding box center [182, 215] width 5 height 5
click at [186, 214] on icon at bounding box center [186, 215] width 6 height 6
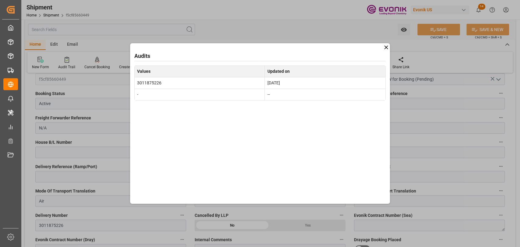
click at [385, 48] on icon at bounding box center [386, 47] width 6 height 6
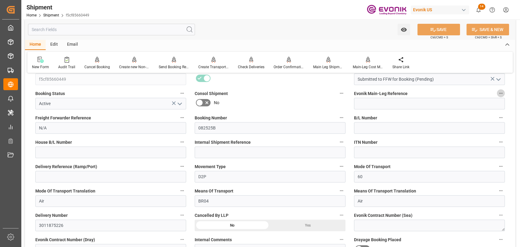
click at [500, 92] on icon "button" at bounding box center [500, 93] width 5 height 5
click at [495, 95] on icon at bounding box center [492, 93] width 6 height 6
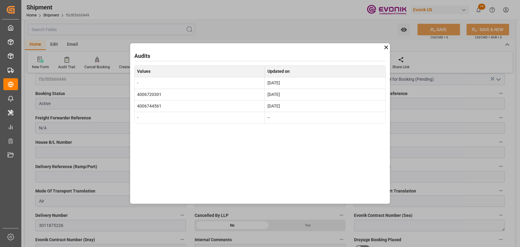
click at [386, 47] on icon at bounding box center [386, 47] width 6 height 6
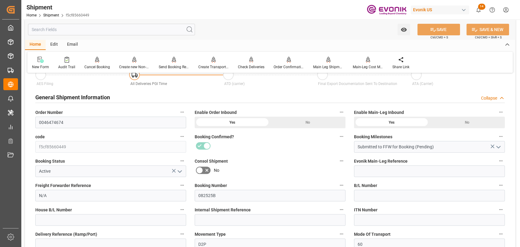
scroll to position [135, 0]
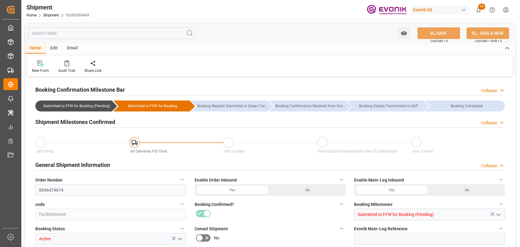
type input "N/A"
type input "INBOM"
type input "09-23-2025 00:15"
type input "10-01-2025 00:00"
type input "09-23-2025 15:15"
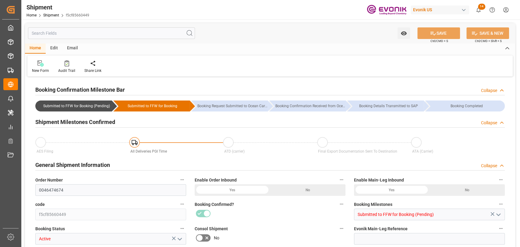
type input "09-23-2025 00:15"
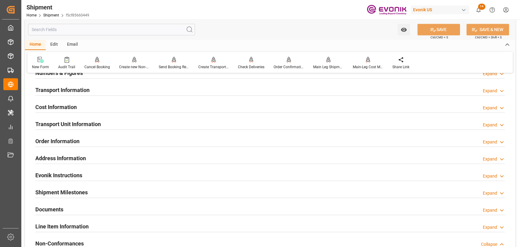
scroll to position [338, 0]
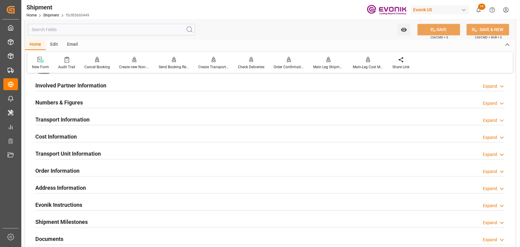
click at [77, 117] on h2 "Transport Information" at bounding box center [62, 119] width 54 height 8
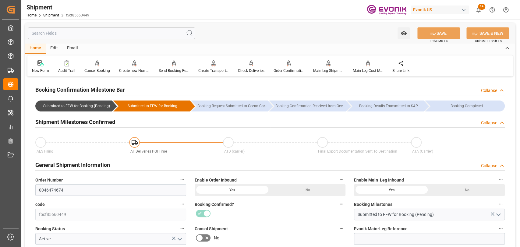
scroll to position [135, 0]
drag, startPoint x: 71, startPoint y: 190, endPoint x: 44, endPoint y: 186, distance: 26.5
click at [43, 188] on input "0046474674" at bounding box center [110, 190] width 151 height 12
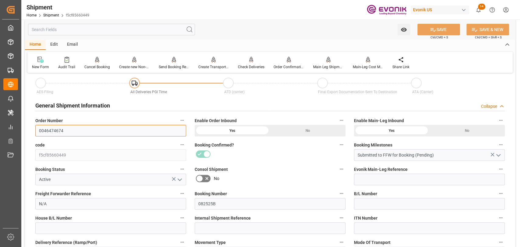
scroll to position [68, 0]
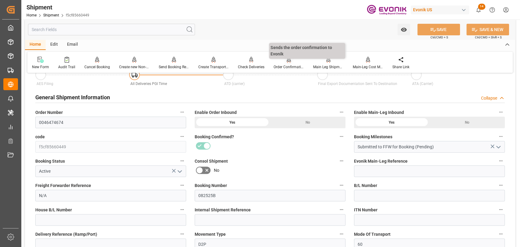
click at [283, 65] on div "Order Confirmation" at bounding box center [288, 66] width 30 height 5
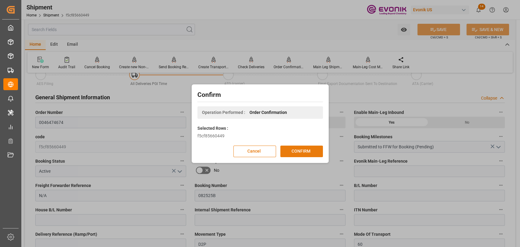
click at [311, 148] on button "CONFIRM" at bounding box center [301, 152] width 43 height 12
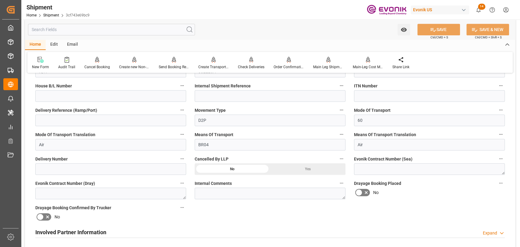
scroll to position [203, 0]
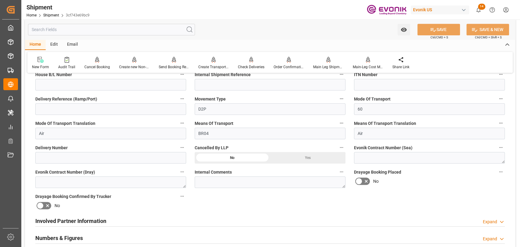
click at [182, 148] on icon "button" at bounding box center [182, 147] width 5 height 5
click at [183, 148] on icon at bounding box center [186, 147] width 6 height 6
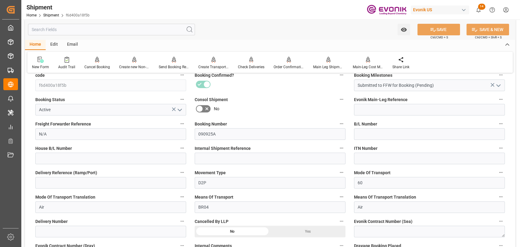
scroll to position [135, 0]
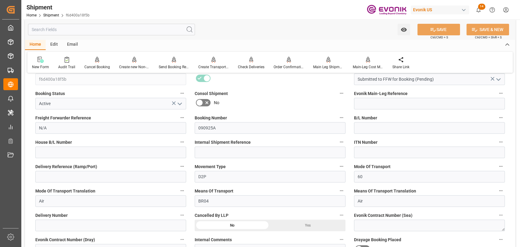
click at [181, 218] on button "Delivery Number" at bounding box center [182, 215] width 8 height 8
click at [184, 218] on icon at bounding box center [186, 215] width 6 height 6
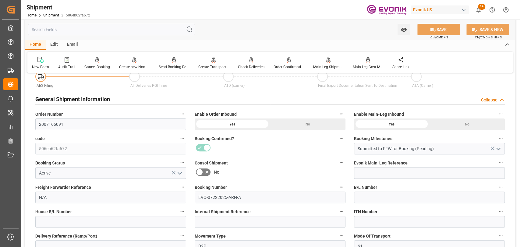
scroll to position [135, 0]
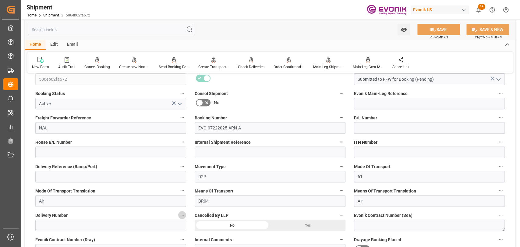
click at [185, 217] on button "Delivery Number" at bounding box center [182, 215] width 8 height 8
click at [185, 217] on icon at bounding box center [186, 214] width 5 height 5
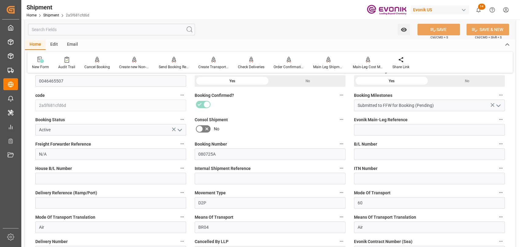
scroll to position [135, 0]
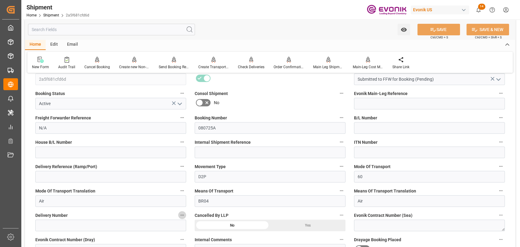
click at [181, 216] on icon "button" at bounding box center [182, 215] width 5 height 5
click at [185, 216] on icon at bounding box center [186, 215] width 6 height 6
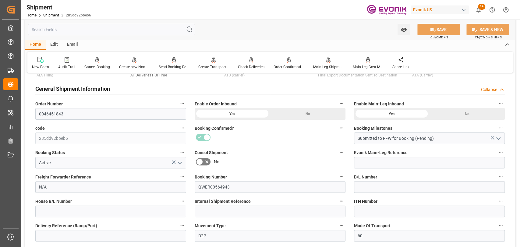
scroll to position [68, 0]
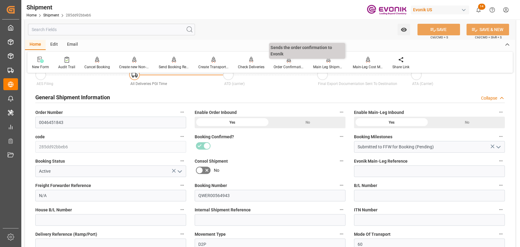
click at [288, 61] on icon at bounding box center [289, 59] width 4 height 5
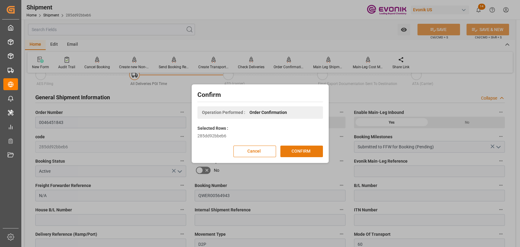
click at [294, 153] on button "CONFIRM" at bounding box center [301, 152] width 43 height 12
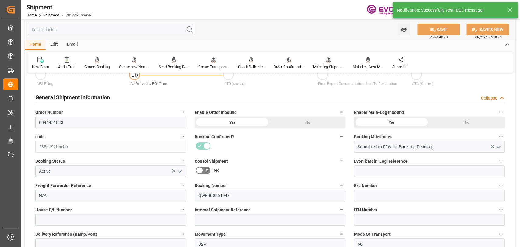
click at [323, 60] on div at bounding box center [328, 59] width 30 height 6
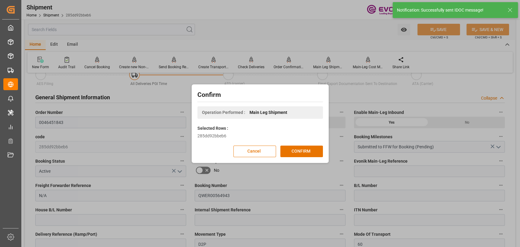
drag, startPoint x: 319, startPoint y: 147, endPoint x: 54, endPoint y: 152, distance: 264.7
click at [317, 147] on button "CONFIRM" at bounding box center [301, 152] width 43 height 12
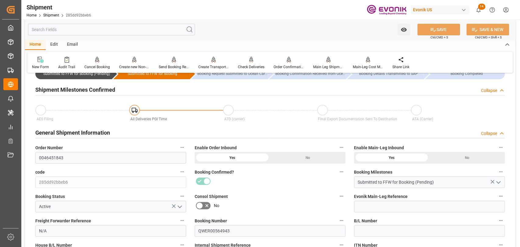
scroll to position [0, 0]
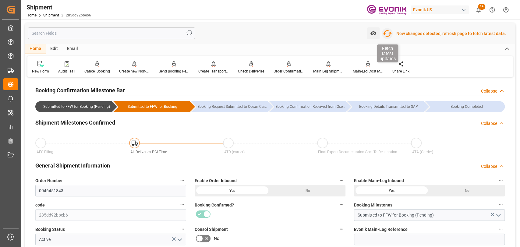
click at [387, 33] on icon "button" at bounding box center [387, 34] width 10 height 10
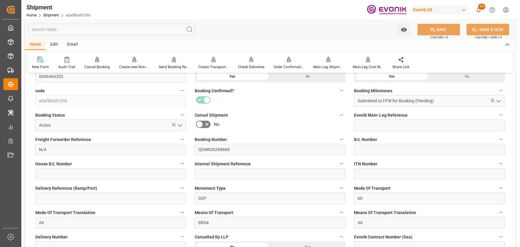
scroll to position [203, 0]
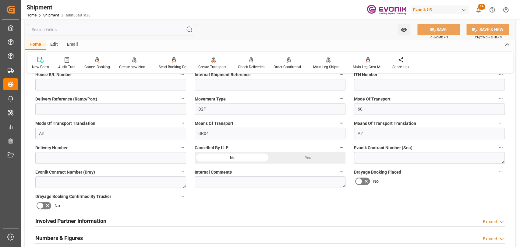
click at [185, 146] on button "Delivery Number" at bounding box center [182, 147] width 8 height 8
click at [187, 147] on icon at bounding box center [186, 147] width 6 height 6
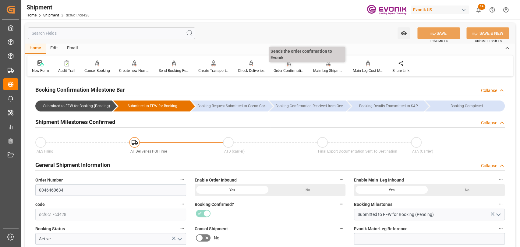
click at [277, 69] on div "Order Confirmation" at bounding box center [288, 70] width 30 height 5
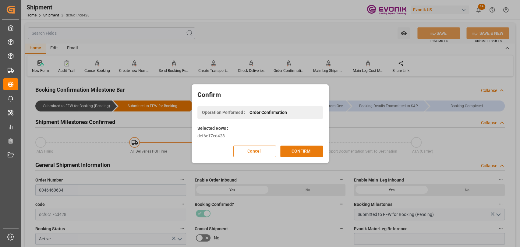
click at [305, 152] on button "CONFIRM" at bounding box center [301, 152] width 43 height 12
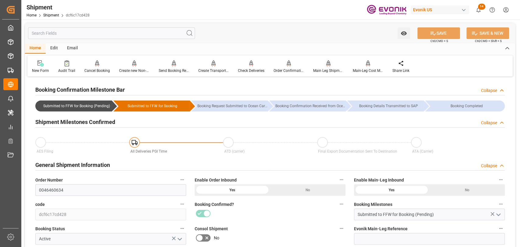
click at [325, 73] on div "Main Leg Shipment" at bounding box center [328, 70] width 30 height 5
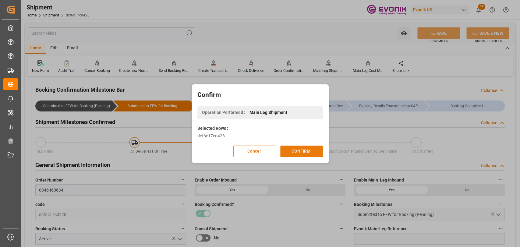
click at [307, 150] on button "CONFIRM" at bounding box center [301, 152] width 43 height 12
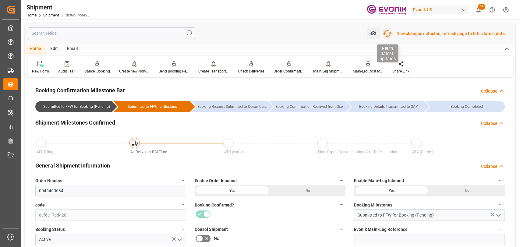
click at [390, 34] on icon "button" at bounding box center [387, 34] width 10 height 10
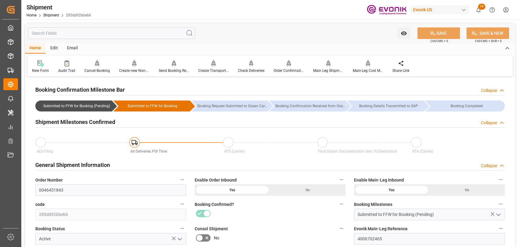
click at [119, 32] on input "text" at bounding box center [111, 33] width 167 height 12
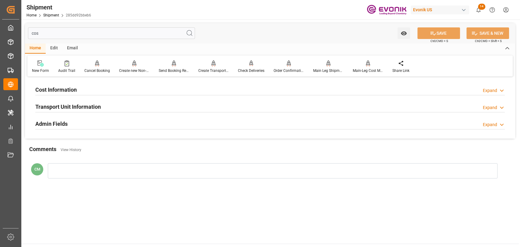
type input "cos"
click at [102, 87] on div "Cost Information Expand" at bounding box center [269, 89] width 469 height 12
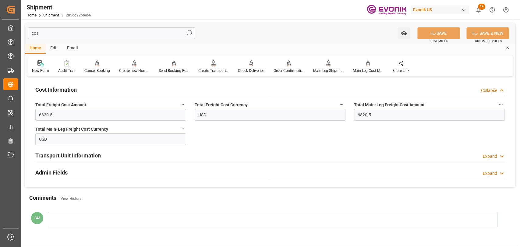
click at [78, 168] on div "Admin Fields Expand" at bounding box center [269, 172] width 469 height 12
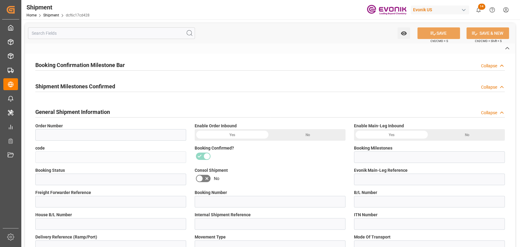
type input "0046460634"
type input "dcf6c17cd428"
type input "Submitted to FFW for Booking (Pending)"
type input "Active"
type input "4006756585"
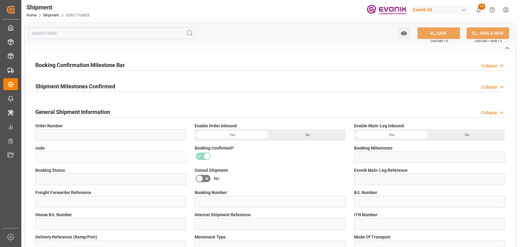
type input "N/A"
type input "EVO-06242025-PVG-A"
type input "D2P"
type input "60"
type input "Air"
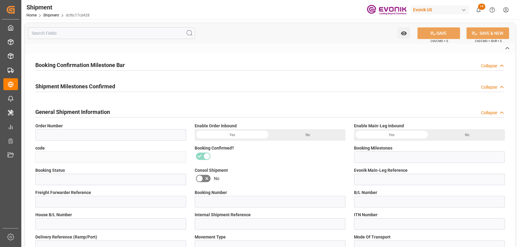
type input "BR04"
type input "Air"
type input "3011729160"
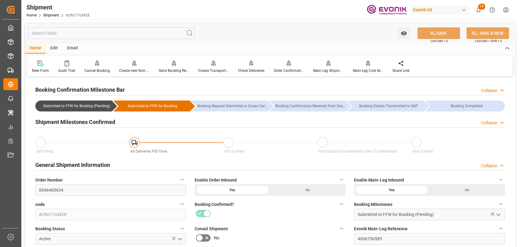
click at [134, 34] on input "text" at bounding box center [111, 33] width 167 height 12
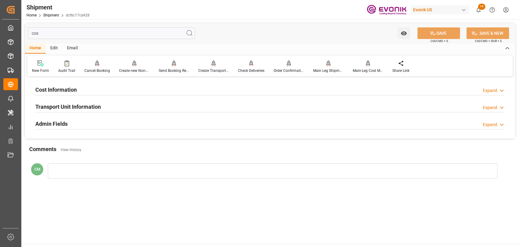
drag, startPoint x: 60, startPoint y: 130, endPoint x: 60, endPoint y: 125, distance: 5.2
click at [60, 129] on div "Admin Fields Expand" at bounding box center [270, 123] width 478 height 17
click at [61, 123] on h2 "Admin Fields" at bounding box center [51, 124] width 32 height 8
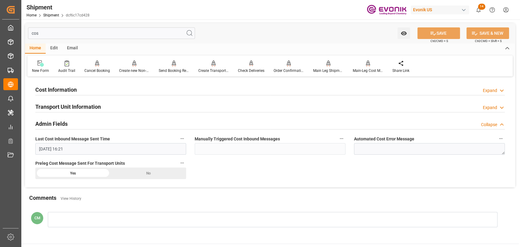
click at [58, 35] on input "cos" at bounding box center [111, 33] width 167 height 12
type input "c"
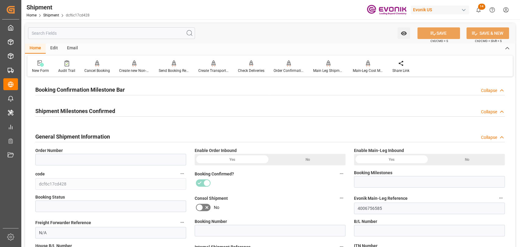
type input "0046460634"
type input "Submitted to FFW for Booking (Pending)"
type input "Active"
type input "EVO-06242025-PVG-A"
type input "D2P"
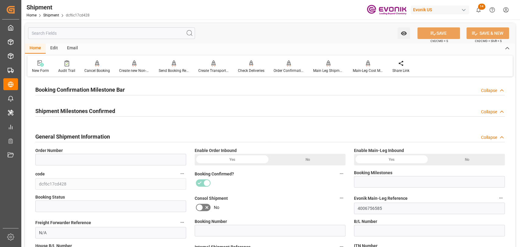
type input "60"
type input "Air"
type input "BR04"
type input "Air"
type input "3011729160"
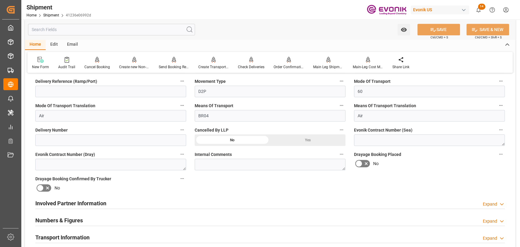
scroll to position [203, 0]
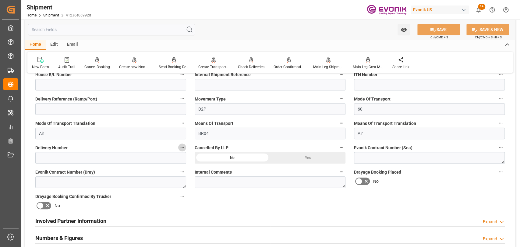
click at [182, 148] on icon "button" at bounding box center [182, 147] width 5 height 5
click at [182, 148] on li "Audits" at bounding box center [193, 147] width 31 height 10
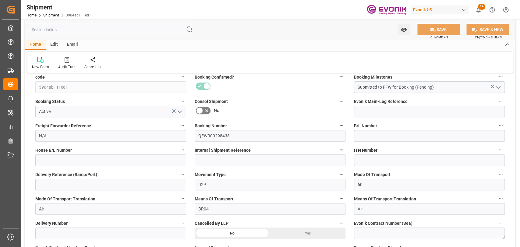
scroll to position [203, 0]
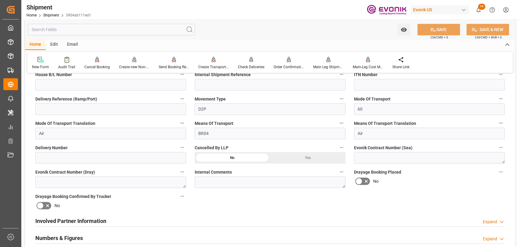
click at [185, 148] on button "Delivery Number" at bounding box center [182, 147] width 8 height 8
click at [187, 153] on ul "Audits" at bounding box center [193, 147] width 31 height 15
click at [190, 146] on li "Audits" at bounding box center [193, 147] width 31 height 10
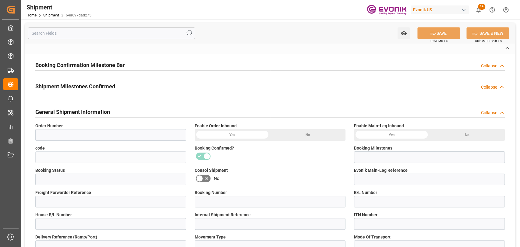
type input "0046451681"
type input "64a697dad275"
type input "Booking Details Transmitted to SAP"
type input "Active"
type input "250405000089"
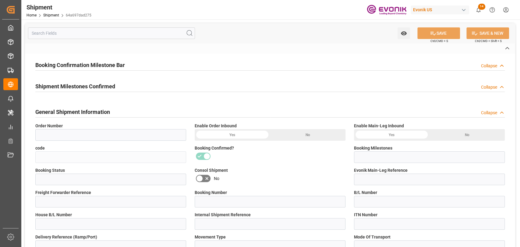
type input "6411937280"
type input "P2P"
type input "45"
type input "FCL"
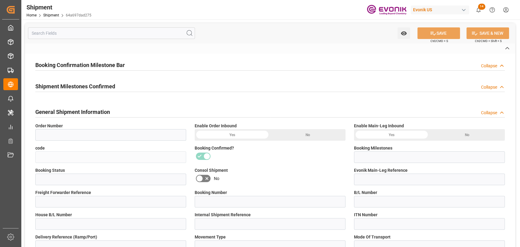
type input "0006"
type input "20GP"
type input "3011538464"
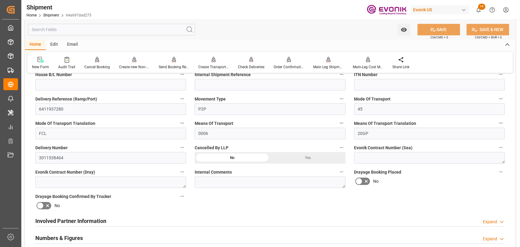
scroll to position [135, 0]
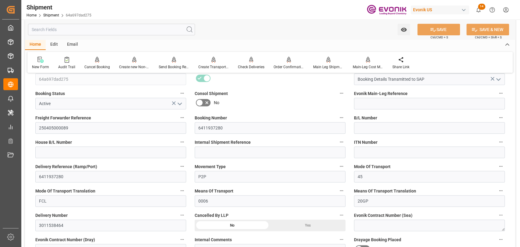
click at [498, 94] on icon "button" at bounding box center [500, 93] width 5 height 5
click at [496, 96] on li "Audits" at bounding box center [499, 93] width 31 height 10
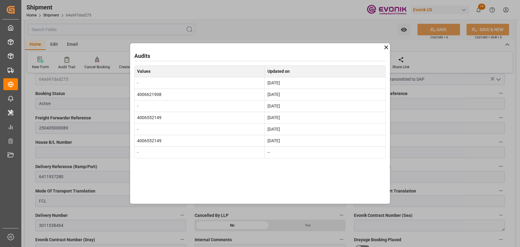
click at [385, 48] on icon at bounding box center [386, 47] width 6 height 6
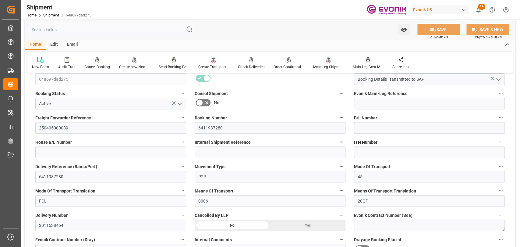
click at [316, 64] on div "Main Leg Shipment" at bounding box center [328, 66] width 30 height 5
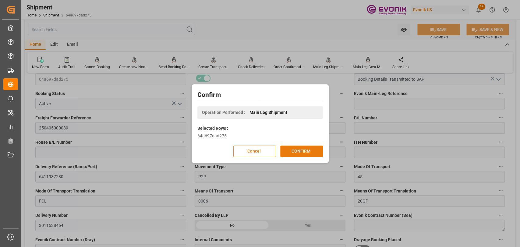
click at [302, 153] on button "CONFIRM" at bounding box center [301, 152] width 43 height 12
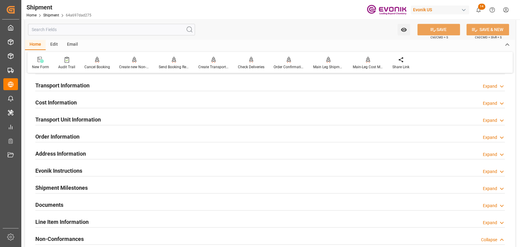
scroll to position [312, 0]
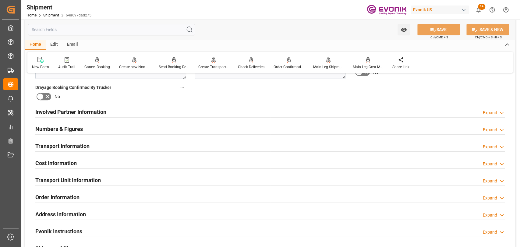
click at [75, 177] on h2 "Transport Unit Information" at bounding box center [67, 180] width 65 height 8
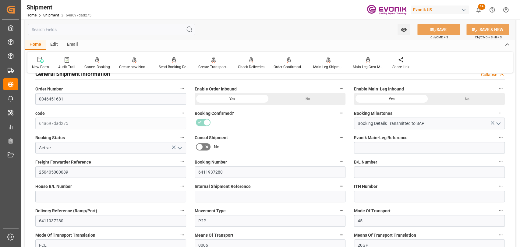
scroll to position [0, 0]
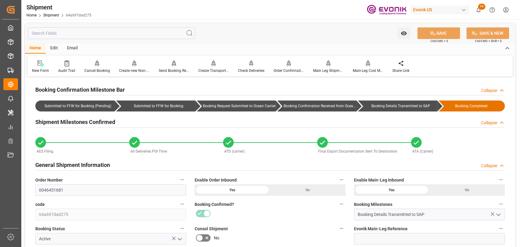
click at [69, 67] on div "Audit Trail" at bounding box center [67, 66] width 26 height 13
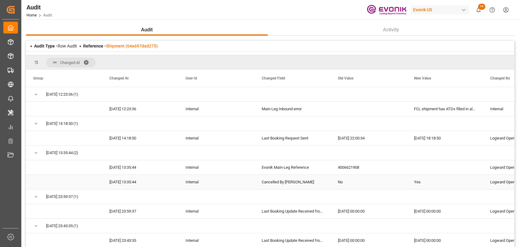
click at [418, 181] on div "Yes" at bounding box center [445, 182] width 76 height 14
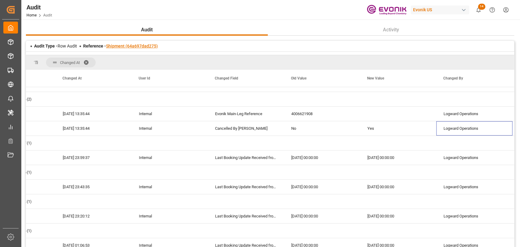
scroll to position [68, 0]
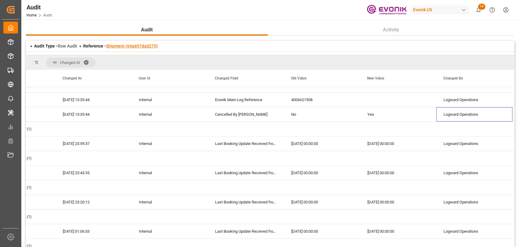
click at [116, 47] on link "Shipment (64a697dad275)" at bounding box center [132, 46] width 52 height 5
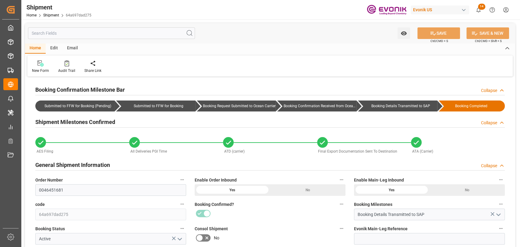
type input "1837"
type input "03-27-2025"
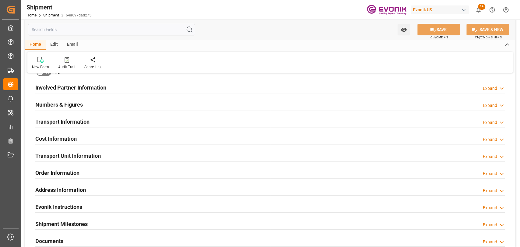
scroll to position [338, 0]
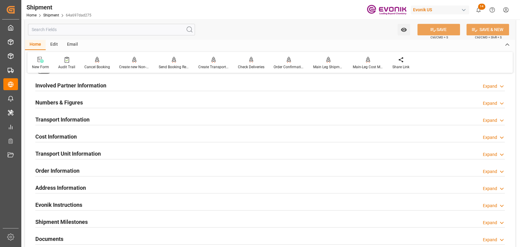
click at [73, 152] on h2 "Transport Unit Information" at bounding box center [67, 154] width 65 height 8
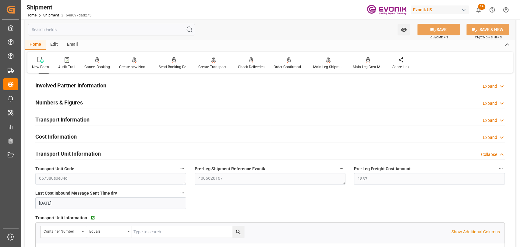
scroll to position [474, 0]
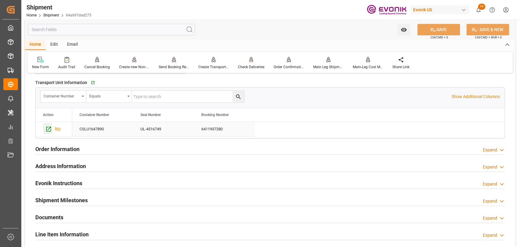
click at [48, 126] on icon "Press SPACE to select this row." at bounding box center [48, 129] width 6 height 6
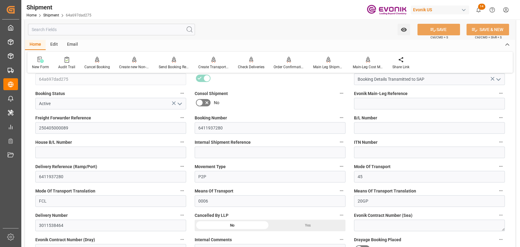
scroll to position [0, 0]
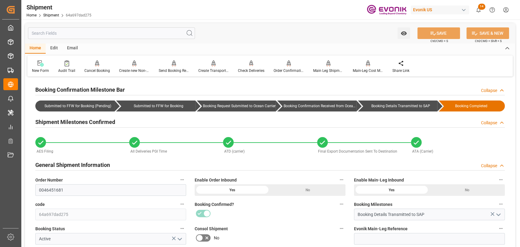
click at [152, 30] on input "text" at bounding box center [111, 33] width 167 height 12
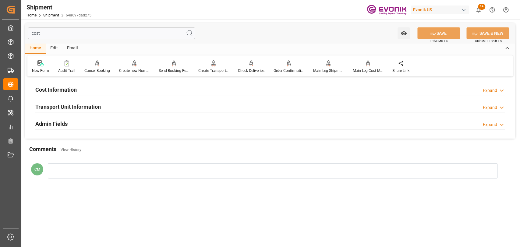
click at [54, 121] on h2 "Admin Fields" at bounding box center [51, 124] width 32 height 8
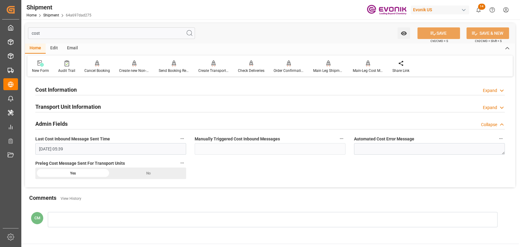
click at [55, 32] on input "cost" at bounding box center [111, 33] width 167 height 12
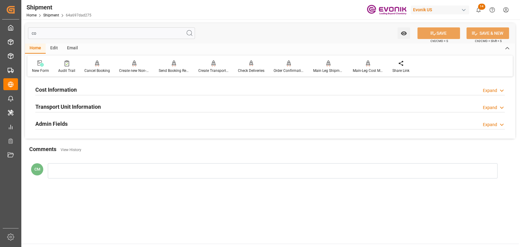
type input "c"
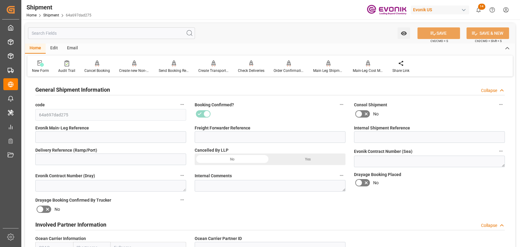
type input "250405000089"
type input "6411937280"
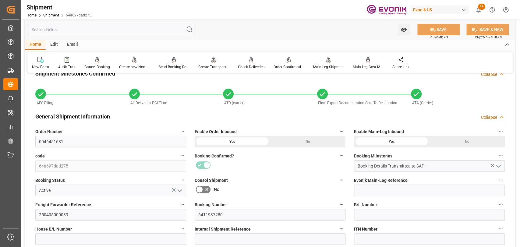
scroll to position [68, 0]
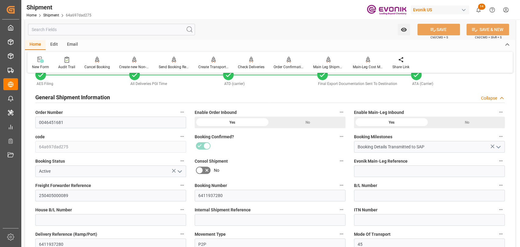
click at [499, 162] on icon "button" at bounding box center [500, 160] width 5 height 5
click at [499, 162] on li "Audits" at bounding box center [499, 161] width 31 height 10
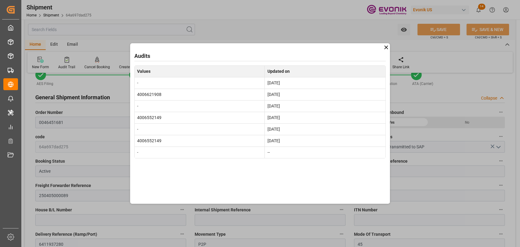
click at [144, 94] on td "4006621908" at bounding box center [199, 95] width 130 height 12
copy td "4006621908"
click at [384, 49] on icon at bounding box center [386, 47] width 6 height 6
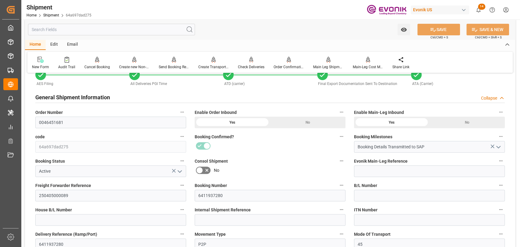
drag, startPoint x: 393, startPoint y: 164, endPoint x: 392, endPoint y: 175, distance: 10.7
click at [392, 167] on div "Evonik Main-Leg Reference" at bounding box center [429, 167] width 159 height 24
click at [392, 175] on input at bounding box center [429, 171] width 151 height 12
paste input "4006621908"
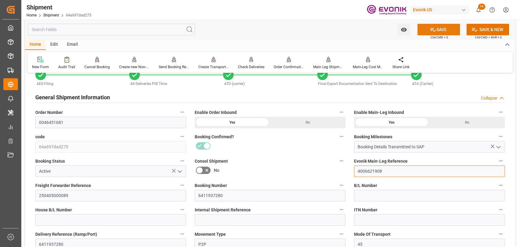
type input "4006621908"
click at [430, 30] on icon at bounding box center [433, 29] width 6 height 6
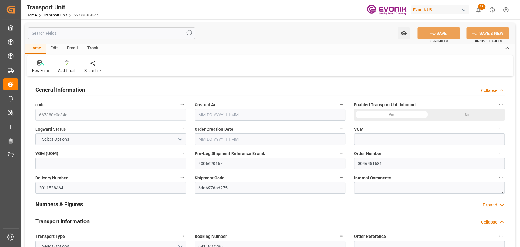
type input "17316650"
type input "Cosco"
type input "COSCO Shipping Co. Ltd."
type input "USHOU"
type input "SGSIN"
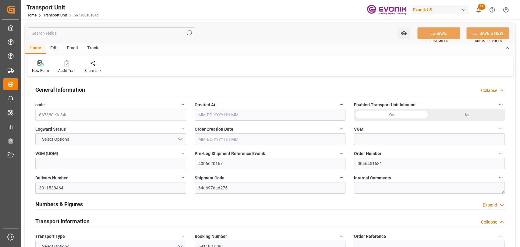
type input "9722704"
type input "USHOU"
type input "SGSIN"
type input "9783461"
type input "17228.8"
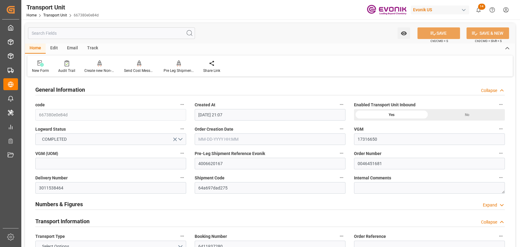
type input "[DATE] 21:07"
type input "[DATE]"
type input "03-25-2025 14:12"
type input "03-27-2025 12:37"
type input "[DATE] 00:00"
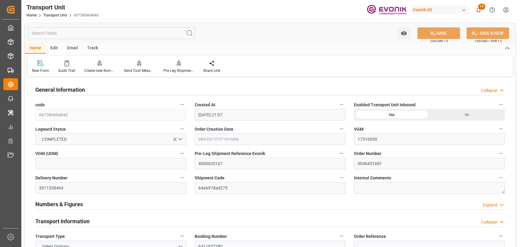
type input "04-14-2025 00:00"
type input "04-02-2025 20:25"
type input "07-15-2025 00:00"
type input "05-18-2025 00:00"
type input "06-15-2025 23:30"
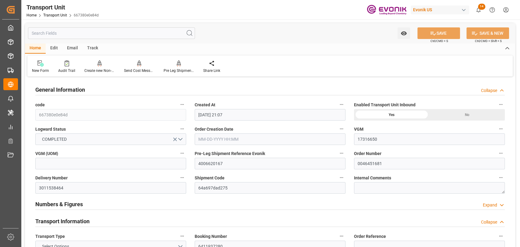
type input "06-17-2025 00:00"
type input "06-19-2025 16:00"
type input "06-18-2025 07:53"
type input "06-23-2025 10:22"
type input "03-26-2025 16:00"
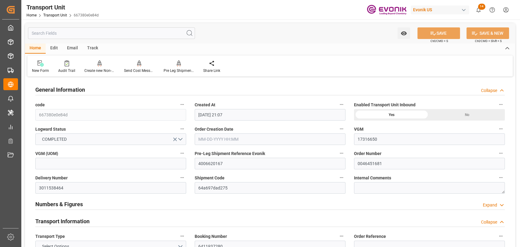
type input "04-02-2025"
type input "03-31-2025 11:03"
type input "04-02-2025 20:42"
type input "06-04-2025 14:00"
type input "06-04-2025 20:35"
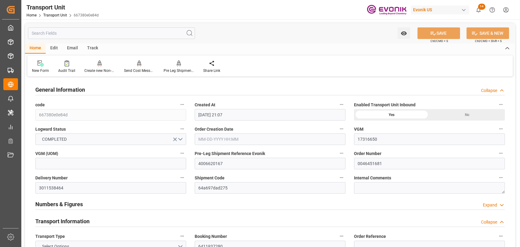
type input "06-05-2025 00:51"
type input "06-04-2025 23:46"
type input "06-07-2025 12:39"
type input "06-08-2025 10:30"
type input "06-08-2025 16:33"
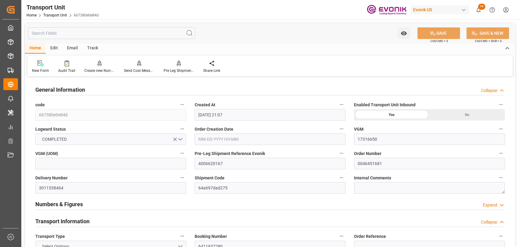
type input "06-15-2025 22:15"
type input "06-16-2025 14:12"
type input "06-20-2025 13:27"
click at [86, 37] on input "text" at bounding box center [111, 33] width 167 height 12
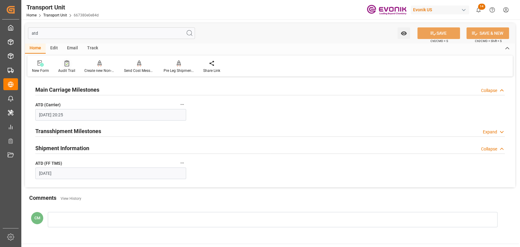
type input "atd"
click at [66, 60] on icon at bounding box center [67, 63] width 5 height 6
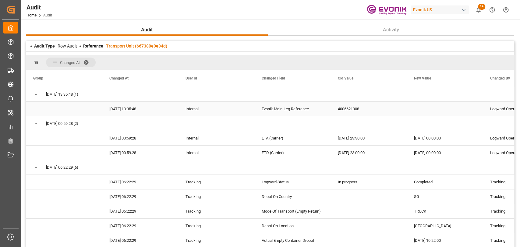
click at [354, 110] on div "4006621908" at bounding box center [368, 109] width 76 height 14
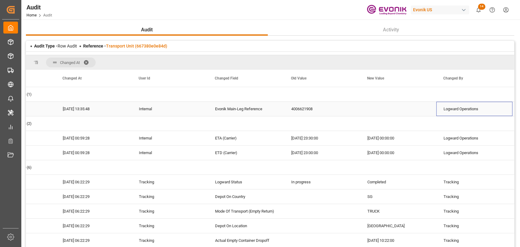
scroll to position [0, 47]
click at [148, 44] on link "Transport Unit (667380e0e84d)" at bounding box center [136, 46] width 61 height 5
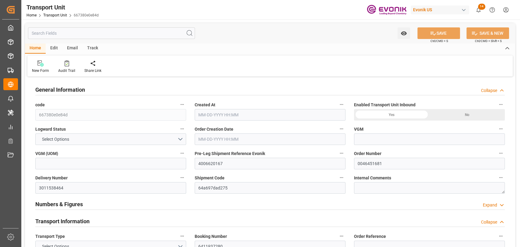
type input "667380e0e84d"
type input "4006620167"
type input "0046451681"
type input "3011538464"
type input "64a697dad275"
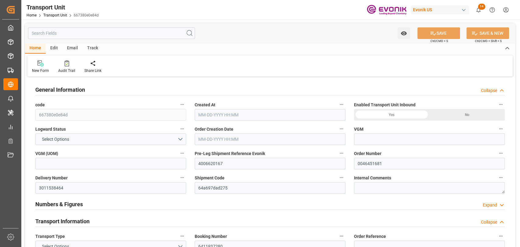
type input "6411937280"
type input "Truck"
type input "Sea Ship"
type input "Truck"
type input "CSLU1647890"
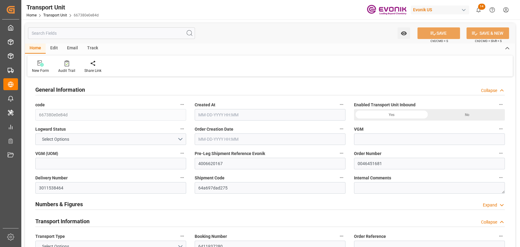
type input "UL-4516749"
type input "COSU"
type textarea "77009"
type input "United States"
type textarea "627858"
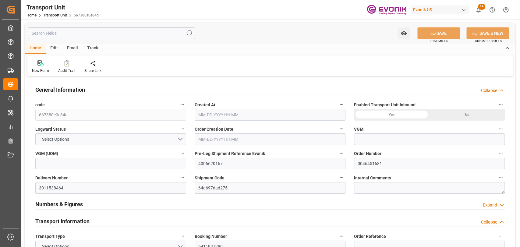
type input "Singapore"
type input "Houston"
type input "Singapore"
type input "CMA CGM TANYA"
type input "0PGK8W1MA"
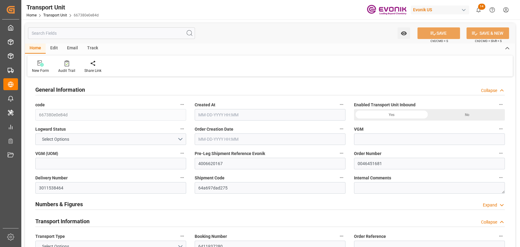
type textarea "SP CX ECA"
type input "HOUSTON"
type input "SINGAPORE"
type input "HOUSTON"
type input "US"
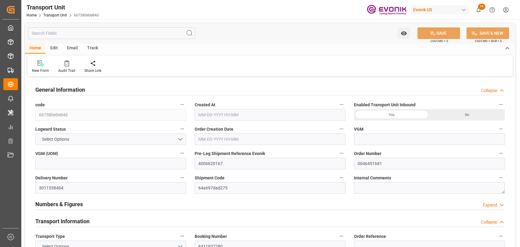
type input "TRUCK"
type input "VESSEL"
type input "COSCO SHIPPING VIRGO"
type input "TRUCK"
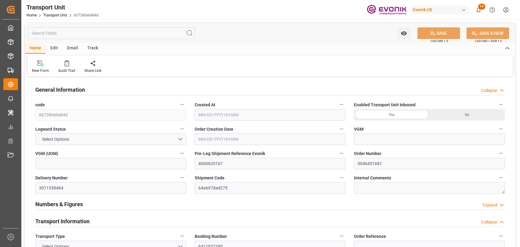
type input "SG"
type input "SINGAPORE"
type input "17316650"
type input "Cosco"
type input "COSCO Shipping Co. Ltd."
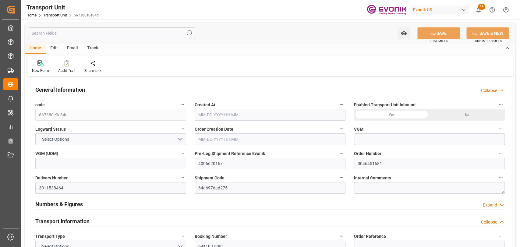
type input "USHOU"
type input "SGSIN"
type input "9722704"
type input "USHOU"
type input "SGSIN"
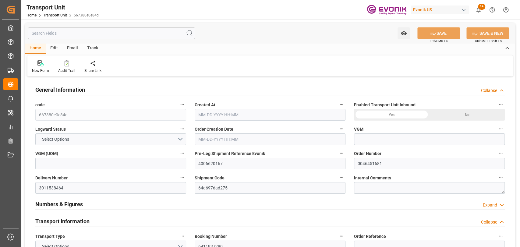
type input "9783461"
type input "17228.8"
type input "03-06-2025 21:07"
type input "07-28-2025"
type input "03-25-2025 14:12"
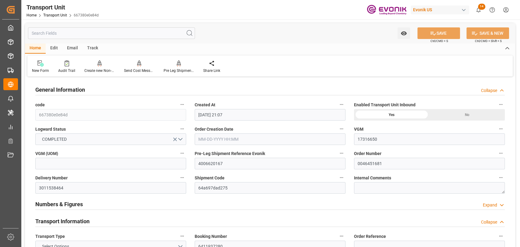
type input "03-27-2025 12:37"
type input "04-02-2025 00:00"
type input "04-14-2025 00:00"
type input "04-02-2025 20:25"
type input "07-15-2025 00:00"
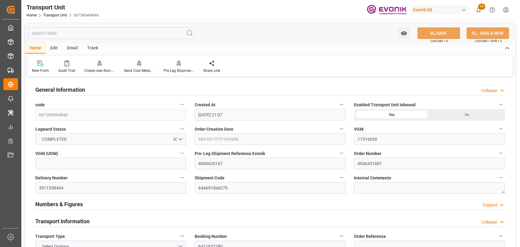
type input "05-18-2025 00:00"
type input "06-15-2025 23:30"
type input "06-17-2025 00:00"
type input "06-19-2025 16:00"
type input "06-18-2025 07:53"
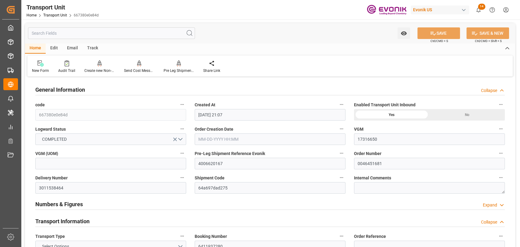
type input "06-23-2025 10:22"
type input "03-26-2025 16:00"
type input "04-02-2025"
type input "03-31-2025 11:03"
type input "04-02-2025 20:42"
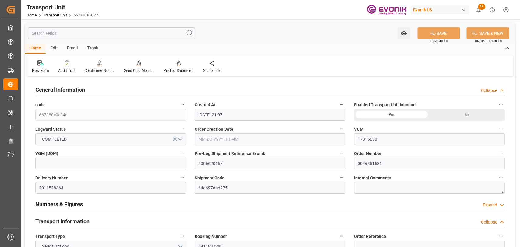
type input "06-04-2025 14:00"
type input "06-04-2025 20:35"
type input "06-05-2025 00:51"
type input "06-04-2025 23:46"
type input "06-07-2025 12:39"
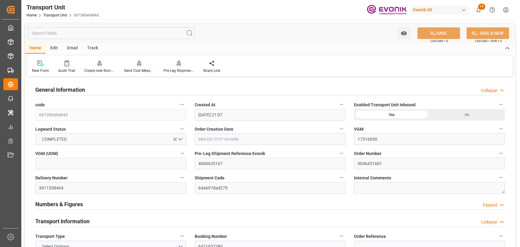
type input "06-08-2025 10:30"
type input "06-08-2025 16:33"
type input "06-15-2025 22:15"
type input "06-16-2025 14:12"
type input "06-20-2025 13:27"
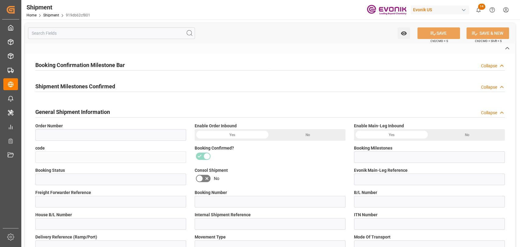
type input "0046451684"
type input "919db62cf801"
type input "Booking Details Transmitted to SAP"
type input "Active"
type input "250405000086"
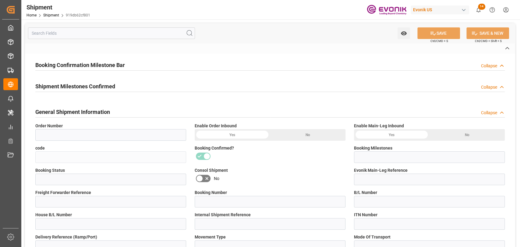
type input "6411936860"
type input "P2P"
type input "45"
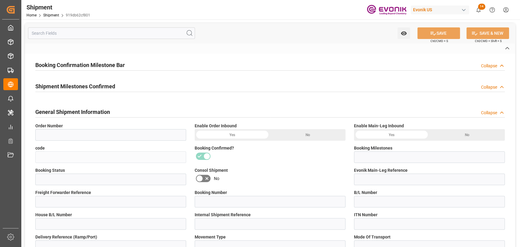
type input "FCL"
type input "0006"
type input "20GP"
type input "3011552180"
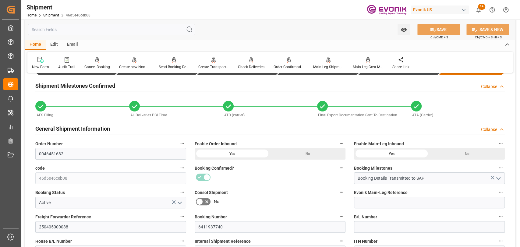
scroll to position [68, 0]
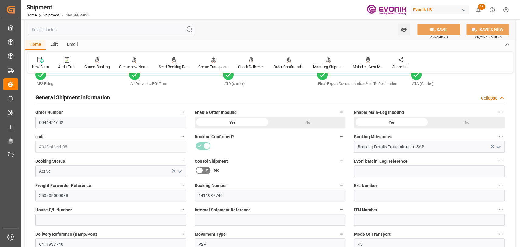
click at [130, 34] on input "text" at bounding box center [111, 30] width 167 height 12
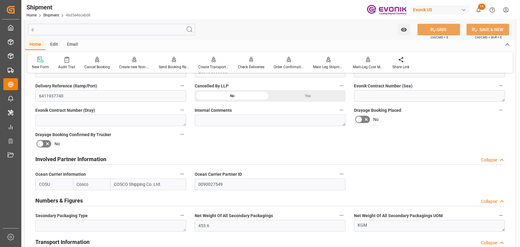
scroll to position [0, 0]
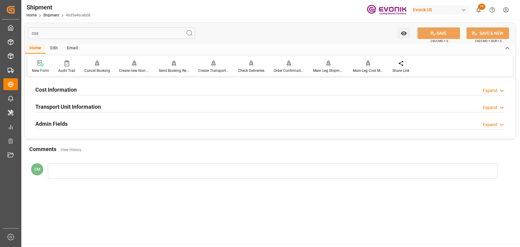
click at [56, 123] on h2 "Admin Fields" at bounding box center [51, 124] width 32 height 8
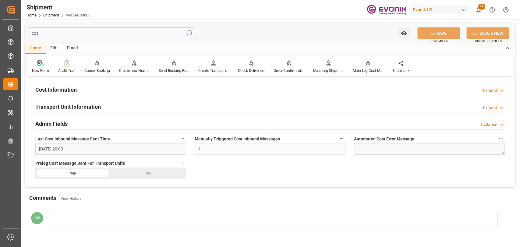
click at [63, 35] on input "cos" at bounding box center [111, 33] width 167 height 12
type input "c"
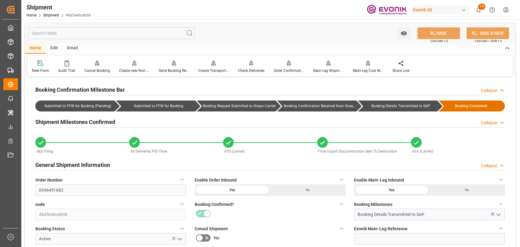
scroll to position [68, 0]
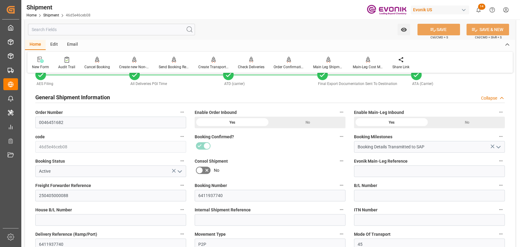
click at [499, 162] on icon "button" at bounding box center [500, 160] width 5 height 5
click at [499, 162] on li "Audits" at bounding box center [499, 161] width 31 height 10
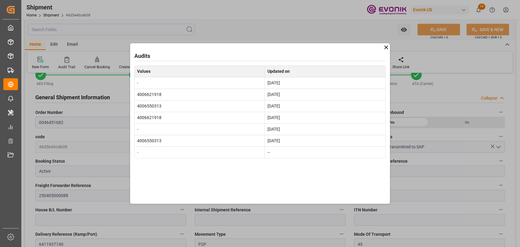
click at [153, 93] on td "4006621918" at bounding box center [199, 95] width 130 height 12
copy td "4006621918"
click at [390, 46] on div "Audits Values Updated on - Aug 5, 2025 4006621918 Jun 6, 2025 4006550313 Jun 3,…" at bounding box center [260, 123] width 520 height 247
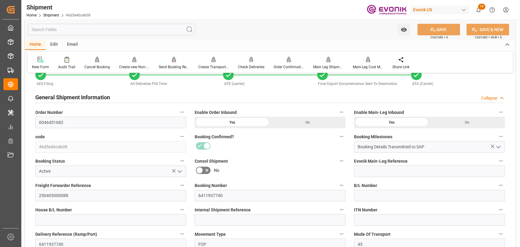
click at [386, 46] on div "Home Edit Email" at bounding box center [270, 45] width 490 height 10
click at [393, 173] on input at bounding box center [429, 171] width 151 height 12
paste input "4006621918"
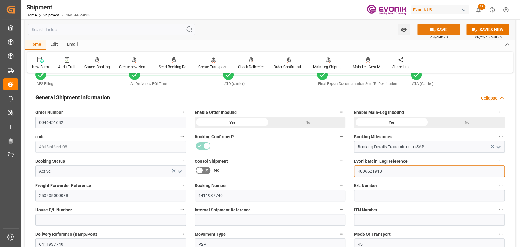
type input "4006621918"
click at [431, 32] on icon at bounding box center [433, 29] width 6 height 6
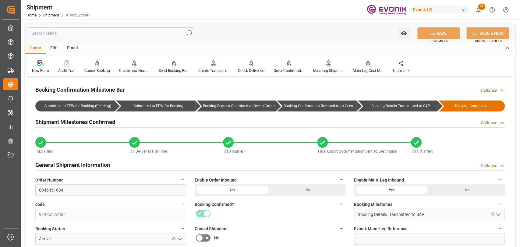
click at [101, 37] on input "text" at bounding box center [111, 33] width 167 height 12
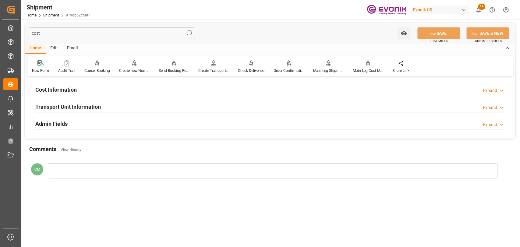
click at [62, 83] on div "Cost Information" at bounding box center [55, 89] width 41 height 12
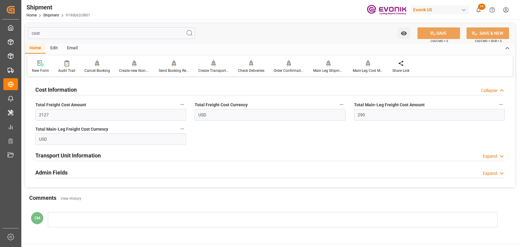
click at [51, 174] on h2 "Admin Fields" at bounding box center [51, 172] width 32 height 8
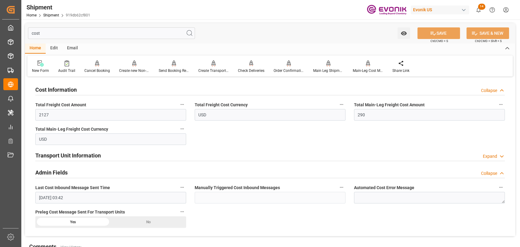
click at [59, 34] on input "cost" at bounding box center [111, 33] width 167 height 12
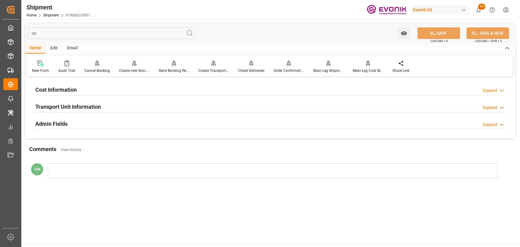
type input "c"
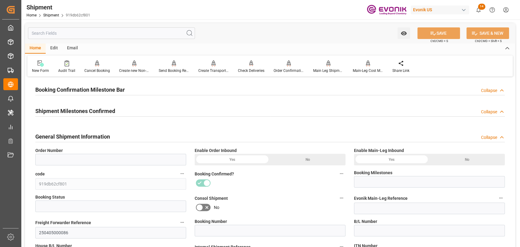
type input "0046451684"
type input "Booking Details Transmitted to SAP"
type input "Active"
type input "6411936860"
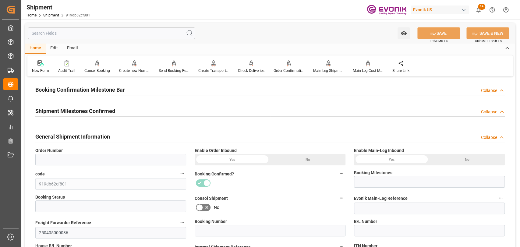
type input "P2P"
type input "45"
type input "FCL"
type input "0006"
type input "20GP"
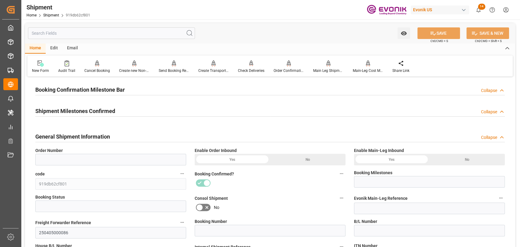
type input "3011552180"
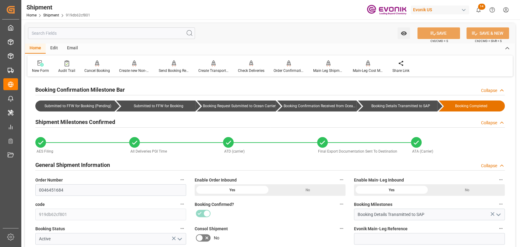
scroll to position [68, 0]
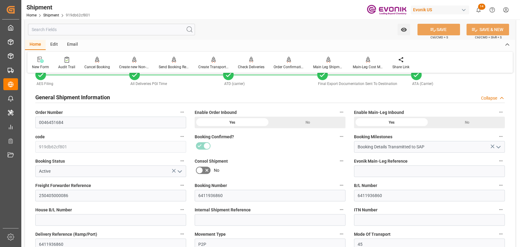
click at [503, 160] on icon "button" at bounding box center [500, 160] width 5 height 5
click at [503, 160] on li "Audits" at bounding box center [499, 161] width 31 height 10
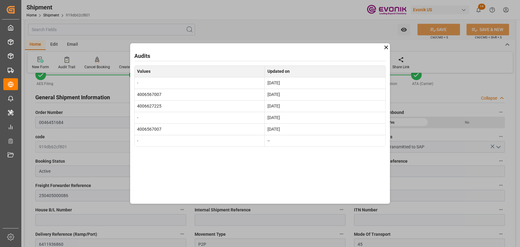
click at [150, 92] on td "4006567007" at bounding box center [199, 95] width 130 height 12
drag, startPoint x: 138, startPoint y: 105, endPoint x: 368, endPoint y: 66, distance: 233.4
click at [151, 91] on td "4006567007" at bounding box center [199, 95] width 130 height 12
copy td "4006567007"
click at [387, 47] on icon at bounding box center [386, 47] width 6 height 6
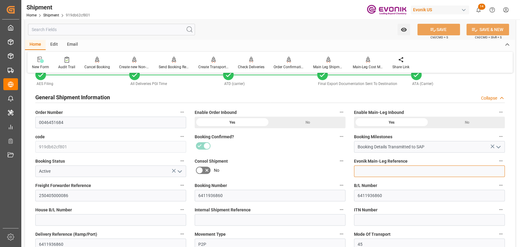
click at [397, 169] on input at bounding box center [429, 171] width 151 height 12
paste input "4006567007"
type input "4006567007"
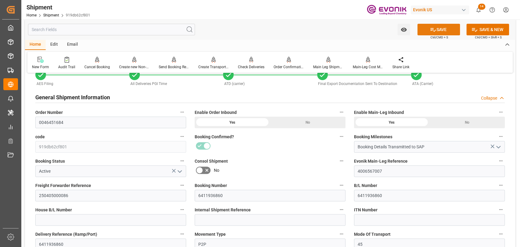
drag, startPoint x: 429, startPoint y: 29, endPoint x: 16, endPoint y: 107, distance: 420.0
click at [430, 29] on icon at bounding box center [433, 29] width 6 height 6
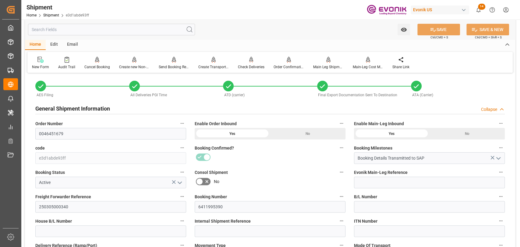
scroll to position [68, 0]
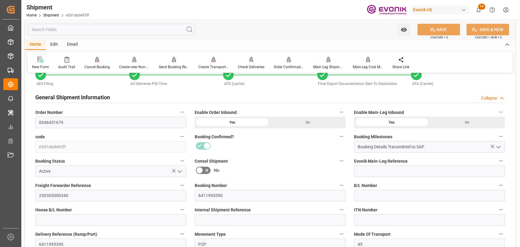
click at [145, 26] on input "text" at bounding box center [111, 30] width 167 height 12
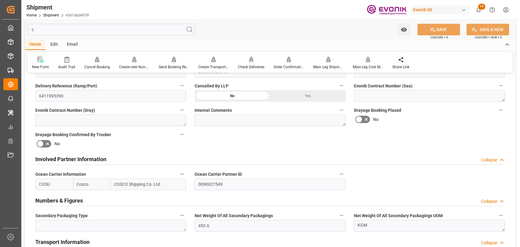
scroll to position [0, 0]
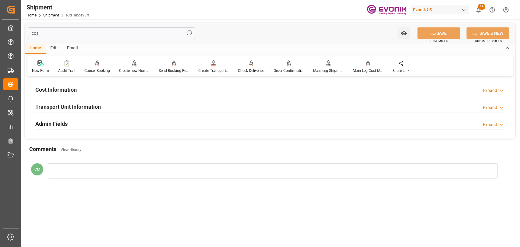
type input "cos"
click at [59, 122] on h2 "Admin Fields" at bounding box center [51, 124] width 32 height 8
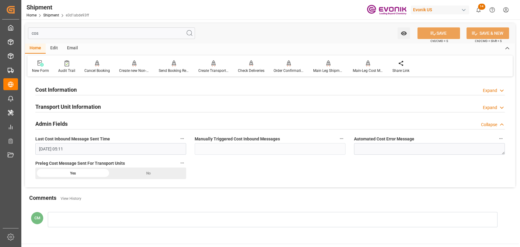
drag, startPoint x: 48, startPoint y: 31, endPoint x: -75, endPoint y: 27, distance: 122.5
click at [0, 27] on html "Created by potrace 1.15, written by [PERSON_NAME] [DATE]-[DATE] Created by potr…" at bounding box center [260, 123] width 520 height 247
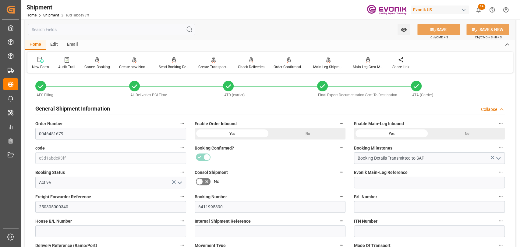
scroll to position [68, 0]
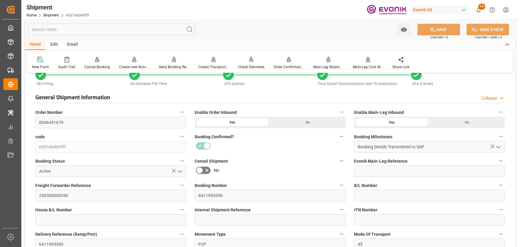
click at [499, 161] on icon "button" at bounding box center [500, 160] width 3 height 1
click at [499, 161] on li "Audits" at bounding box center [499, 161] width 31 height 10
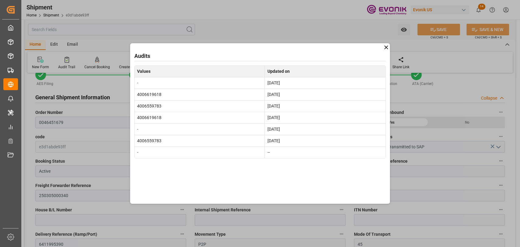
click at [141, 90] on td "4006619618" at bounding box center [199, 95] width 130 height 12
click at [143, 96] on td "4006619618" at bounding box center [199, 95] width 130 height 12
copy td "4006619618"
click at [383, 49] on icon at bounding box center [386, 47] width 6 height 6
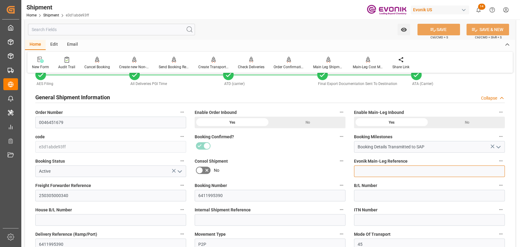
click at [378, 171] on input at bounding box center [429, 171] width 151 height 12
paste input "4006619618"
type input "4006619618"
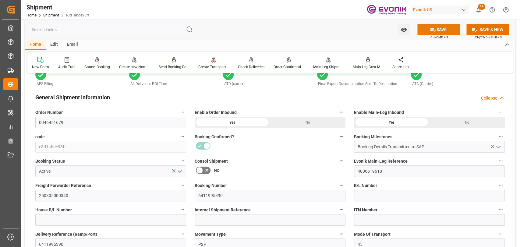
click at [432, 31] on icon at bounding box center [432, 30] width 5 height 4
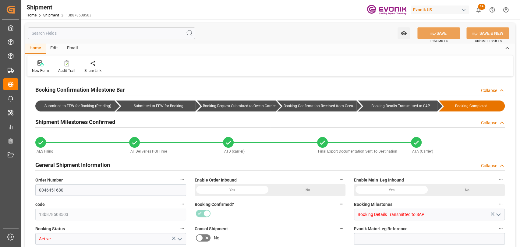
click at [122, 31] on input "text" at bounding box center [111, 33] width 167 height 12
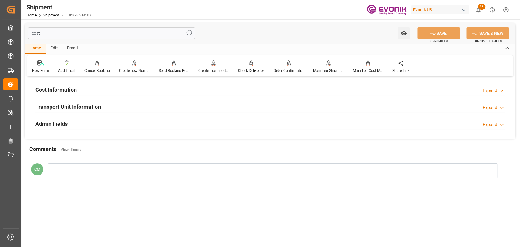
type input "cost"
click at [55, 120] on h2 "Admin Fields" at bounding box center [51, 124] width 32 height 8
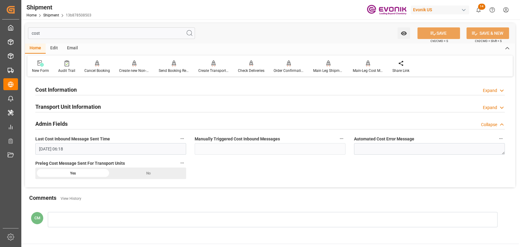
click at [55, 120] on h2 "Admin Fields" at bounding box center [51, 124] width 32 height 8
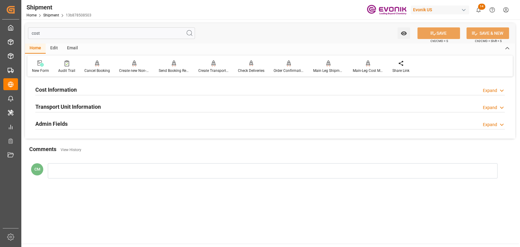
drag, startPoint x: 53, startPoint y: 36, endPoint x: -17, endPoint y: 34, distance: 69.5
click at [0, 34] on html "Created by potrace 1.15, written by Peter Selinger 2001-2017 Created by potrace…" at bounding box center [260, 123] width 520 height 247
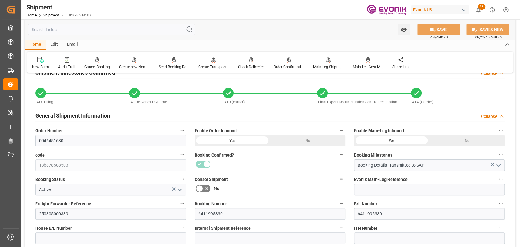
scroll to position [68, 0]
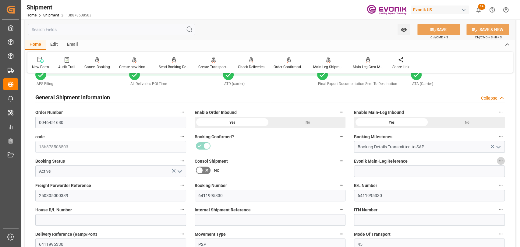
click at [501, 161] on icon "button" at bounding box center [500, 160] width 5 height 5
click at [501, 161] on li "Audits" at bounding box center [499, 161] width 31 height 10
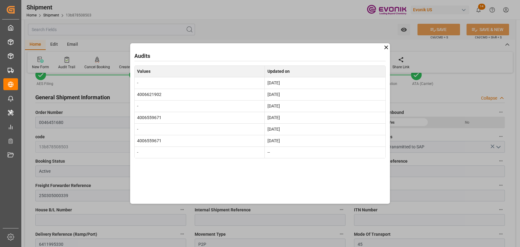
click at [155, 96] on td "4006621902" at bounding box center [199, 95] width 130 height 12
copy td "4006621902"
click at [388, 47] on icon at bounding box center [386, 47] width 6 height 6
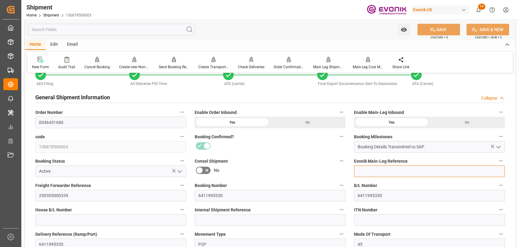
click at [403, 166] on input at bounding box center [429, 171] width 151 height 12
paste input "4006621902"
type input "4006621902"
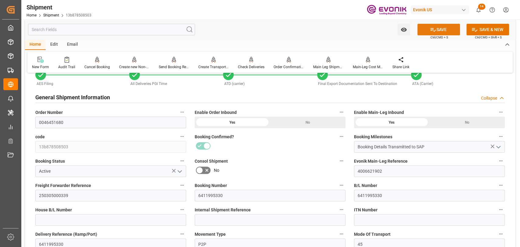
click at [437, 26] on button "SAVE" at bounding box center [438, 30] width 43 height 12
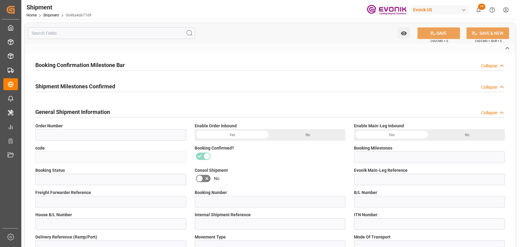
type input "0046464459"
type input "0648a4d677d9"
type input "Submitted to FFW for Booking (Pending)"
type input "Active"
type input "N/A"
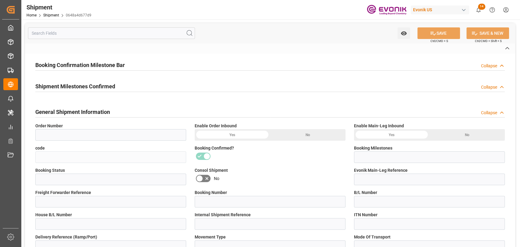
type input "QEWR00297891"
type input "D2P"
type input "60"
type input "Air"
type input "BR04"
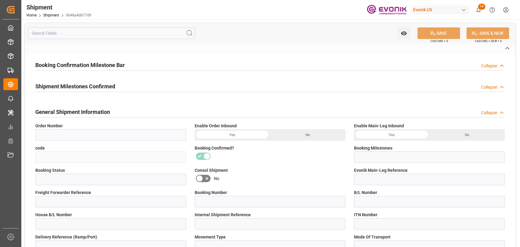
type input "Air"
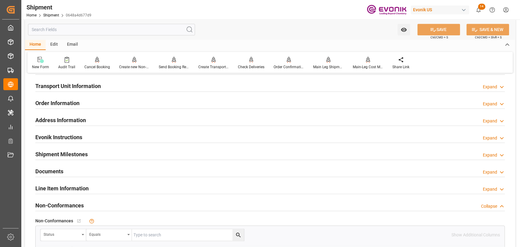
scroll to position [203, 0]
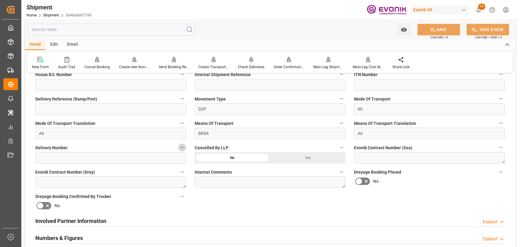
click at [184, 147] on icon "button" at bounding box center [182, 147] width 5 height 5
click at [184, 147] on icon at bounding box center [186, 147] width 5 height 5
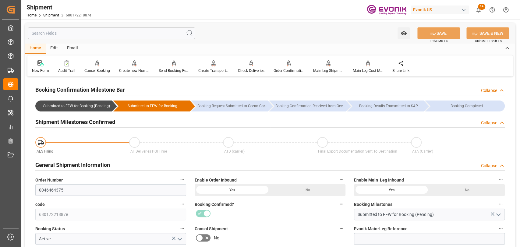
click at [127, 35] on input "text" at bounding box center [111, 33] width 167 height 12
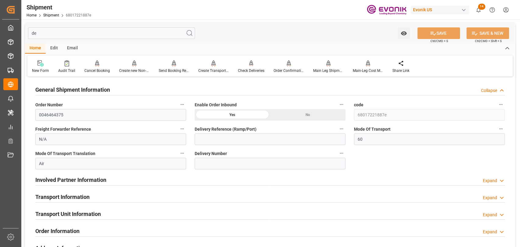
type input "d"
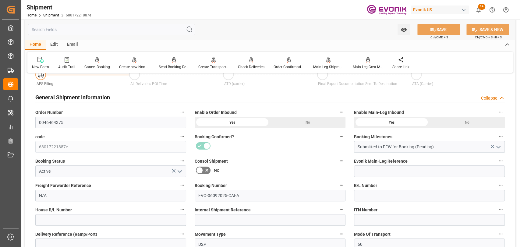
scroll to position [135, 0]
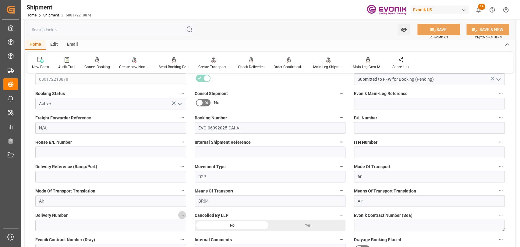
click at [183, 212] on button "Delivery Number" at bounding box center [182, 215] width 8 height 8
click at [183, 213] on li "Audits" at bounding box center [193, 215] width 31 height 10
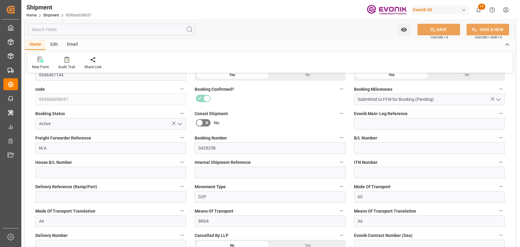
scroll to position [135, 0]
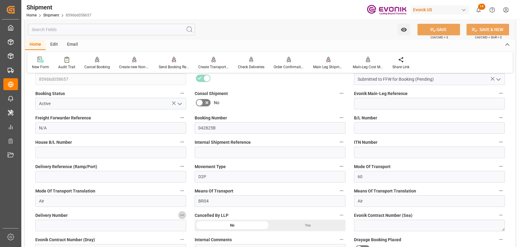
click at [180, 214] on icon "button" at bounding box center [182, 215] width 5 height 5
click at [181, 215] on li "Audits" at bounding box center [193, 215] width 31 height 10
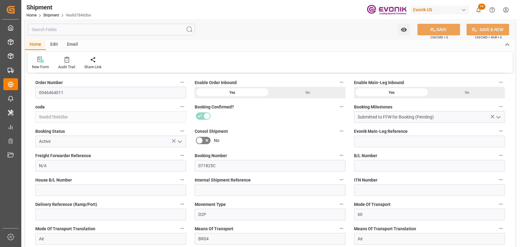
scroll to position [135, 0]
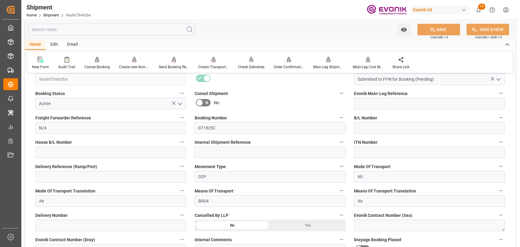
click at [182, 214] on icon "button" at bounding box center [182, 215] width 5 height 5
click at [183, 215] on li "Audits" at bounding box center [193, 215] width 31 height 10
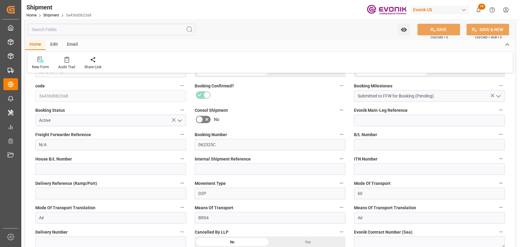
scroll to position [134, 0]
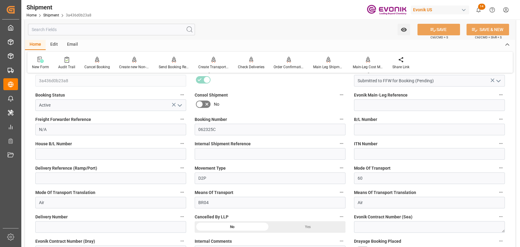
click at [179, 219] on button "Delivery Number" at bounding box center [182, 217] width 8 height 8
click at [182, 219] on li "Audits" at bounding box center [193, 216] width 31 height 10
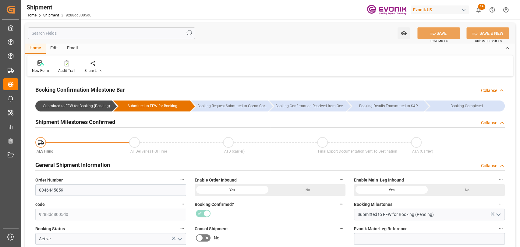
click at [145, 37] on input "text" at bounding box center [111, 33] width 167 height 12
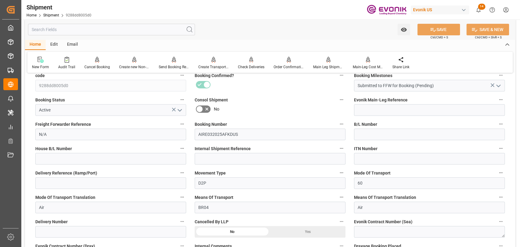
scroll to position [135, 0]
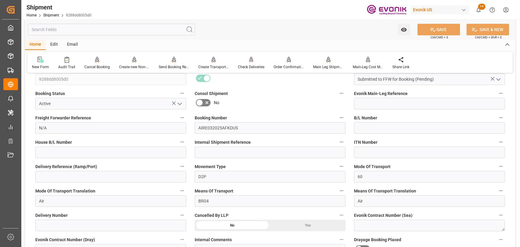
click at [182, 217] on button "Delivery Number" at bounding box center [182, 215] width 8 height 8
click at [187, 216] on icon at bounding box center [186, 215] width 6 height 6
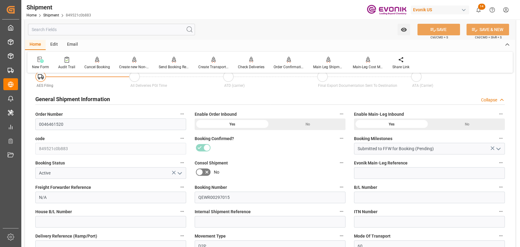
scroll to position [134, 0]
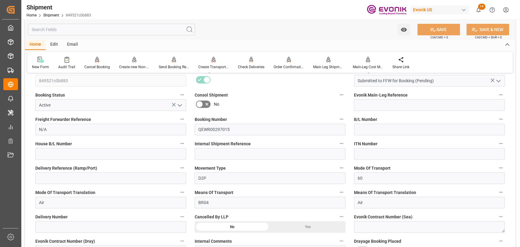
click at [179, 217] on button "Delivery Number" at bounding box center [182, 217] width 8 height 8
click at [181, 217] on li "Audits" at bounding box center [193, 216] width 31 height 10
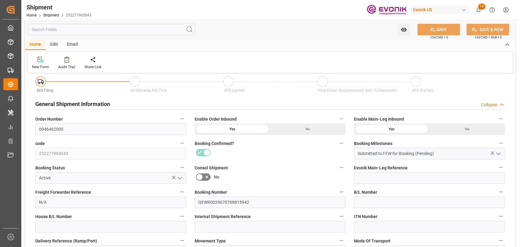
scroll to position [135, 0]
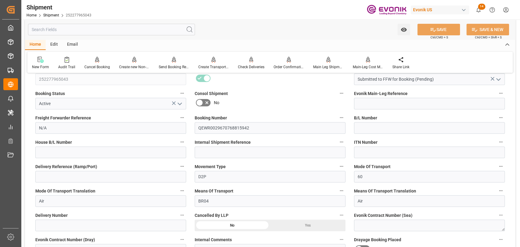
click at [181, 214] on icon "button" at bounding box center [182, 215] width 5 height 5
click at [181, 215] on li "Audits" at bounding box center [193, 215] width 31 height 10
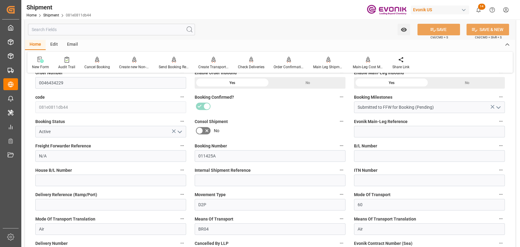
scroll to position [135, 0]
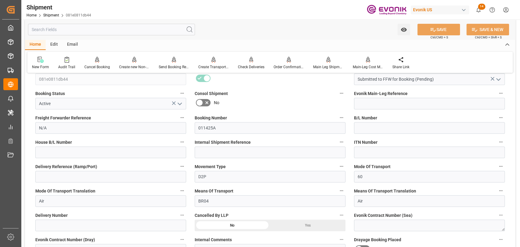
click at [181, 216] on icon "button" at bounding box center [182, 215] width 5 height 5
click at [182, 216] on li "Audits" at bounding box center [193, 215] width 31 height 10
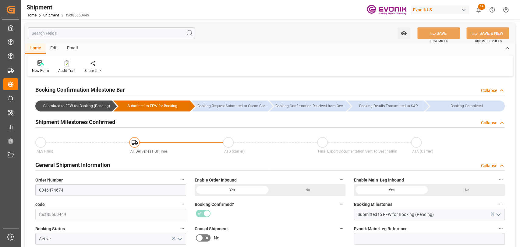
scroll to position [135, 0]
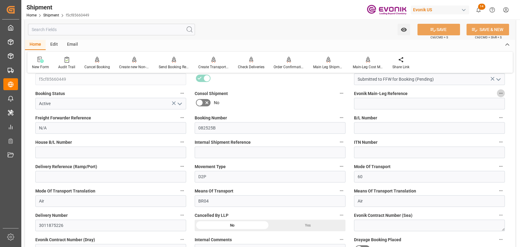
click at [499, 93] on icon "button" at bounding box center [500, 93] width 5 height 5
click at [499, 93] on li "Audits" at bounding box center [499, 93] width 31 height 10
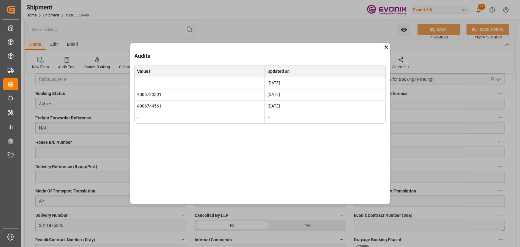
click at [387, 49] on icon at bounding box center [386, 47] width 6 height 6
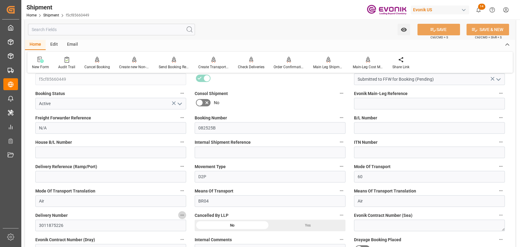
click at [181, 216] on icon "button" at bounding box center [182, 215] width 5 height 5
click at [181, 216] on li "Audits" at bounding box center [193, 215] width 31 height 10
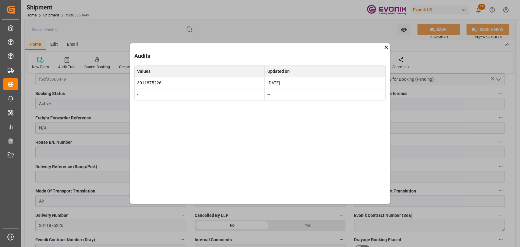
click at [385, 47] on icon at bounding box center [386, 47] width 6 height 6
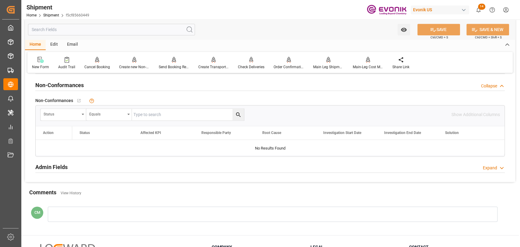
scroll to position [515, 0]
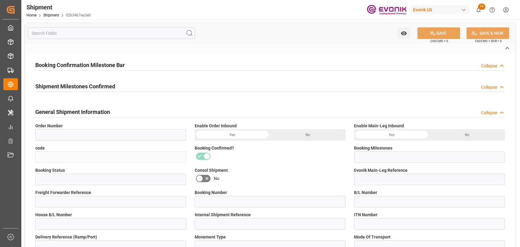
type input "2006963182"
type input "02634b7ea3e0"
type input "Booking Details Transmitted to SAP"
type input "Active"
type input "250705000141"
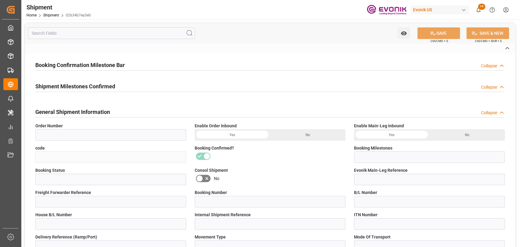
type input "93280973"
type input "D2P"
type input "45"
type input "FCL"
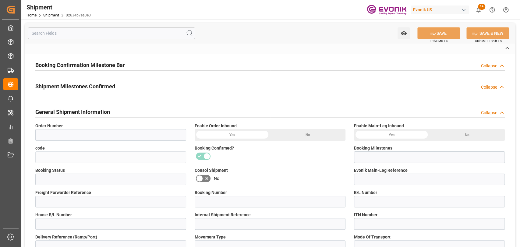
type input "0009"
type input "40HC"
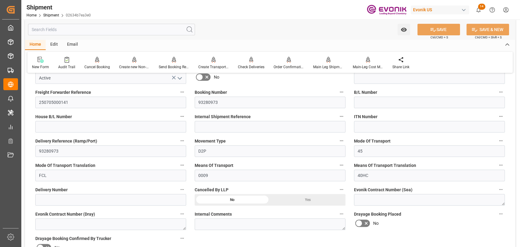
scroll to position [203, 0]
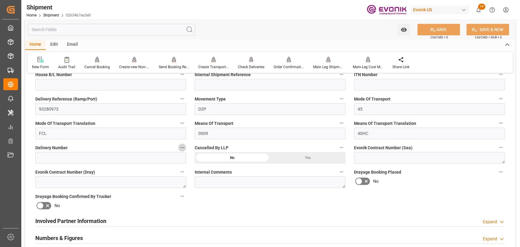
click at [181, 146] on icon "button" at bounding box center [182, 147] width 5 height 5
click at [181, 146] on li "Audits" at bounding box center [193, 147] width 31 height 10
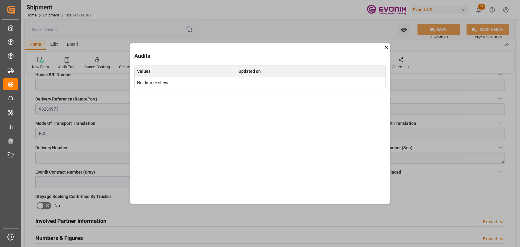
click at [380, 48] on div "Audits Values Updated on No data to show" at bounding box center [260, 123] width 260 height 160
click at [383, 49] on icon at bounding box center [386, 47] width 6 height 6
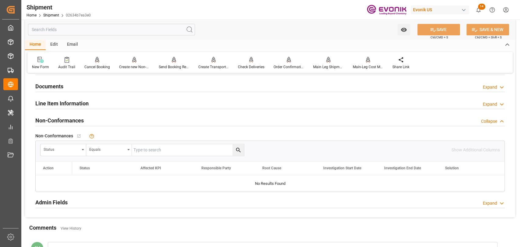
scroll to position [474, 0]
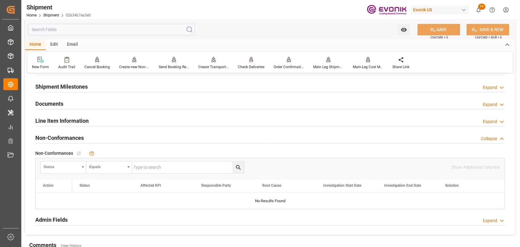
click at [89, 25] on input "text" at bounding box center [111, 30] width 167 height 12
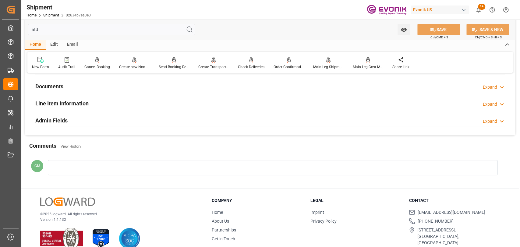
scroll to position [21, 0]
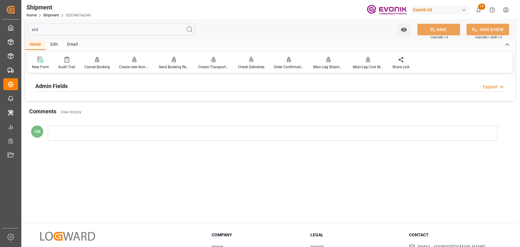
click at [44, 91] on div at bounding box center [269, 91] width 469 height 0
click at [46, 87] on h2 "Admin Fields" at bounding box center [51, 86] width 32 height 8
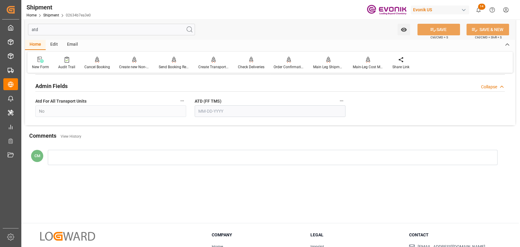
click at [55, 33] on input "atd" at bounding box center [111, 30] width 167 height 12
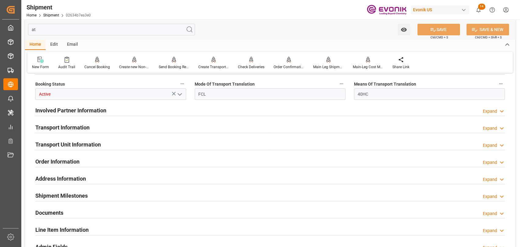
type input "a"
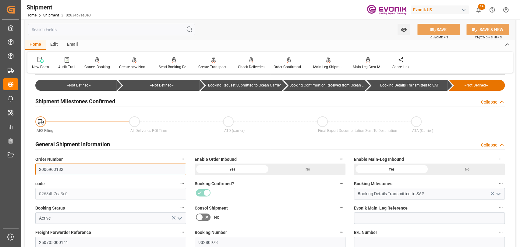
click at [47, 166] on input "2006963182" at bounding box center [110, 170] width 151 height 12
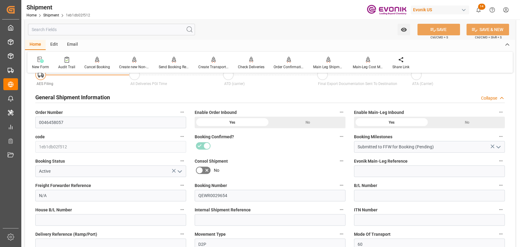
scroll to position [135, 0]
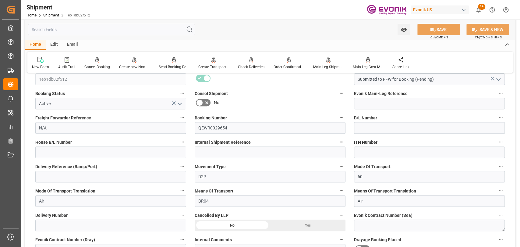
click at [179, 211] on button "Delivery Number" at bounding box center [182, 215] width 8 height 8
click at [183, 213] on li "Audits" at bounding box center [193, 215] width 31 height 10
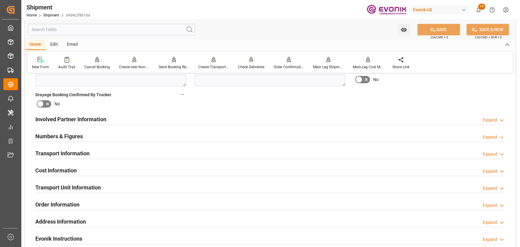
scroll to position [237, 0]
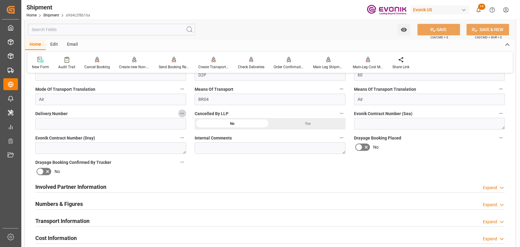
click at [184, 112] on icon "button" at bounding box center [182, 113] width 5 height 5
click at [185, 115] on icon at bounding box center [186, 113] width 6 height 6
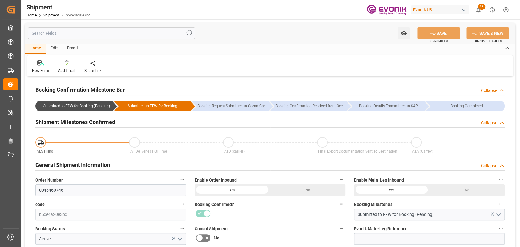
scroll to position [203, 0]
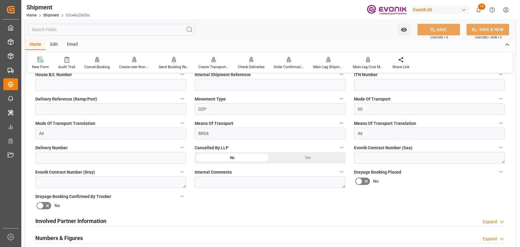
click at [184, 148] on icon "button" at bounding box center [182, 147] width 5 height 5
click at [184, 148] on icon at bounding box center [186, 147] width 5 height 5
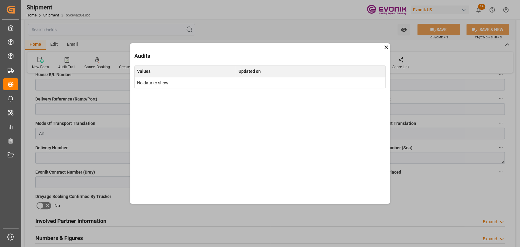
click at [383, 48] on icon at bounding box center [386, 47] width 6 height 6
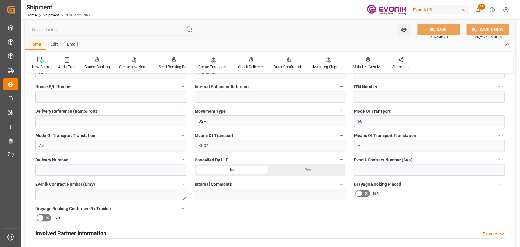
scroll to position [135, 0]
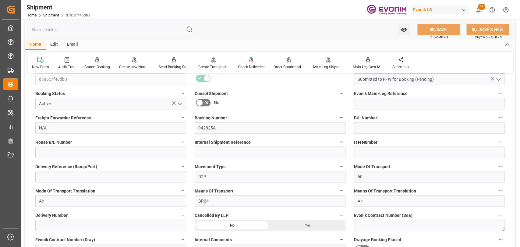
click at [183, 213] on icon "button" at bounding box center [182, 215] width 5 height 5
click at [183, 213] on icon at bounding box center [186, 215] width 6 height 6
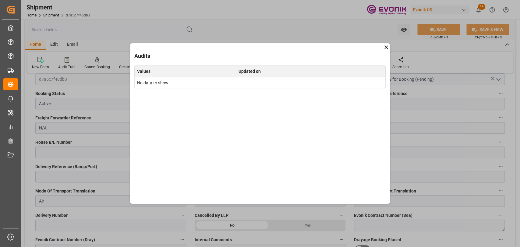
click at [200, 210] on div "Audits Values Updated on No data to show" at bounding box center [260, 123] width 520 height 247
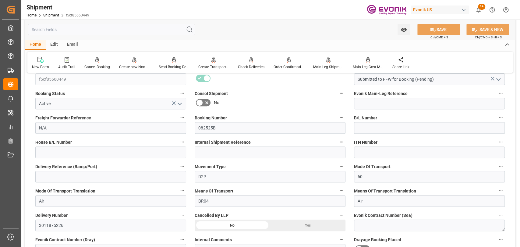
scroll to position [203, 0]
